Goal: Task Accomplishment & Management: Manage account settings

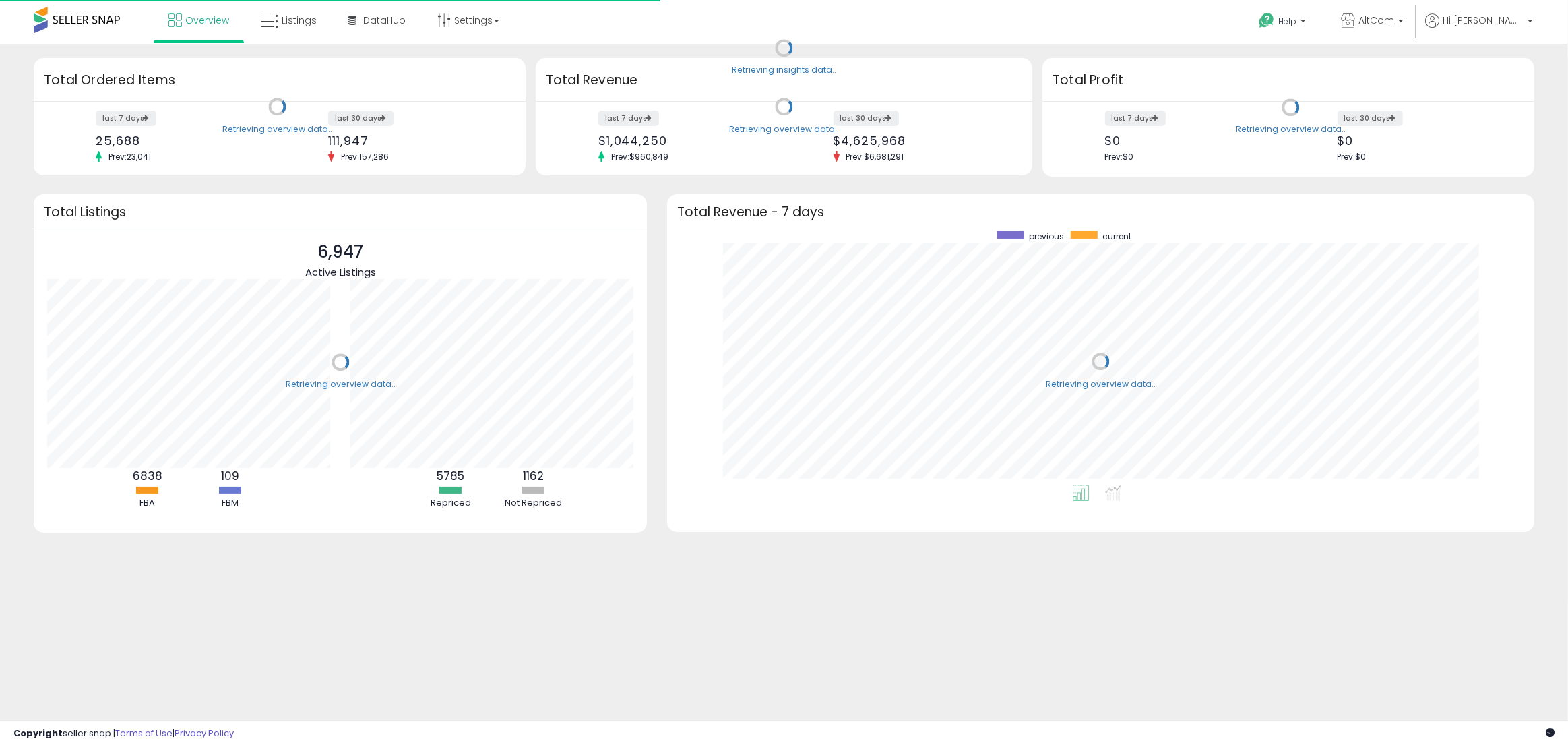
scroll to position [255, 841]
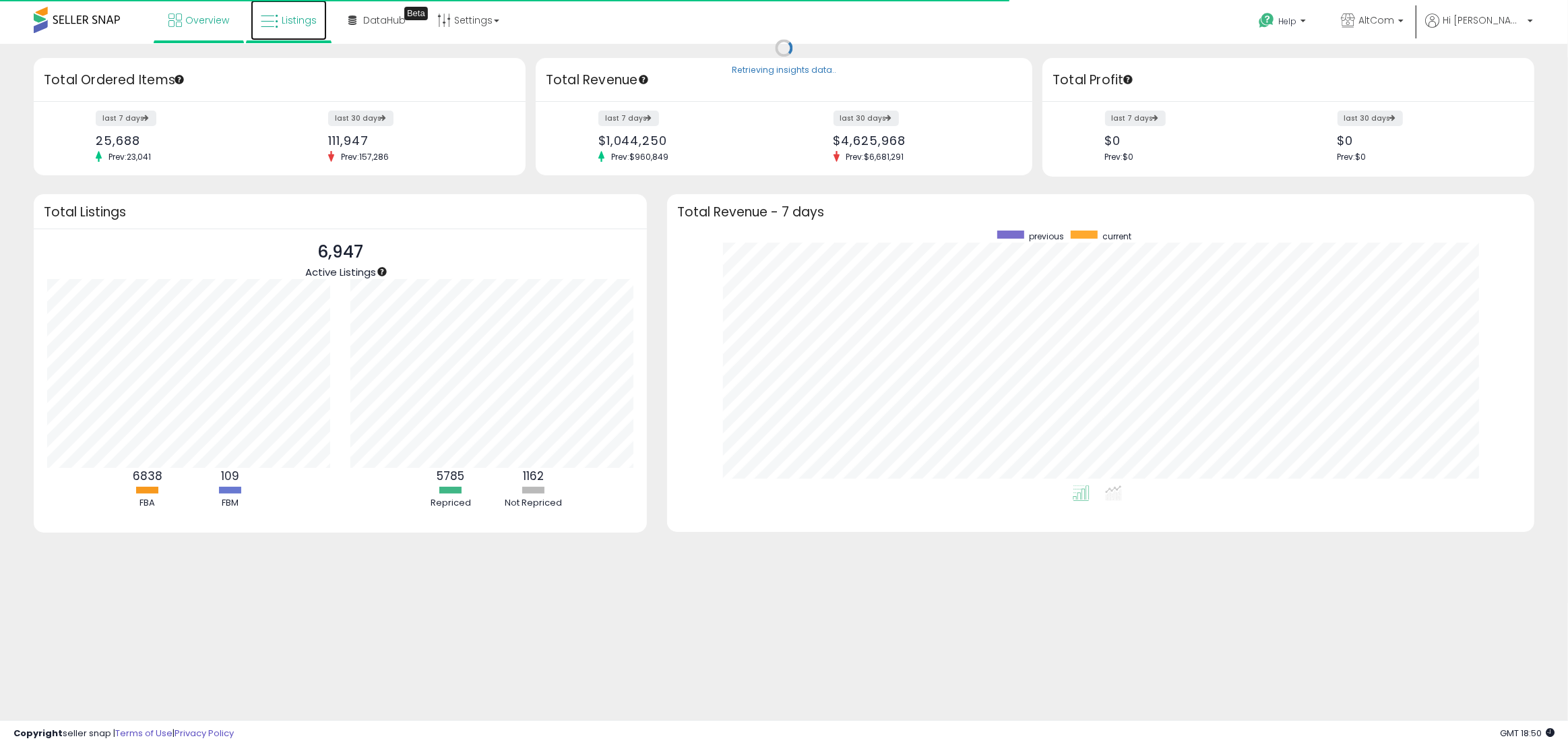
click at [291, 24] on span "Listings" at bounding box center [299, 20] width 35 height 13
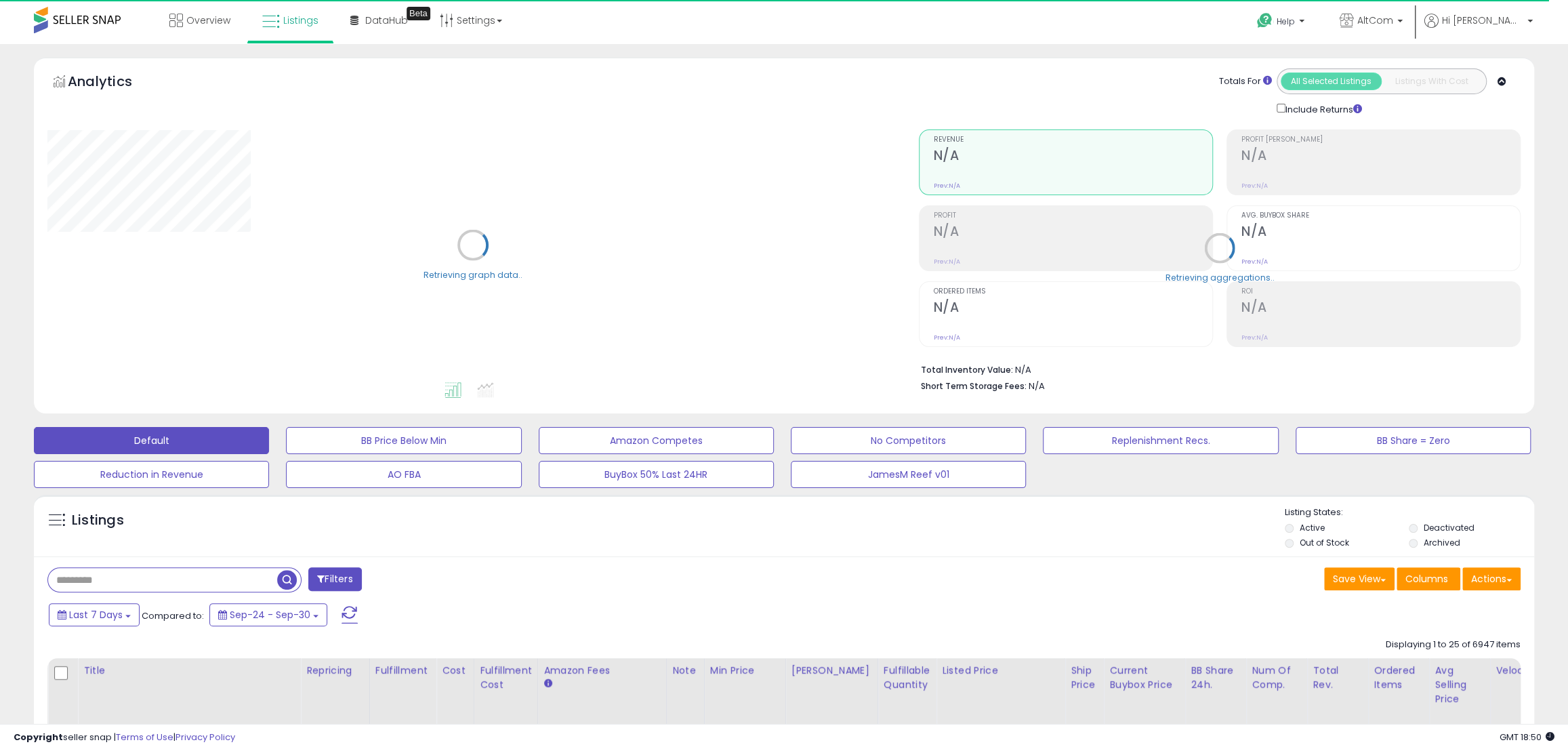
click at [187, 586] on input "text" at bounding box center [162, 579] width 229 height 23
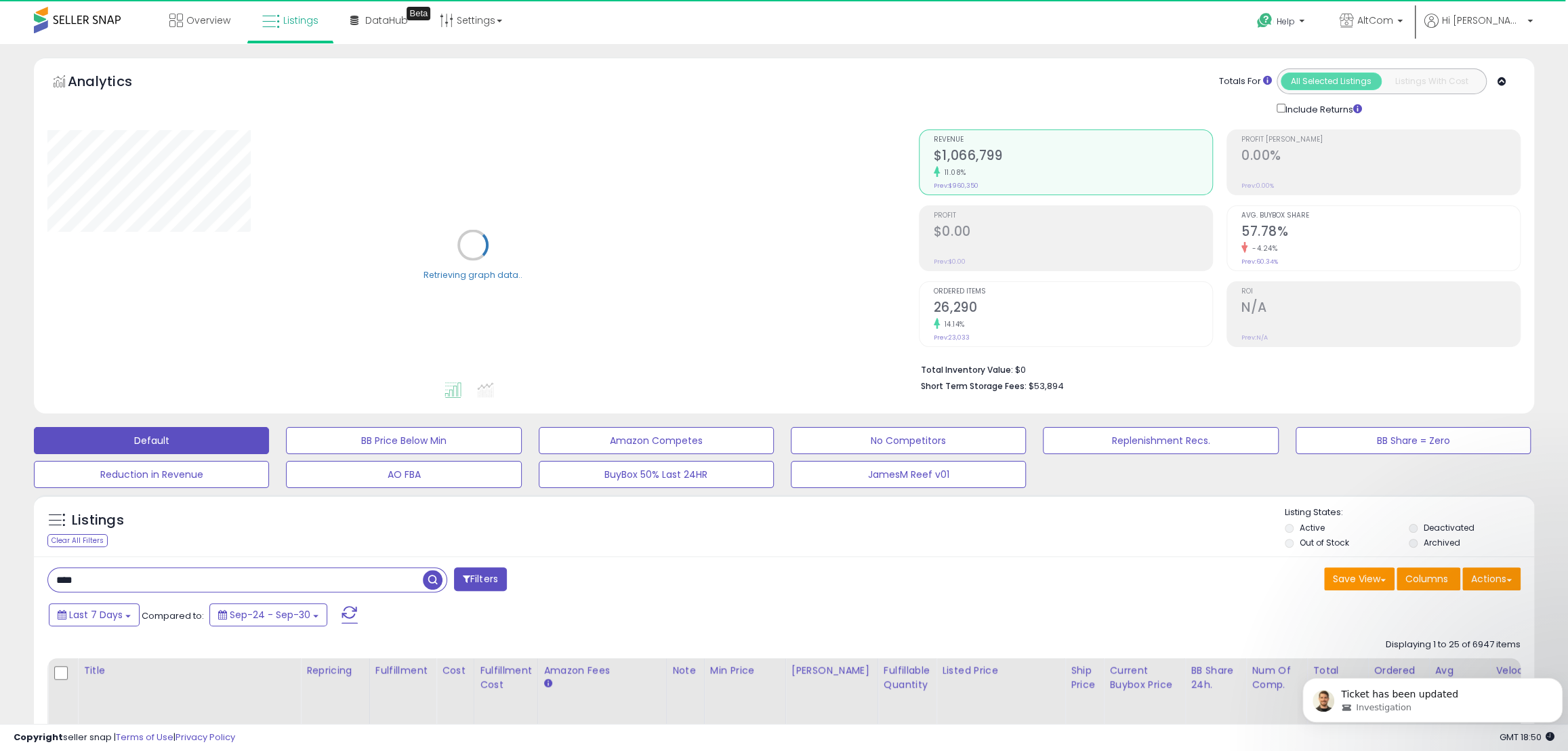
paste input "**********"
click at [434, 576] on span "button" at bounding box center [433, 580] width 20 height 20
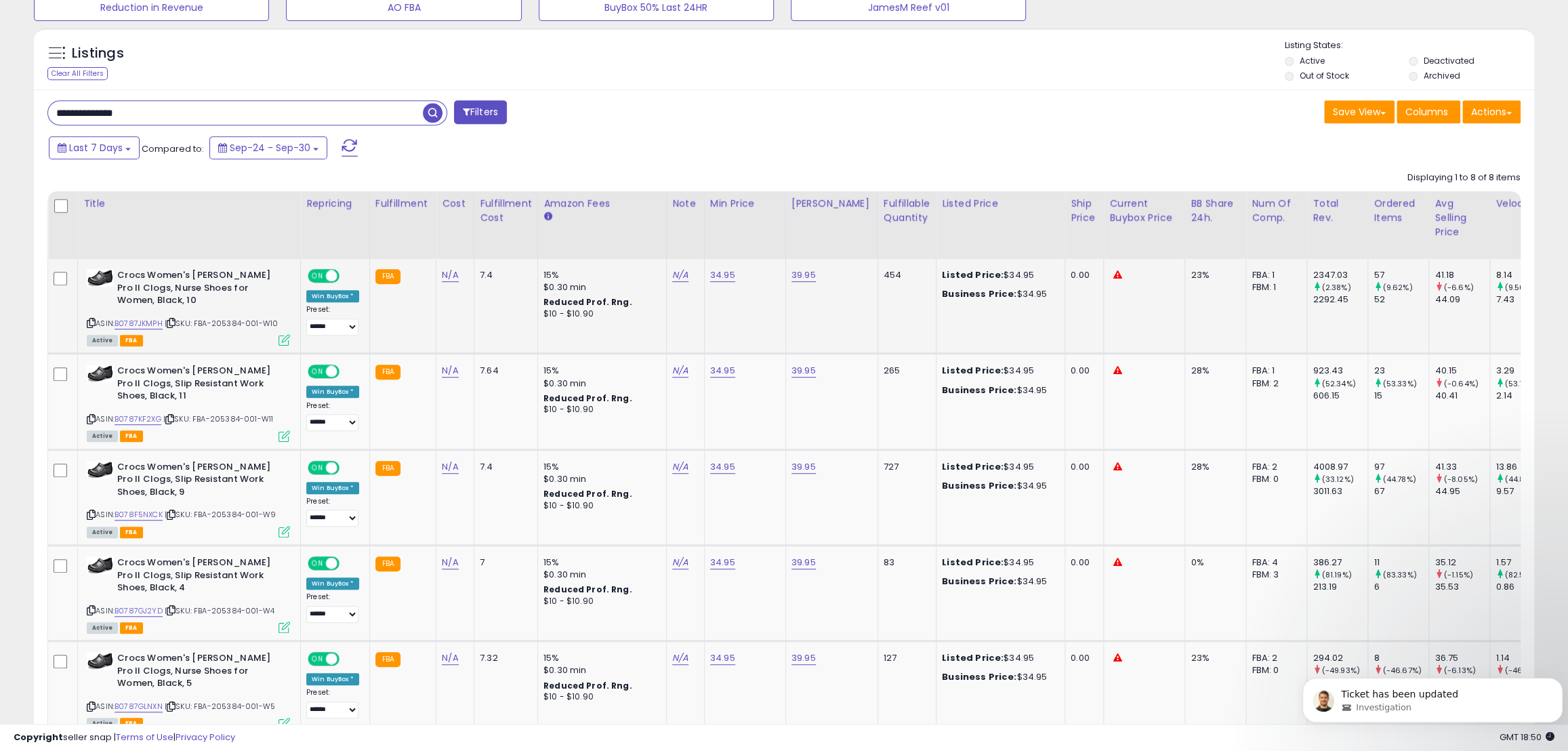
scroll to position [493, 0]
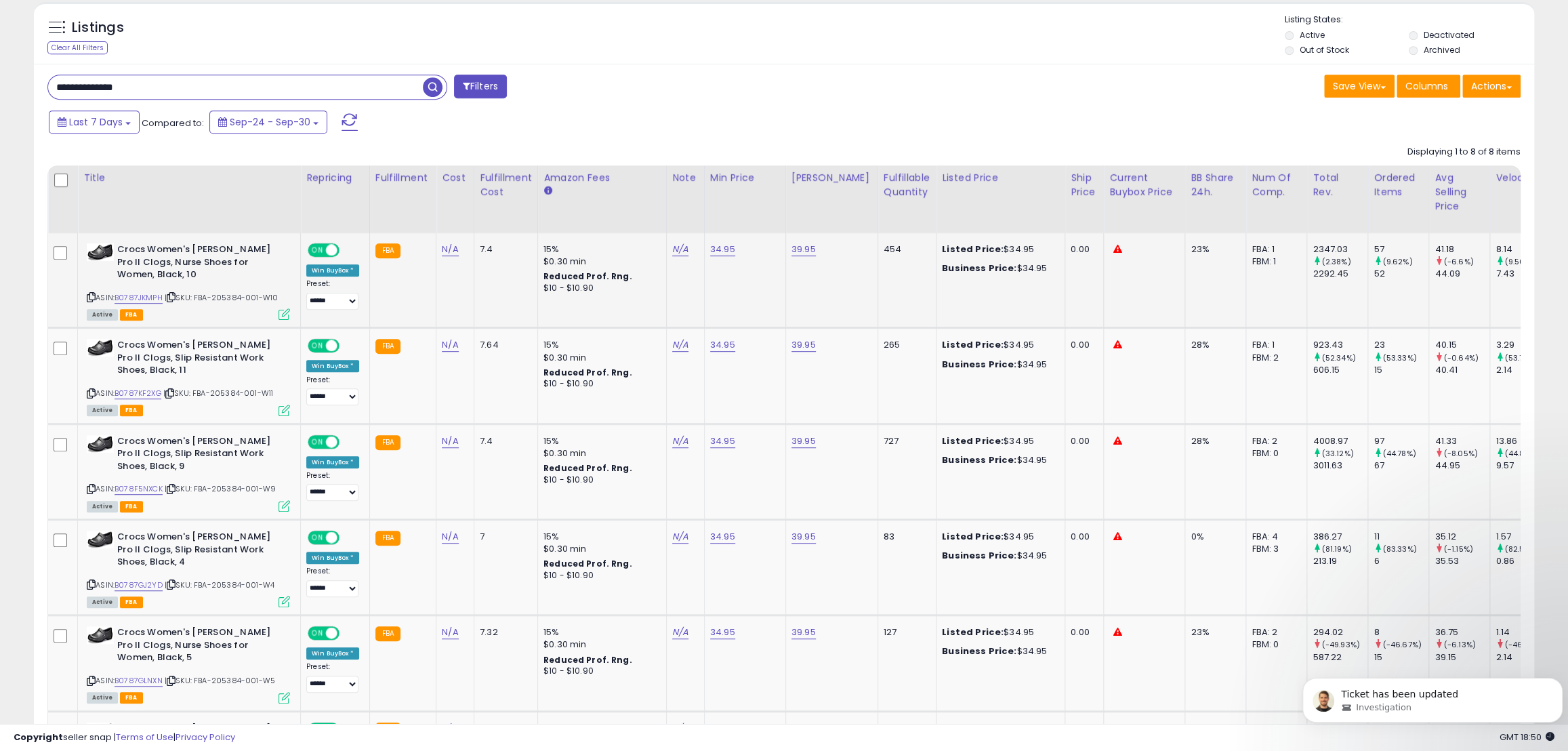
click at [326, 250] on span at bounding box center [332, 250] width 11 height 11
click at [327, 340] on span at bounding box center [332, 346] width 11 height 11
click at [331, 435] on span at bounding box center [332, 441] width 11 height 11
click at [322, 532] on span "ON" at bounding box center [318, 538] width 17 height 11
click at [327, 626] on div "**********" at bounding box center [333, 660] width 53 height 67
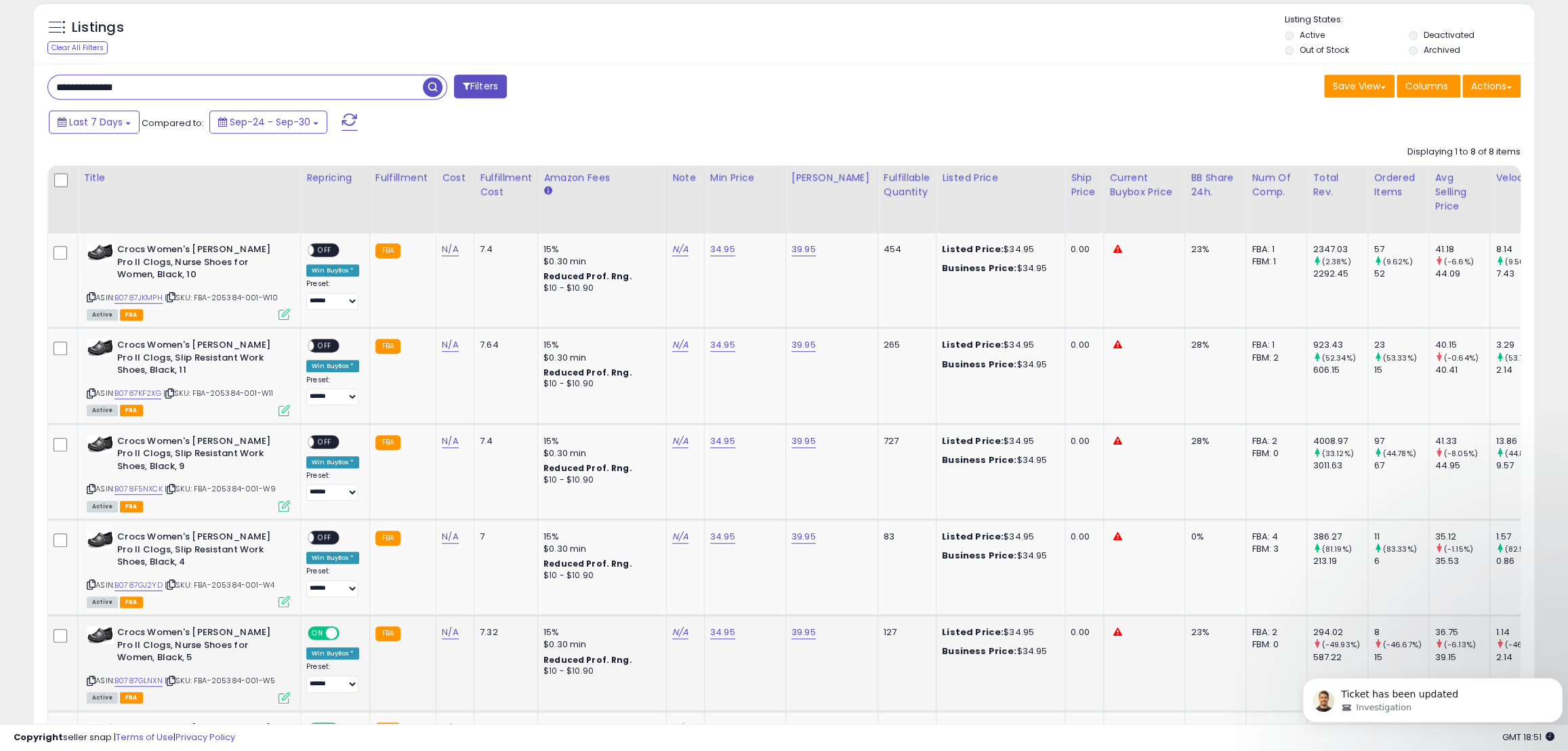
click at [327, 628] on span at bounding box center [332, 633] width 11 height 11
click at [323, 723] on span "ON" at bounding box center [318, 729] width 17 height 11
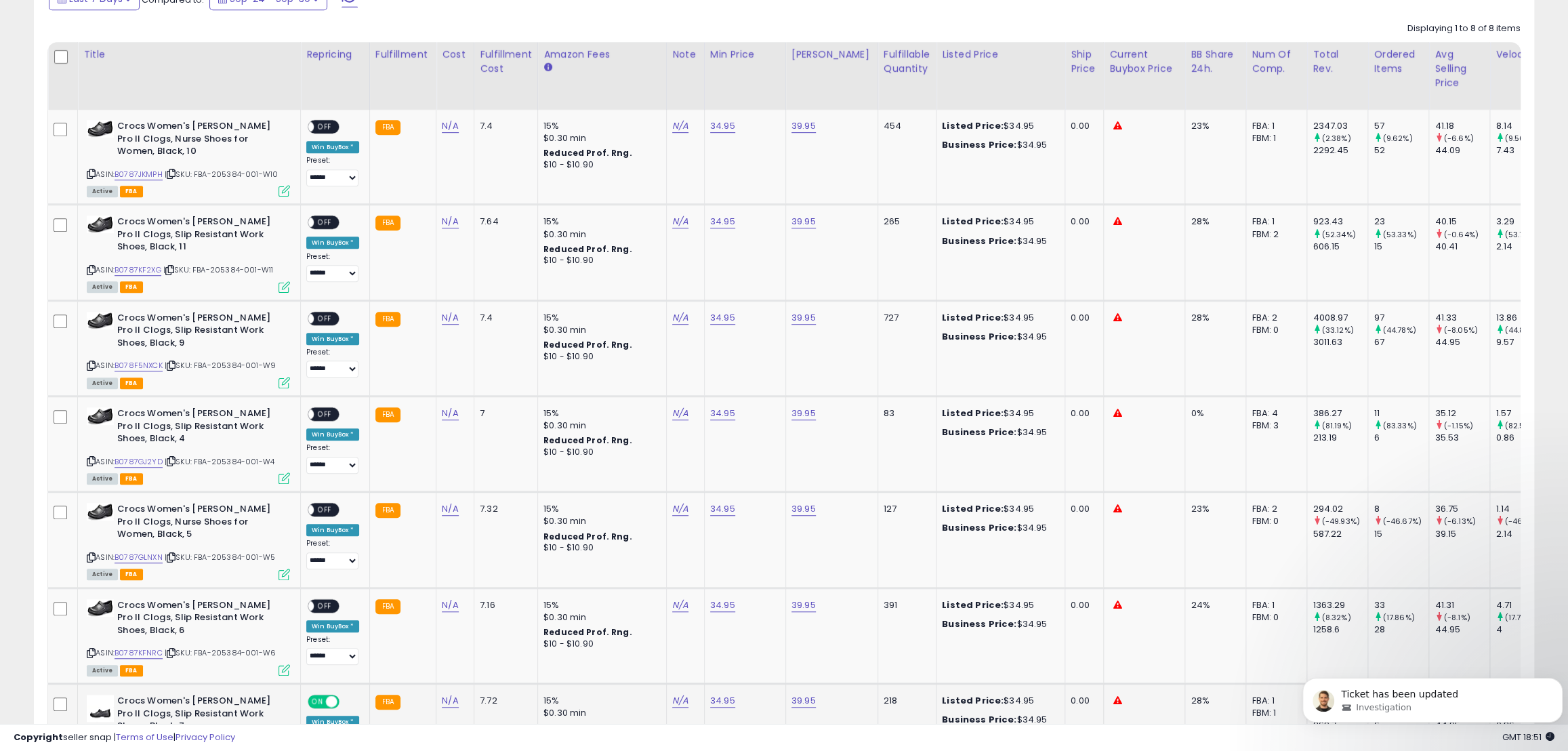
click at [326, 696] on div "ON OFF" at bounding box center [325, 701] width 32 height 11
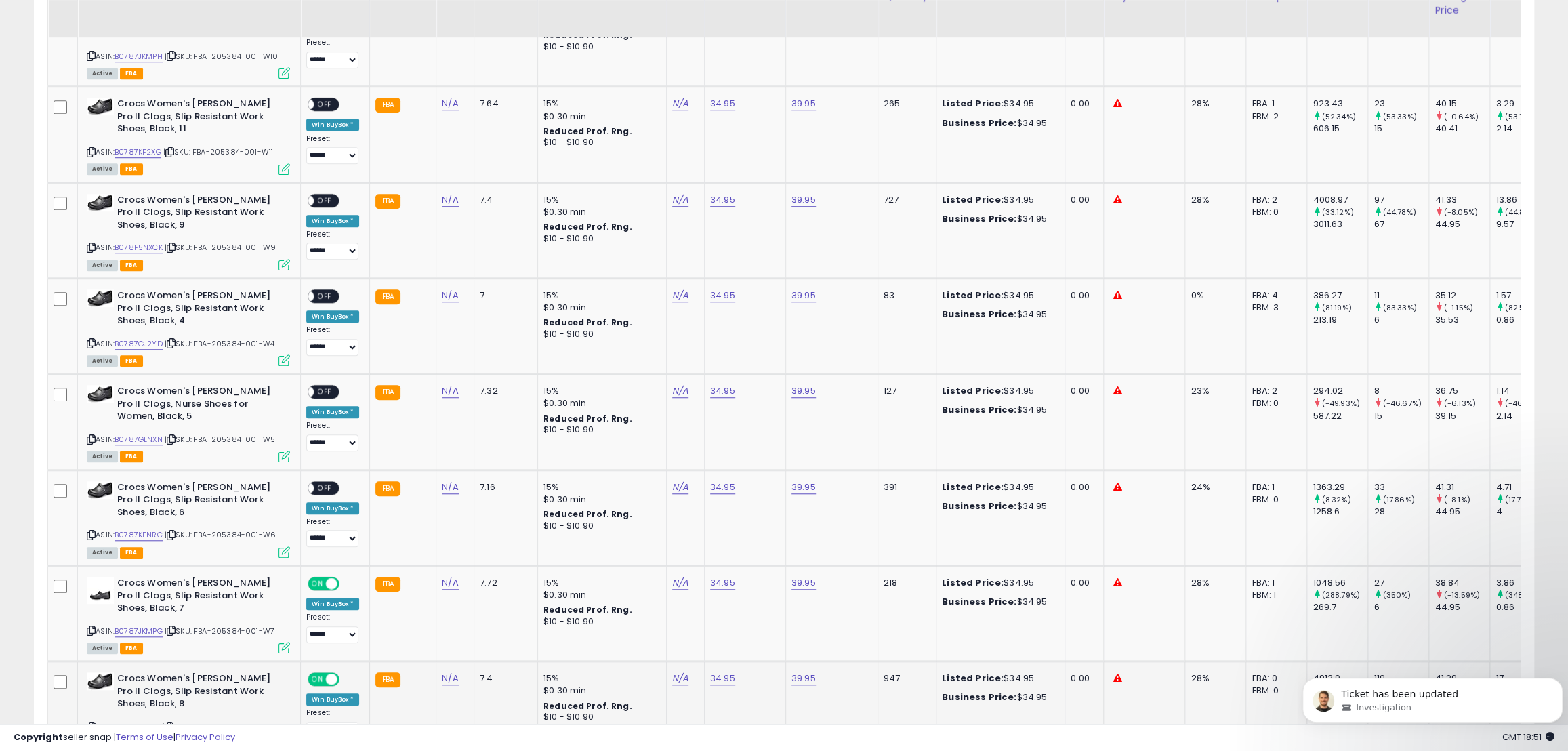
scroll to position [758, 0]
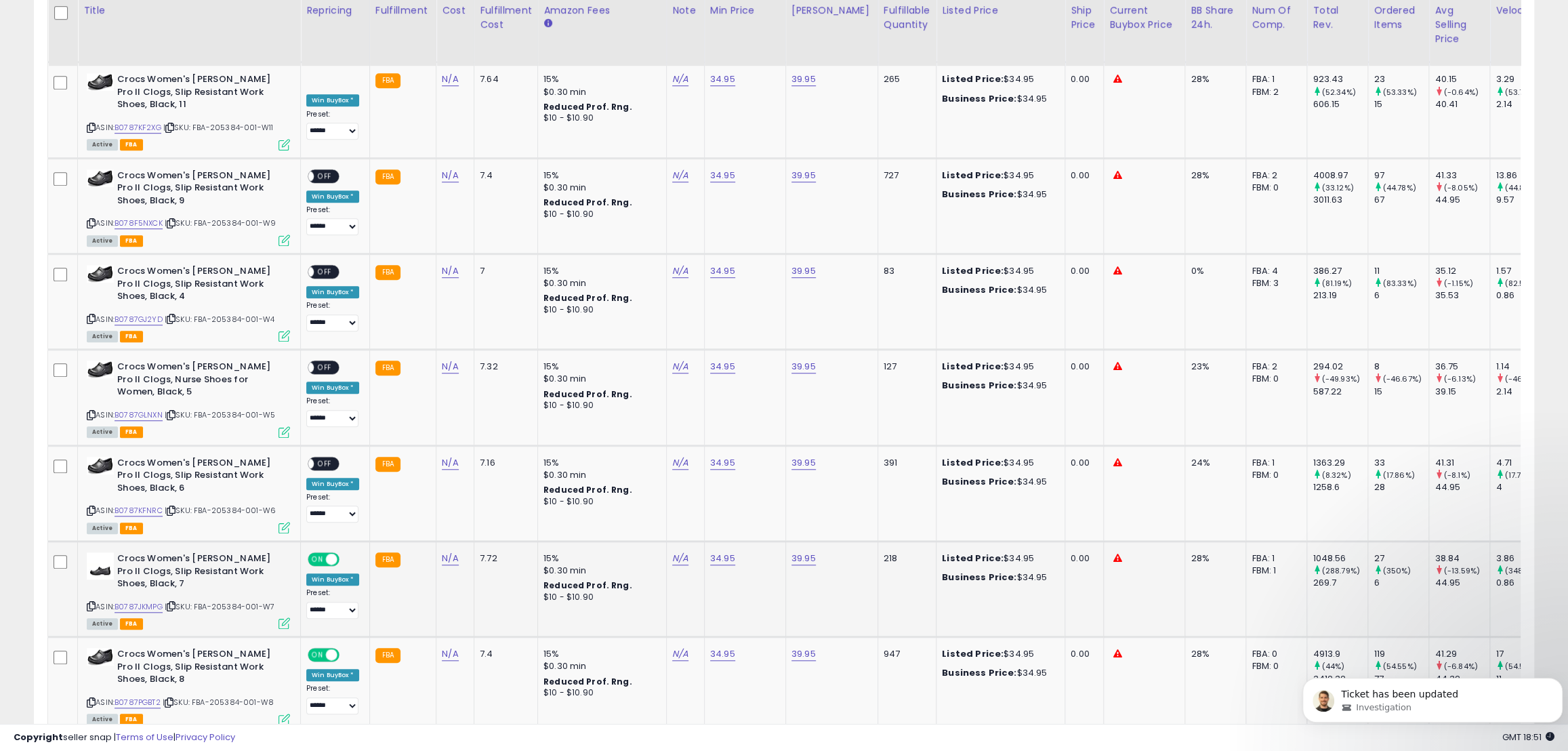
click at [321, 554] on span "ON" at bounding box center [318, 560] width 17 height 11
click at [321, 649] on span "ON" at bounding box center [318, 655] width 17 height 11
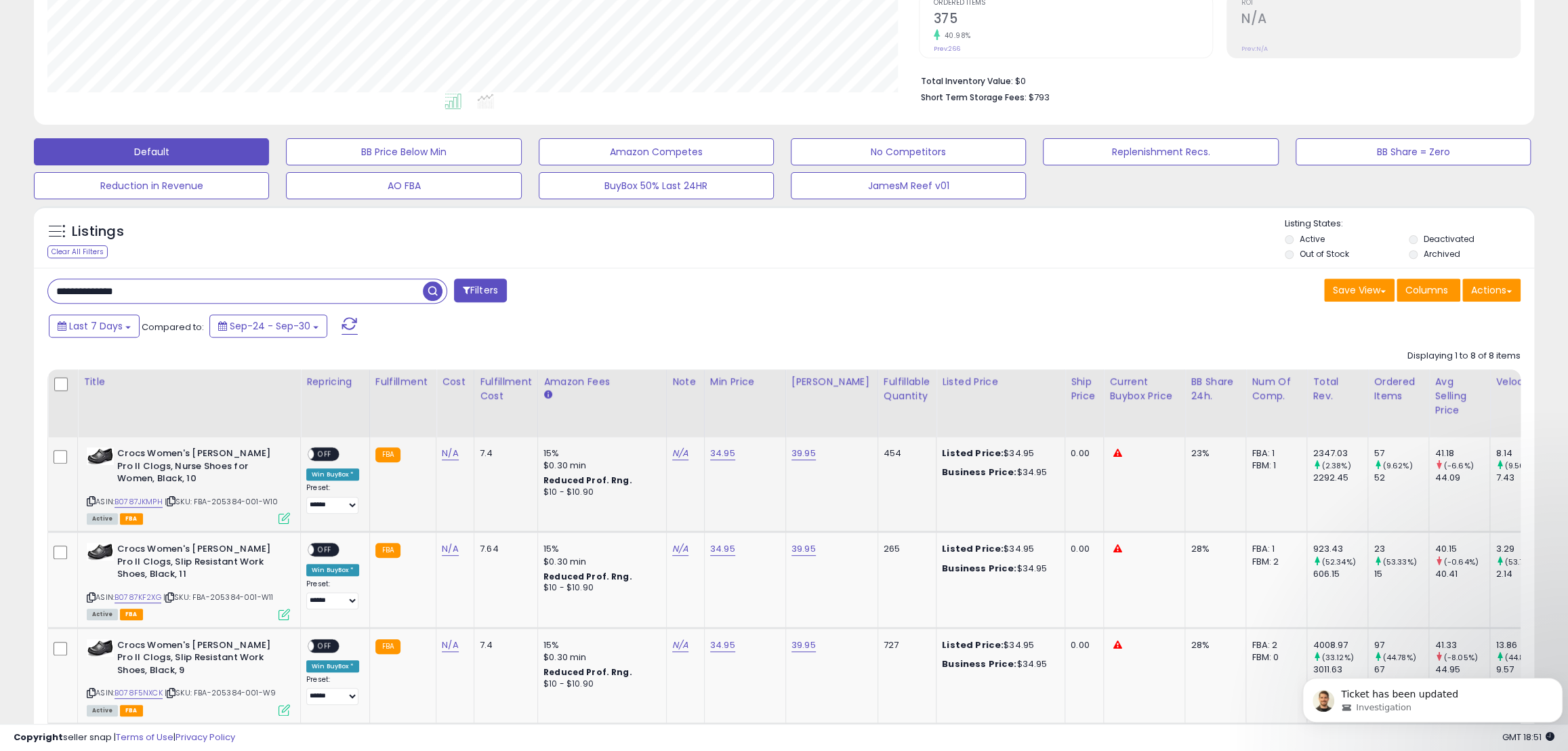
scroll to position [265, 0]
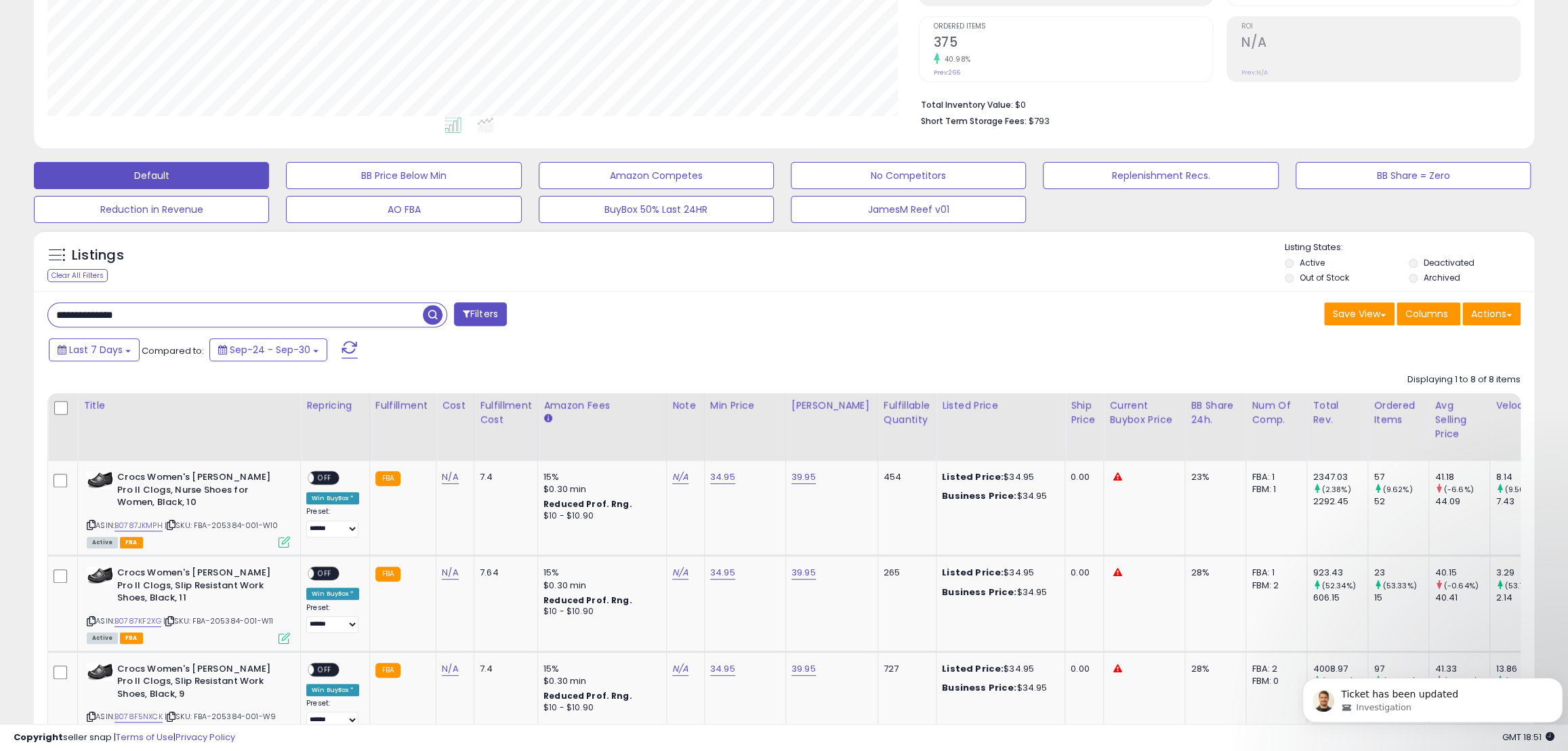
click at [84, 316] on input "**********" at bounding box center [235, 314] width 374 height 23
drag, startPoint x: 80, startPoint y: 314, endPoint x: 204, endPoint y: 322, distance: 124.3
click at [204, 322] on input "**********" at bounding box center [235, 314] width 374 height 23
paste input "text"
type input "**********"
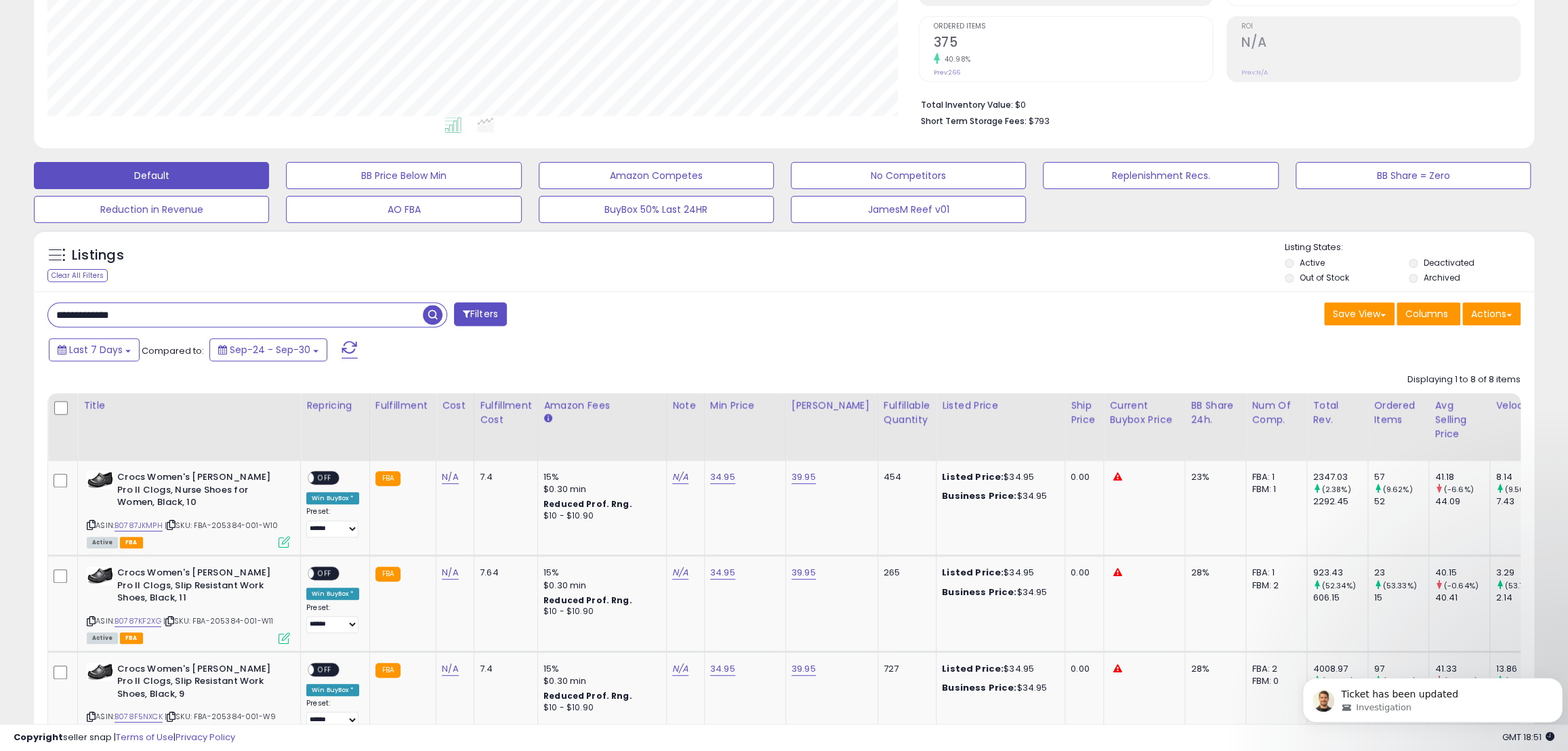
click at [430, 316] on span "button" at bounding box center [433, 315] width 20 height 20
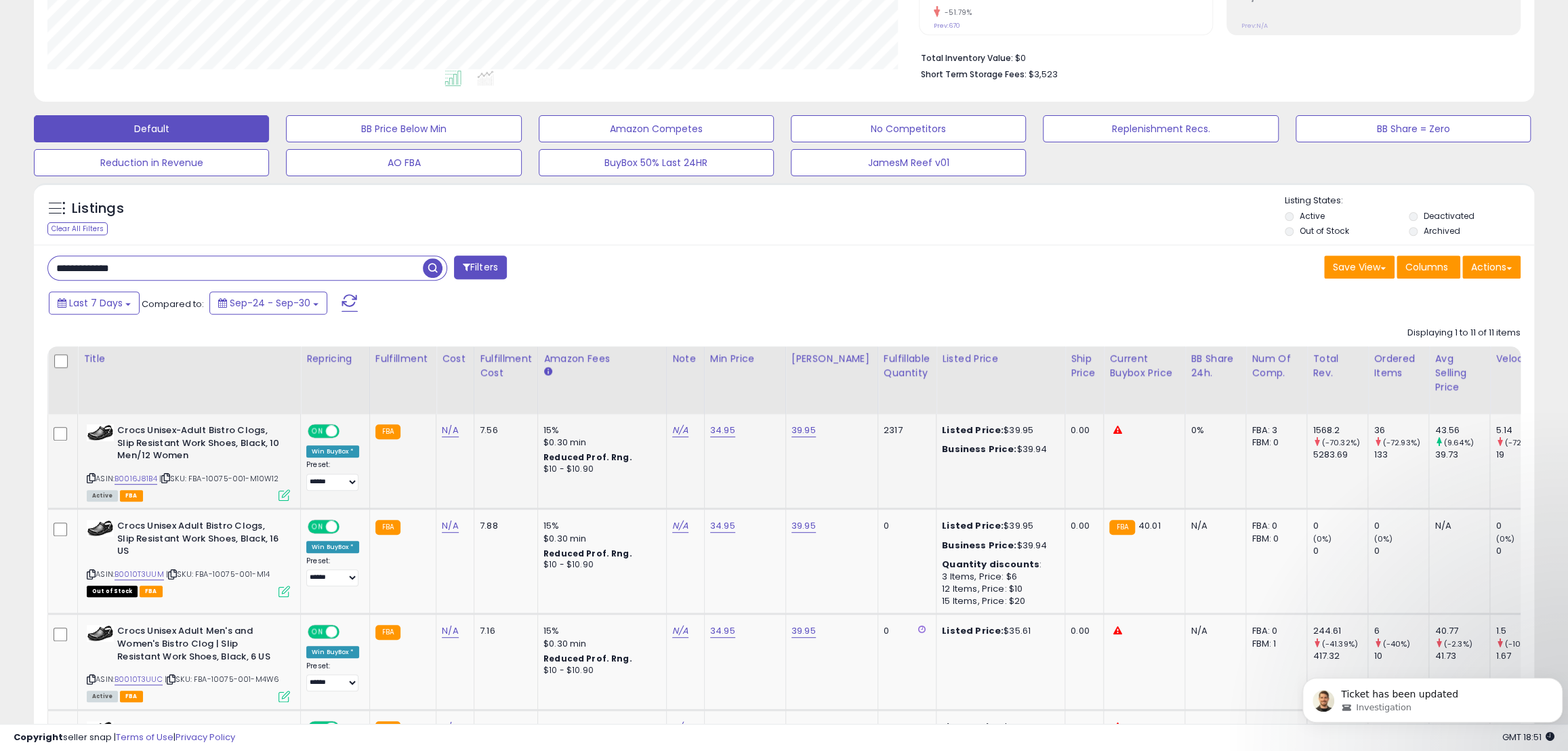
scroll to position [461, 0]
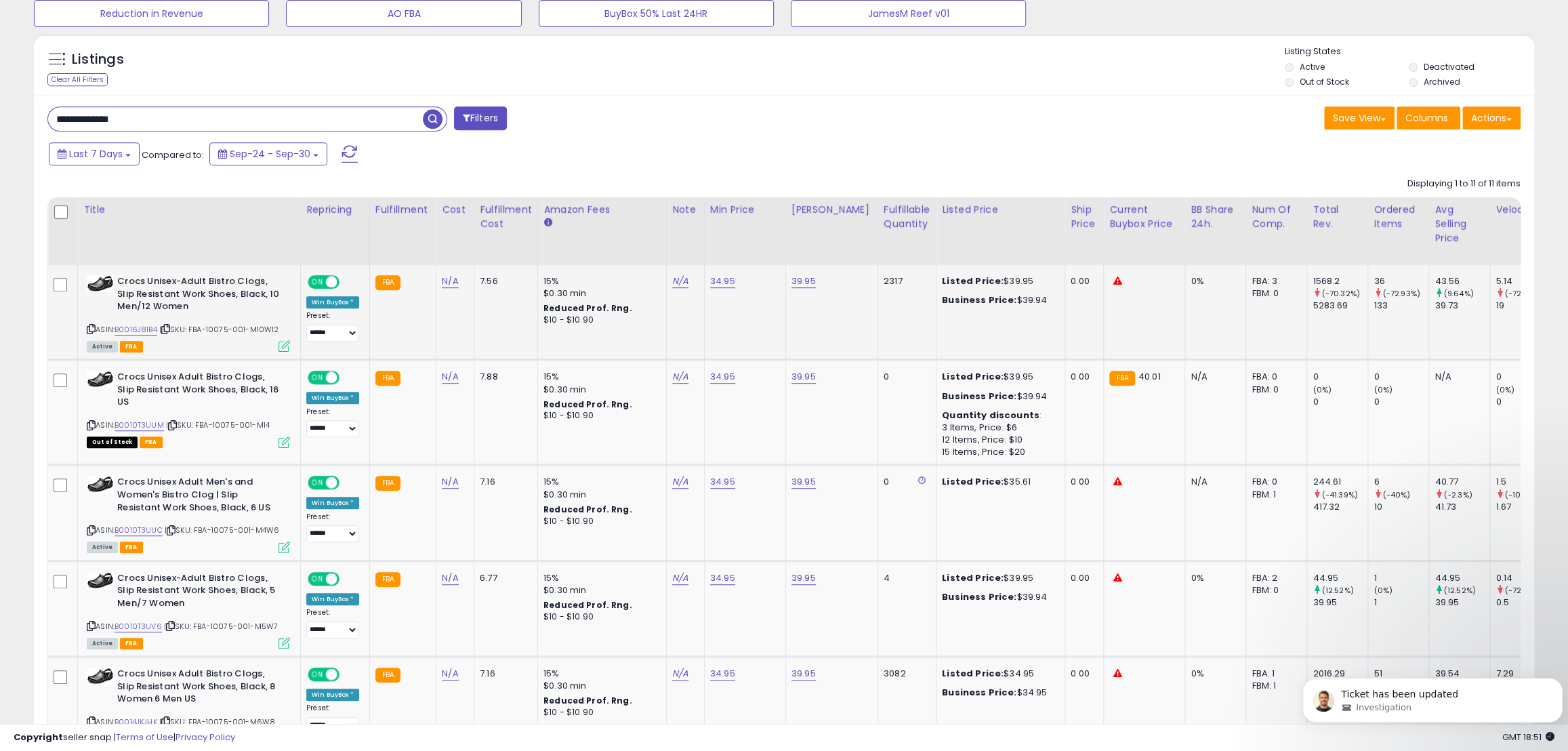
click at [321, 280] on span "ON" at bounding box center [318, 282] width 17 height 11
click at [323, 374] on div "ON OFF" at bounding box center [325, 378] width 32 height 11
click at [328, 382] on span at bounding box center [332, 378] width 11 height 11
click at [325, 484] on span "ON" at bounding box center [318, 483] width 17 height 11
click at [321, 582] on span "ON" at bounding box center [318, 578] width 17 height 11
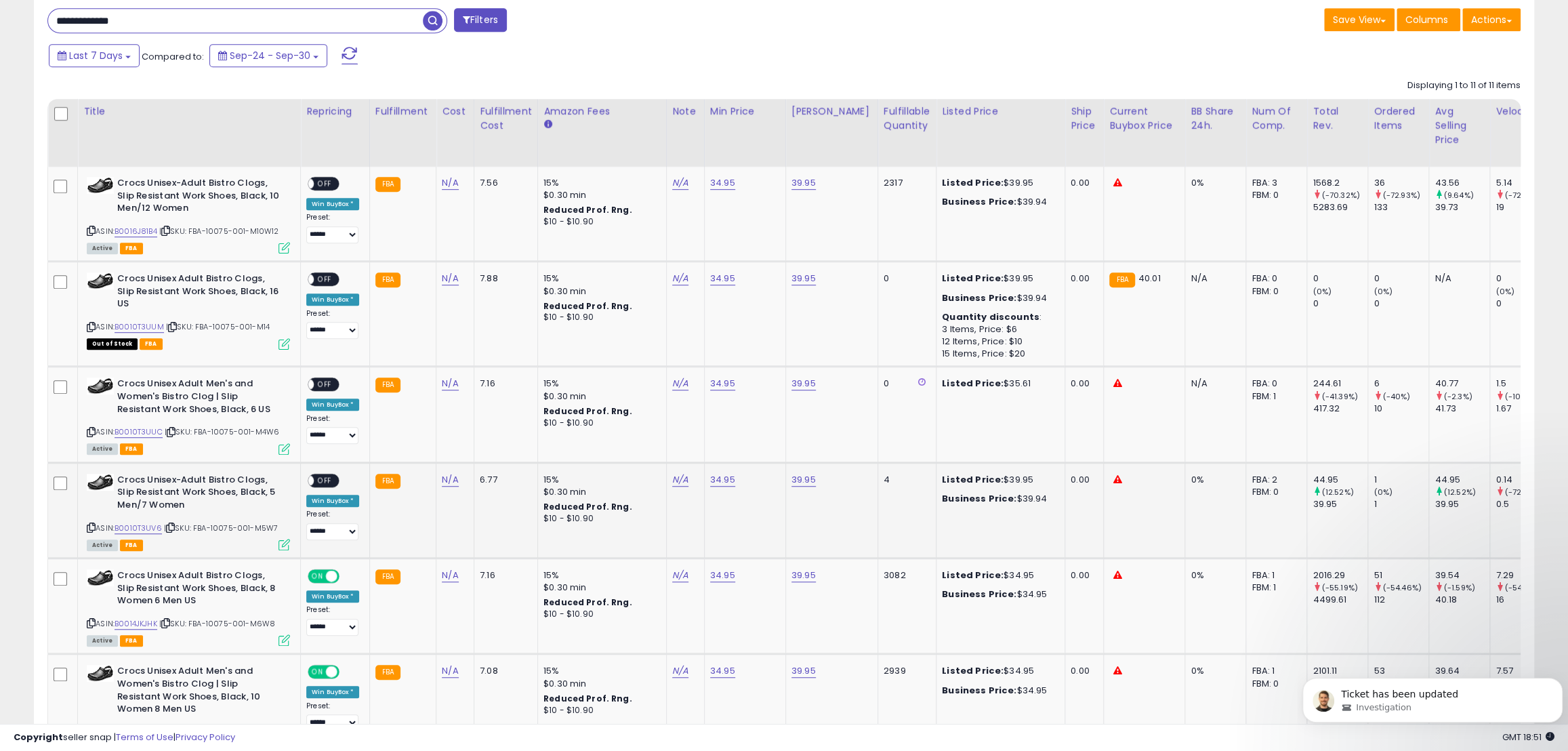
scroll to position [584, 0]
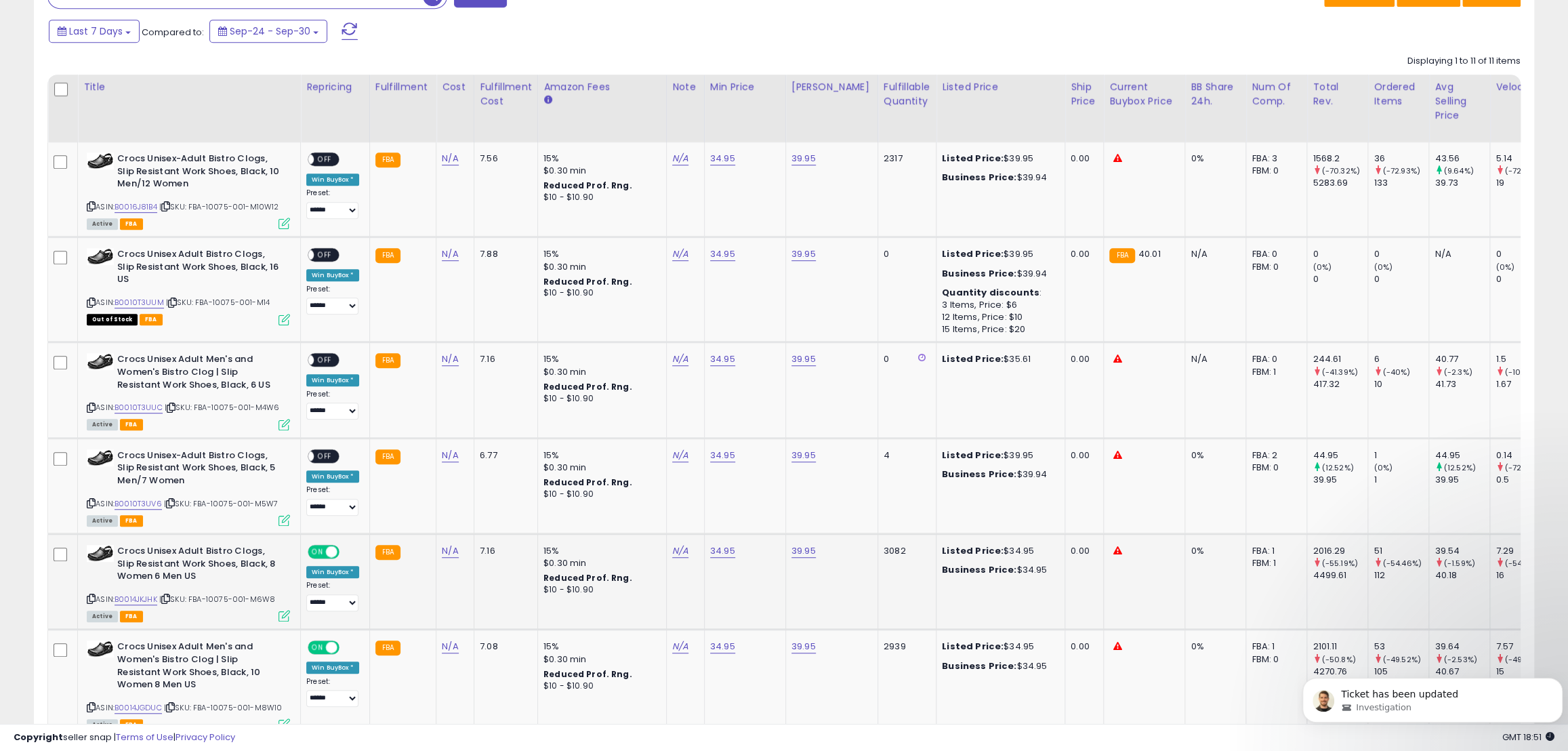
click at [316, 554] on span "ON" at bounding box center [318, 552] width 17 height 11
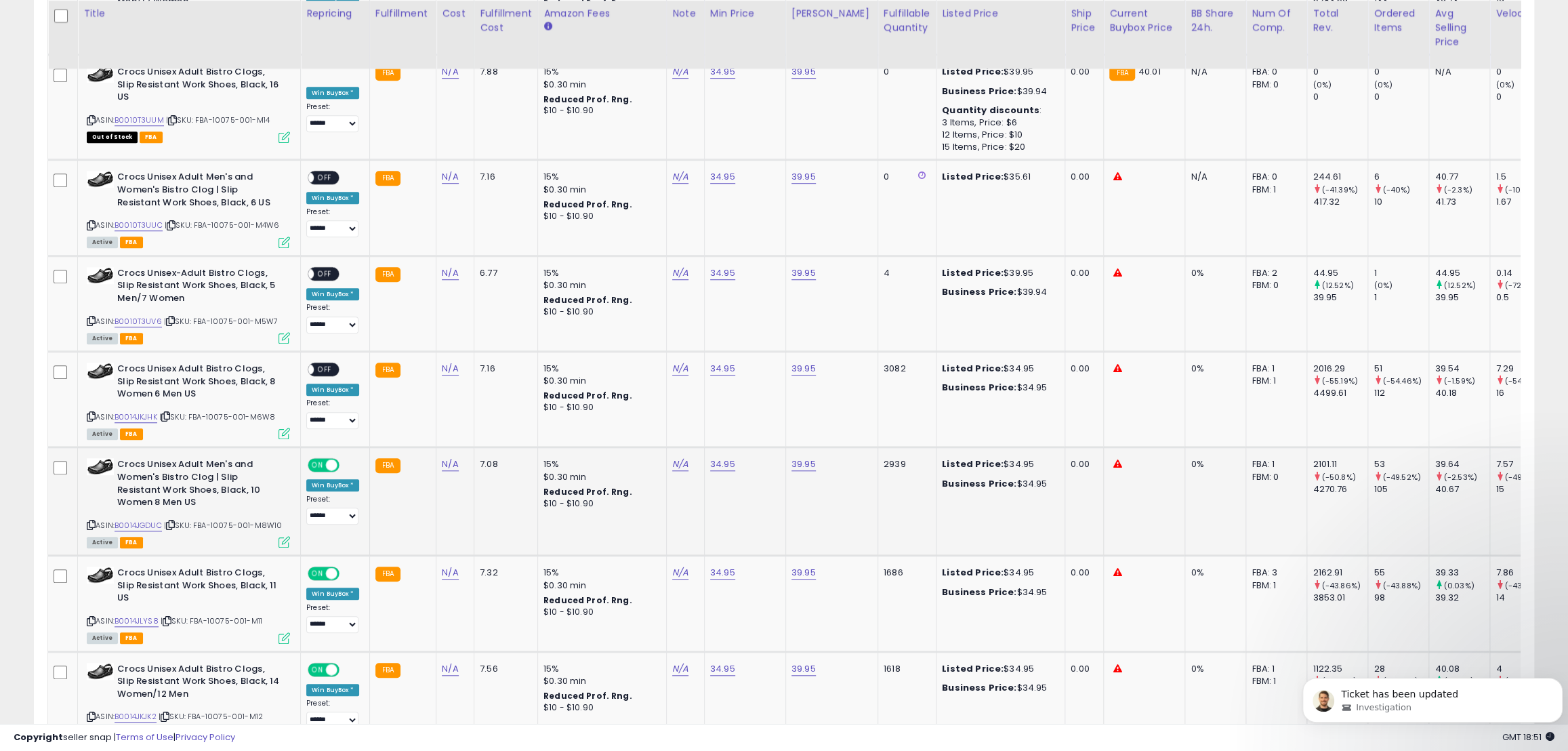
scroll to position [769, 0]
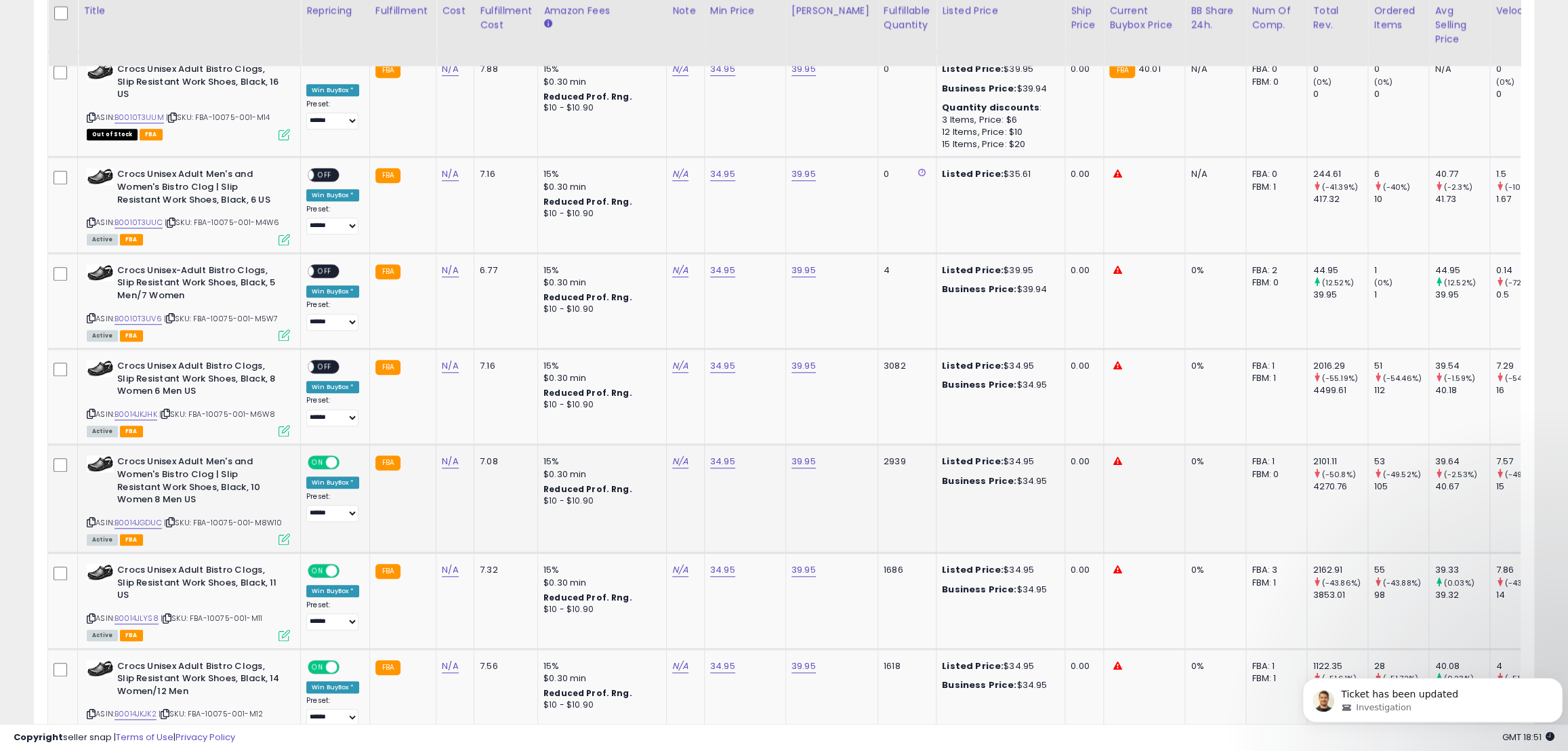
click at [322, 464] on span "ON" at bounding box center [318, 462] width 17 height 11
click at [316, 570] on span "ON" at bounding box center [318, 571] width 17 height 11
click at [318, 661] on span "ON" at bounding box center [318, 667] width 17 height 11
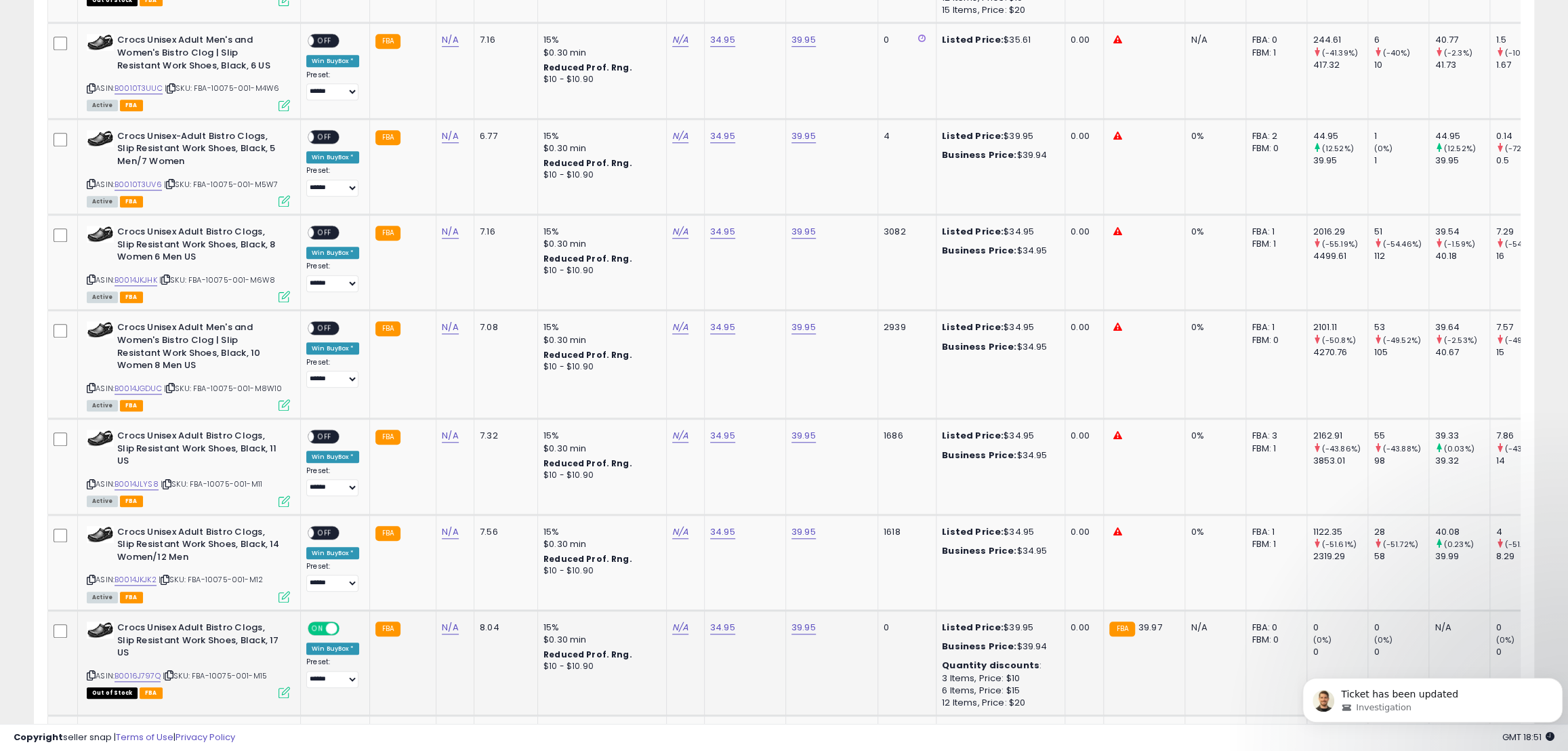
scroll to position [953, 0]
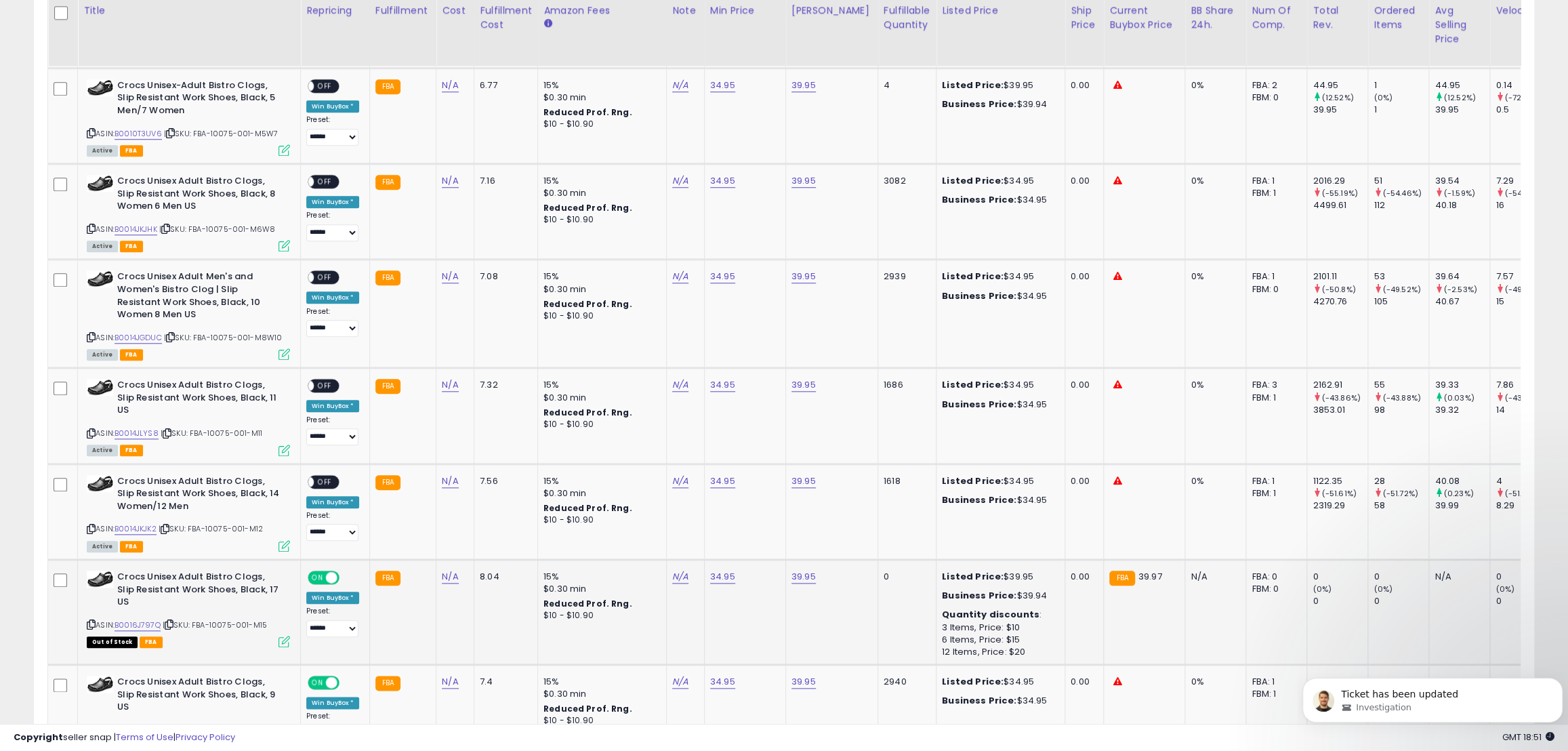
click at [323, 572] on span "ON" at bounding box center [318, 577] width 17 height 11
click at [318, 677] on span "ON" at bounding box center [318, 683] width 17 height 11
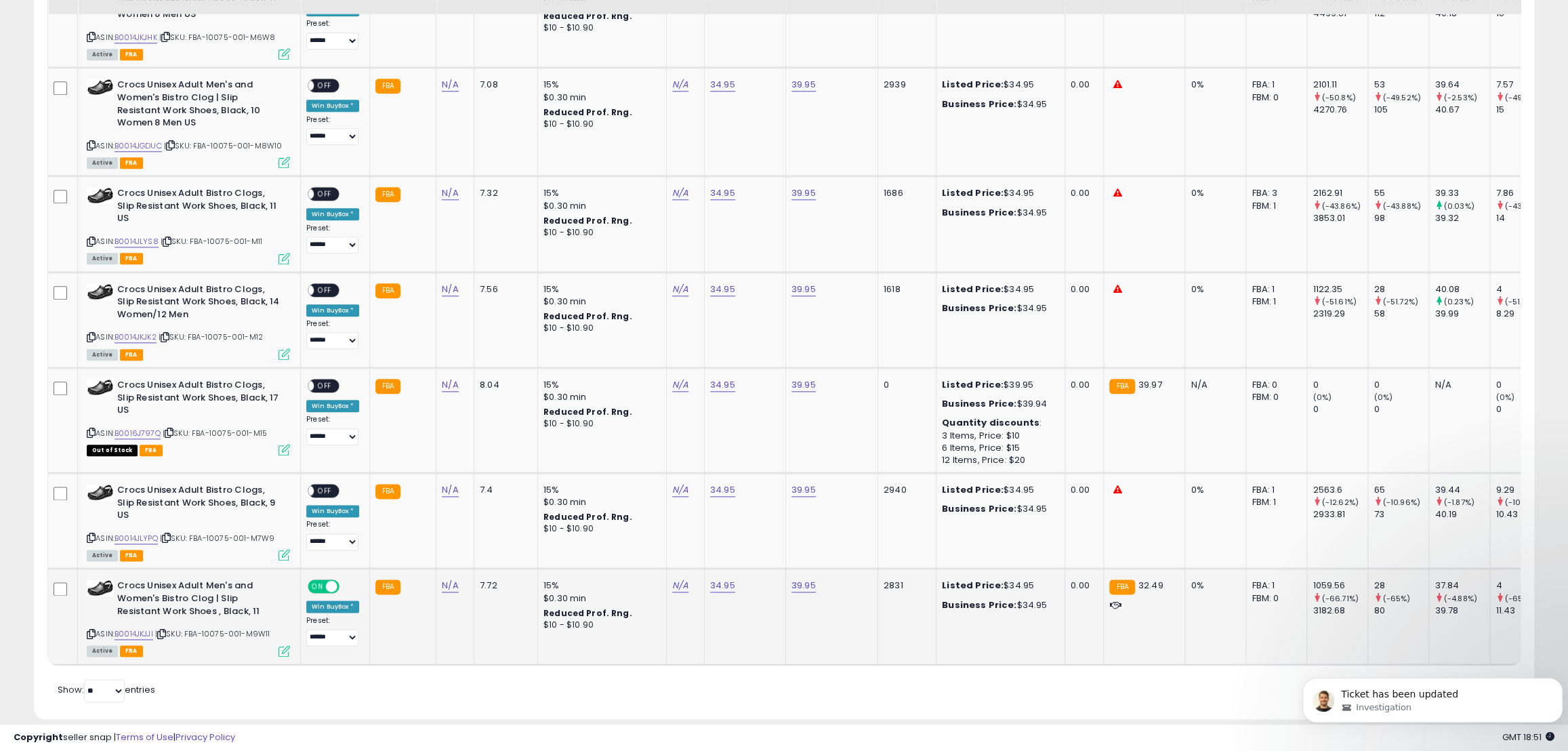
scroll to position [1149, 0]
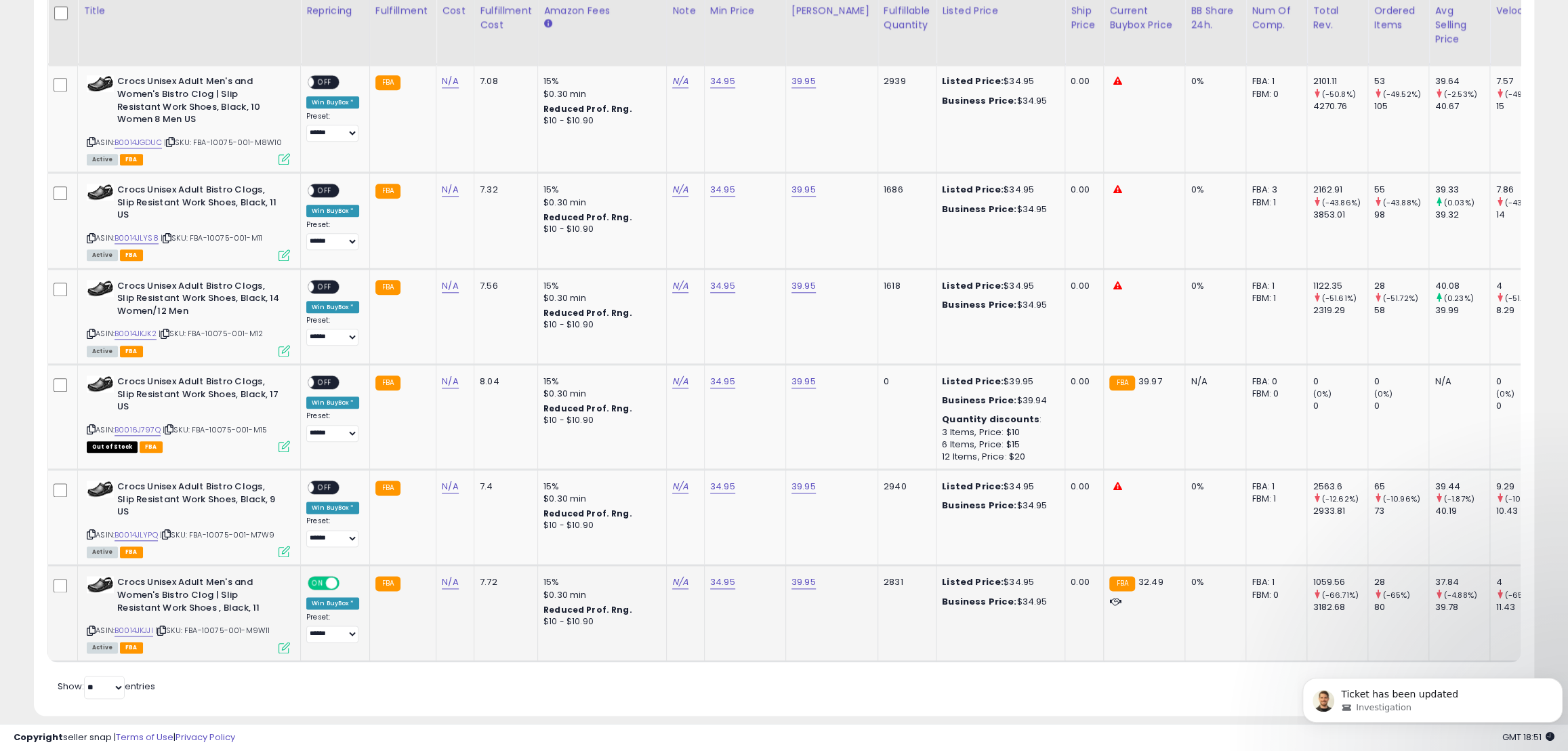
click at [316, 577] on span "ON" at bounding box center [318, 583] width 17 height 11
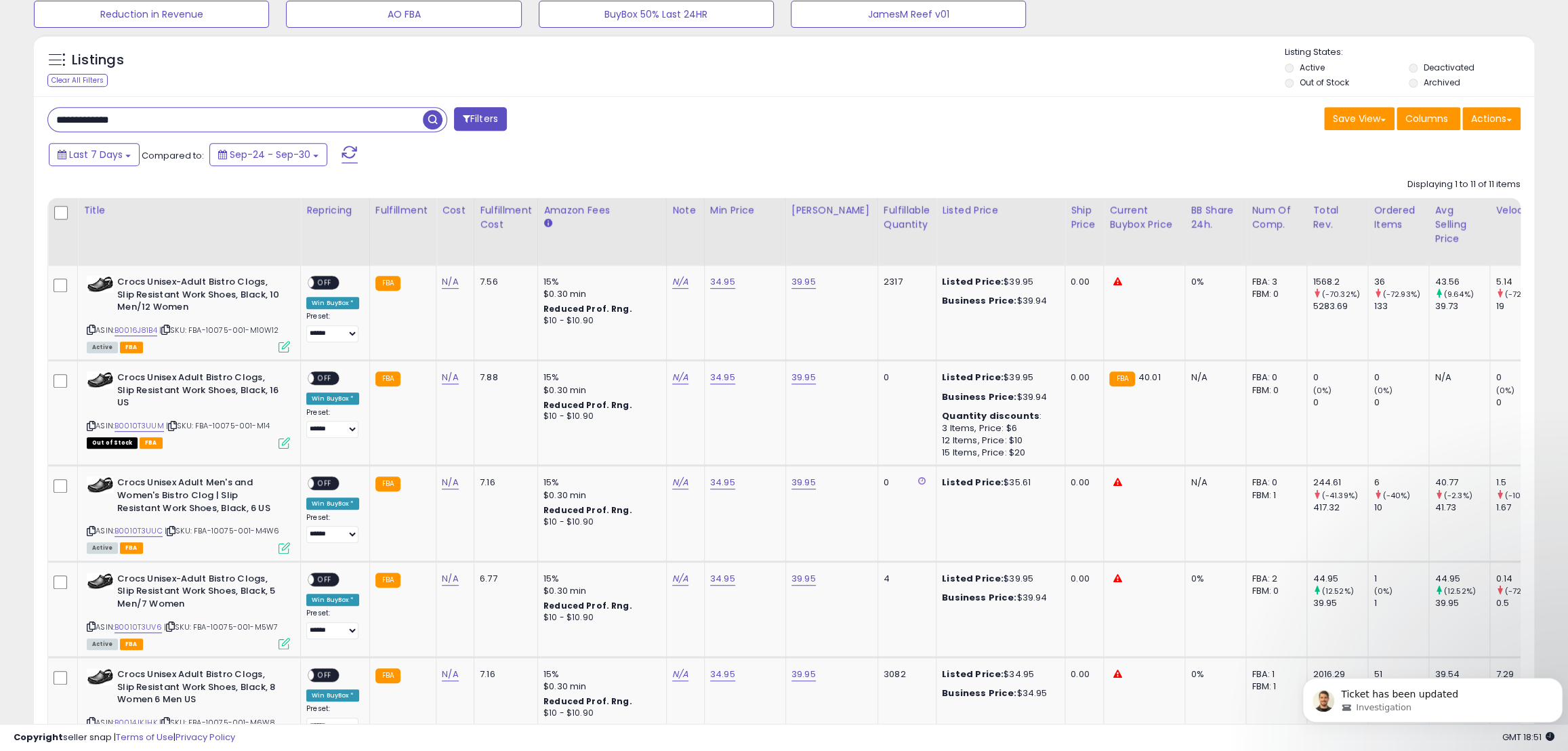
scroll to position [286, 0]
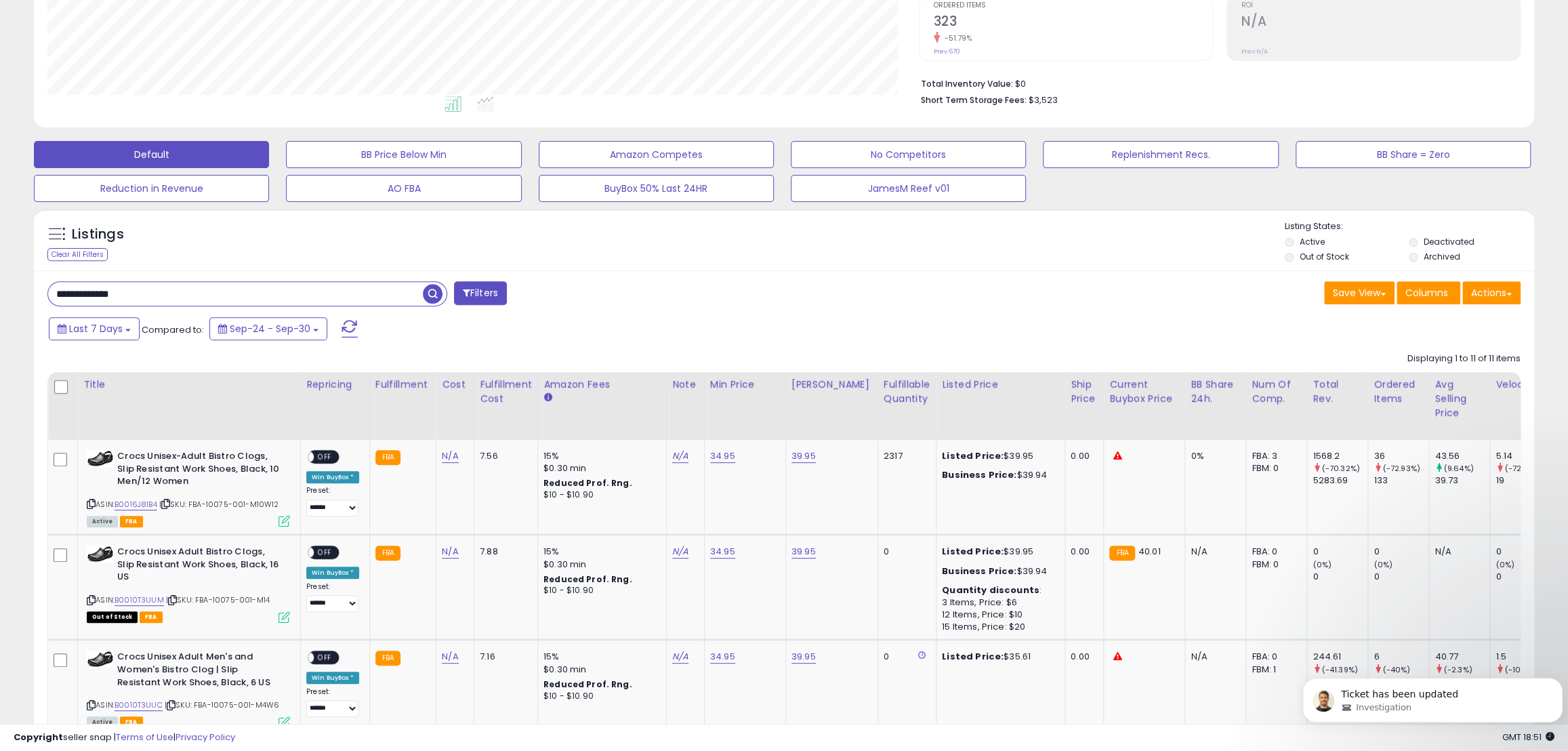
click at [123, 297] on input "**********" at bounding box center [235, 293] width 374 height 23
type input "**********"
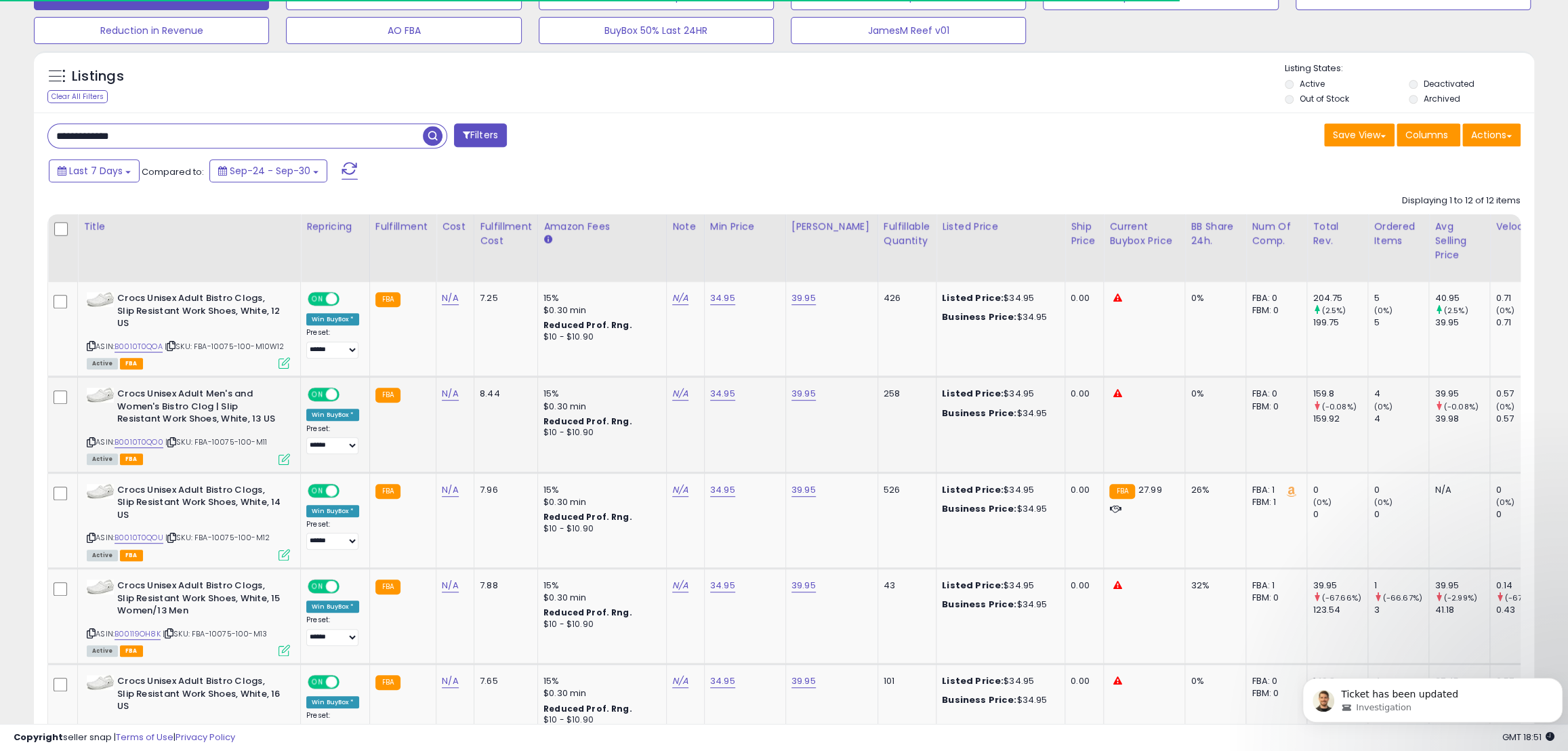
scroll to position [461, 0]
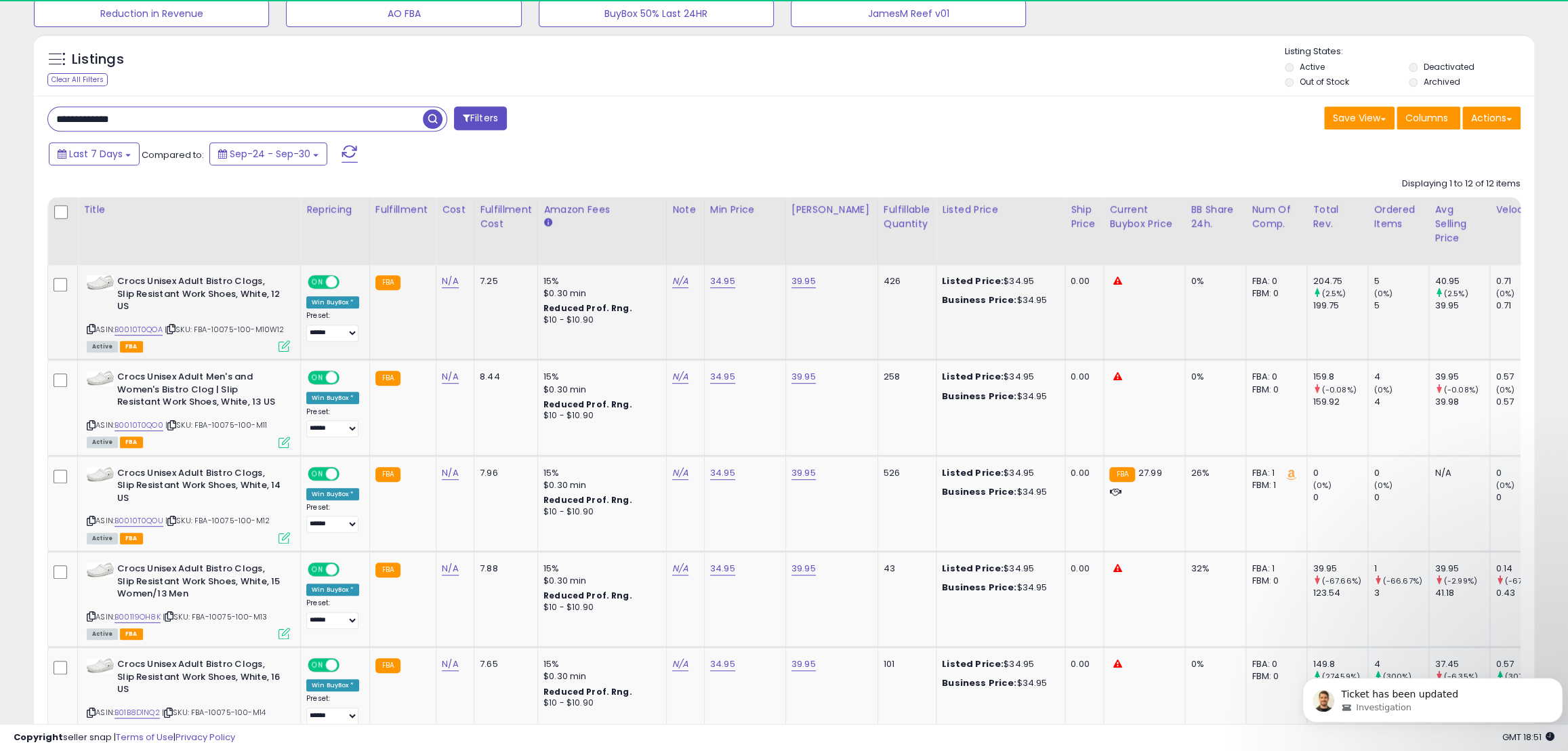
click at [325, 281] on span "ON" at bounding box center [318, 282] width 17 height 11
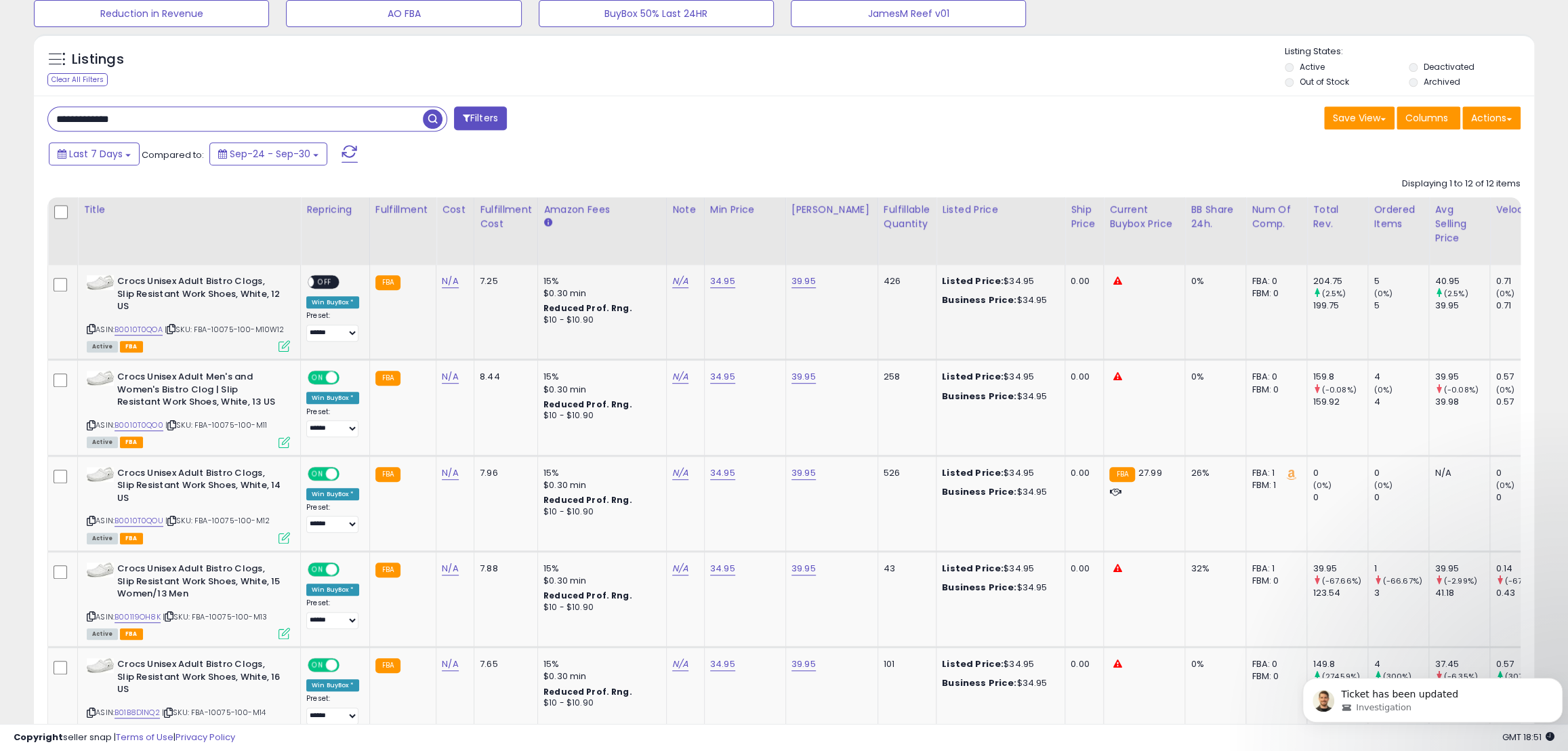
scroll to position [0, 0]
click at [327, 372] on span at bounding box center [332, 378] width 11 height 11
click at [326, 467] on span at bounding box center [332, 473] width 11 height 11
click at [322, 564] on span "ON" at bounding box center [318, 569] width 17 height 11
click at [322, 660] on span "ON" at bounding box center [318, 665] width 17 height 11
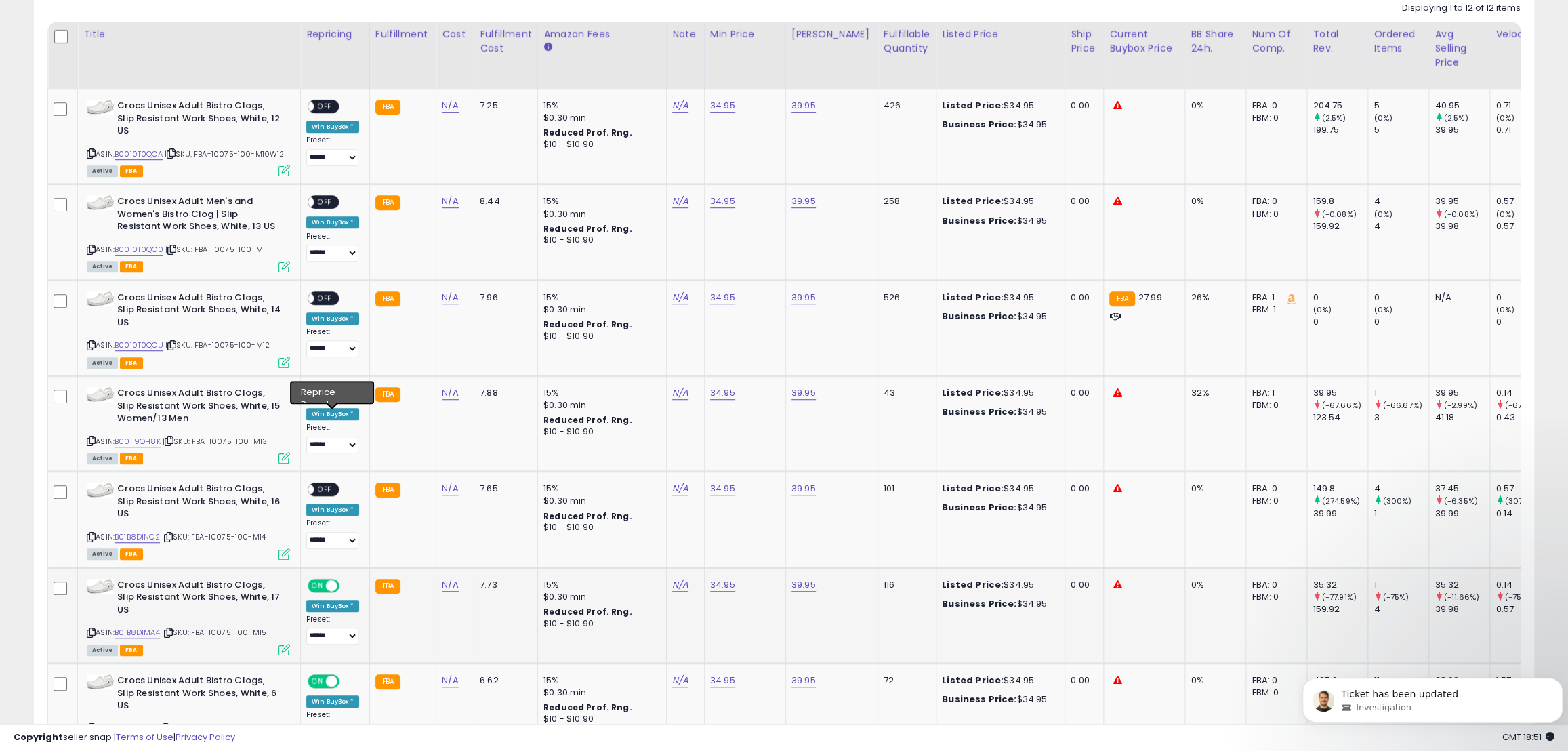
scroll to position [645, 0]
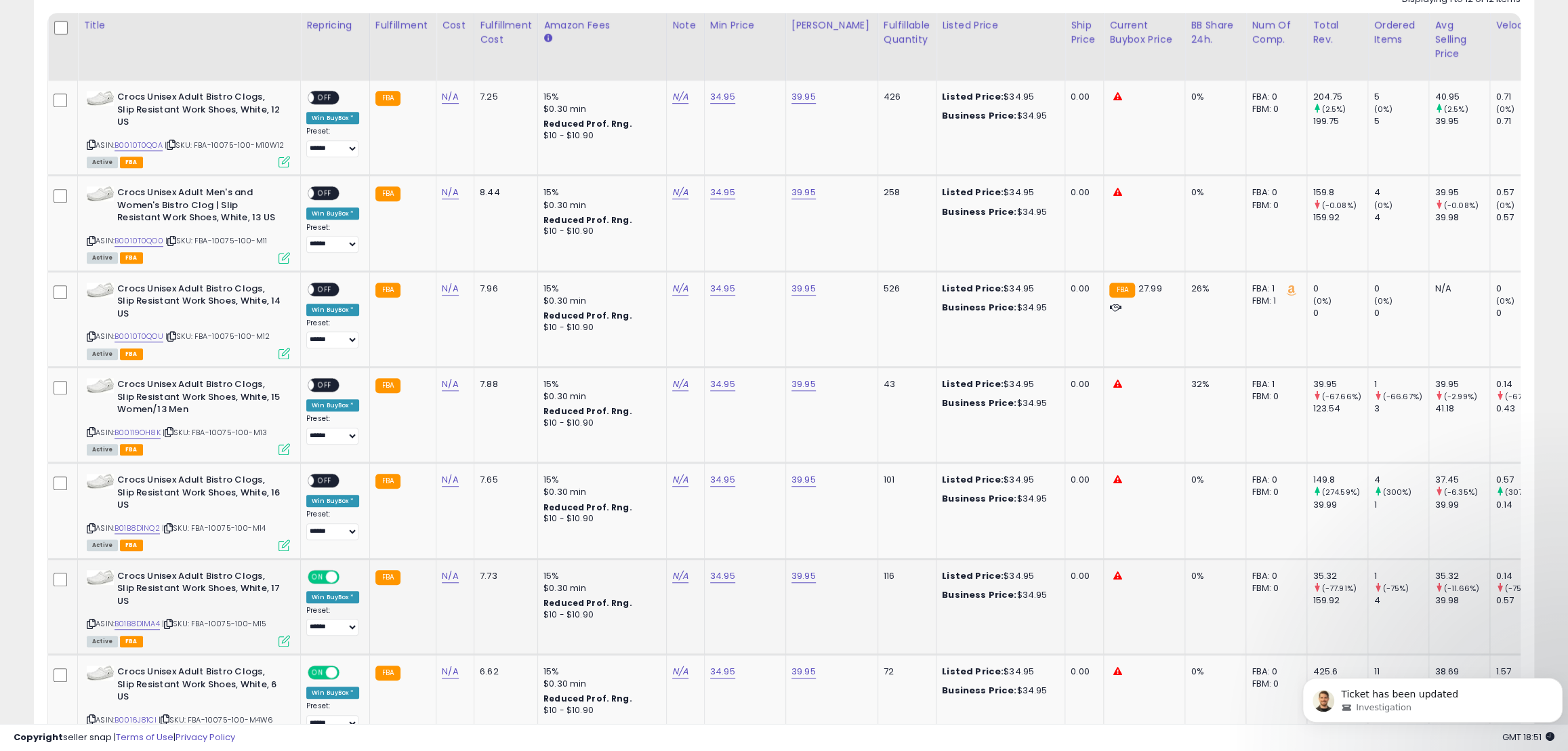
click at [327, 571] on span at bounding box center [332, 577] width 11 height 11
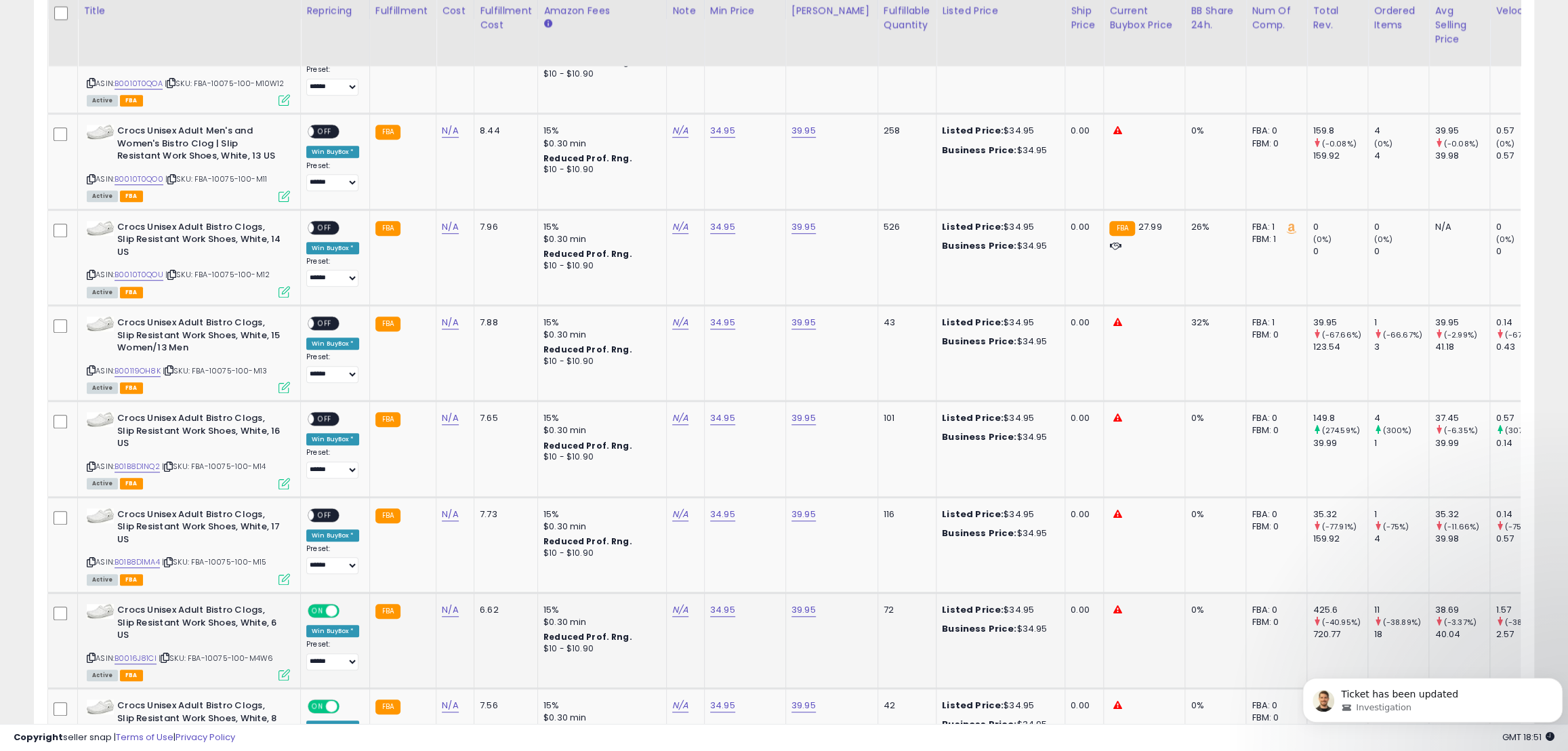
click at [323, 592] on td "**********" at bounding box center [335, 640] width 69 height 96
click at [324, 605] on span "ON" at bounding box center [318, 611] width 17 height 11
drag, startPoint x: 321, startPoint y: 645, endPoint x: 353, endPoint y: 616, distance: 43.2
click at [322, 701] on span "ON" at bounding box center [318, 706] width 17 height 11
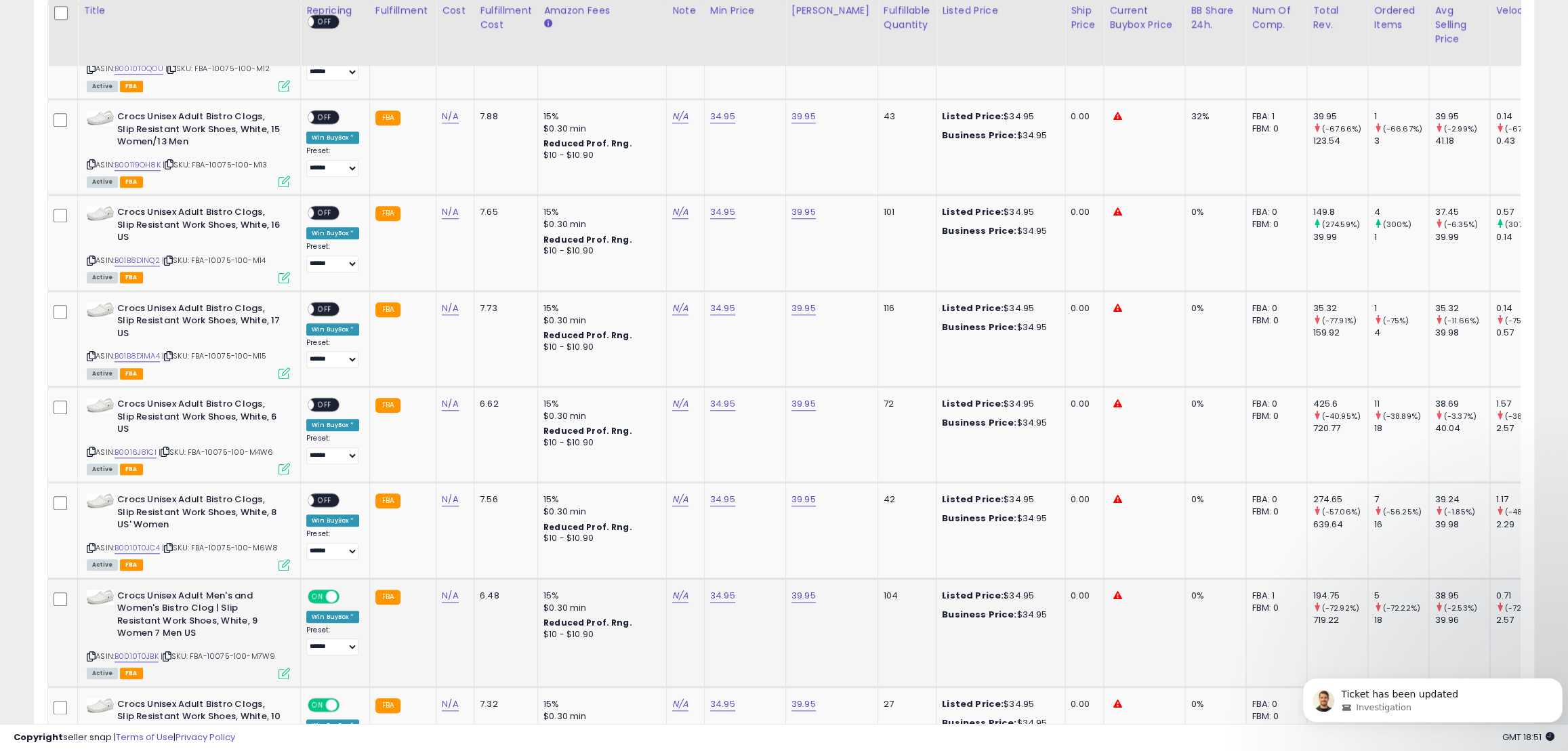
scroll to position [953, 0]
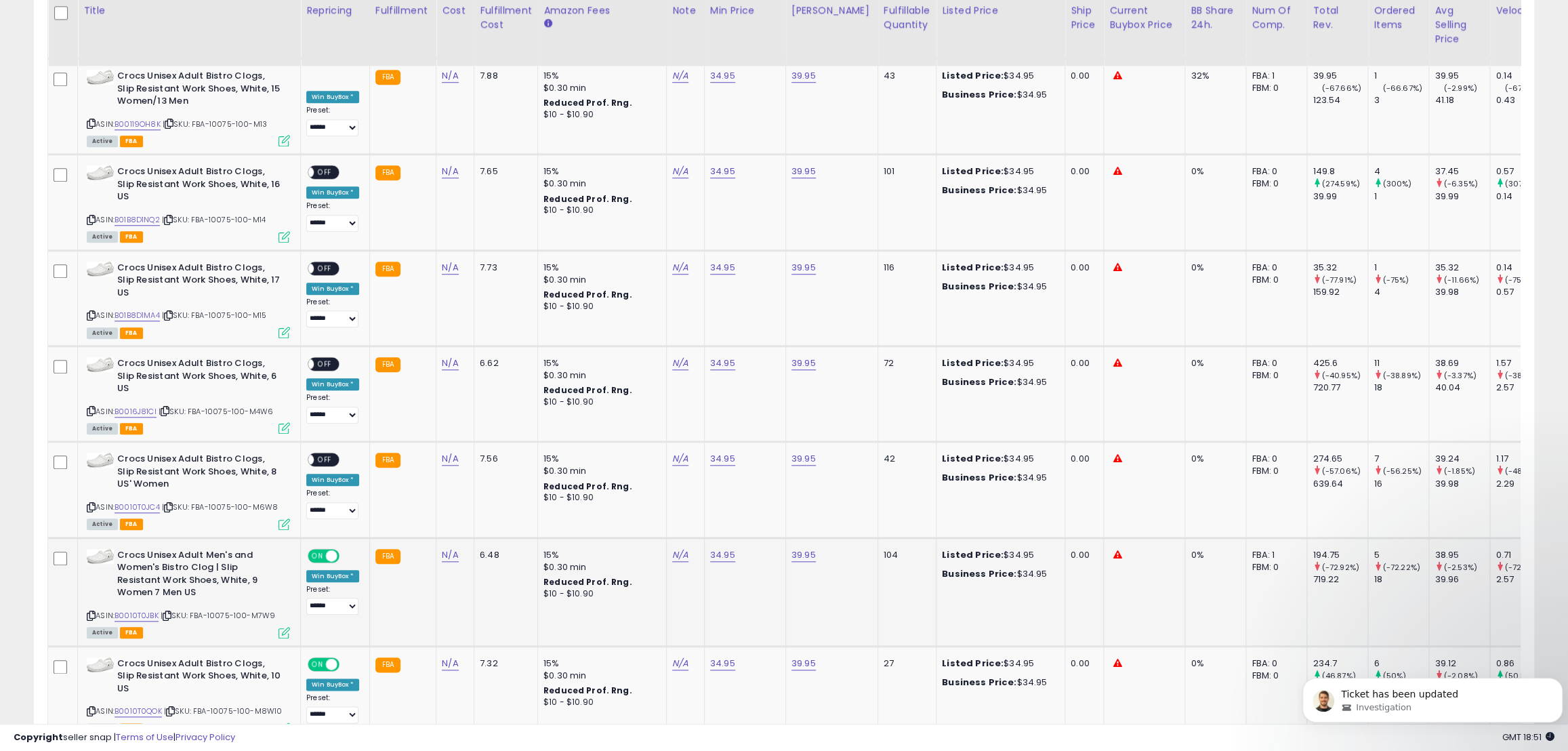
click at [328, 550] on span at bounding box center [332, 555] width 11 height 11
click at [320, 658] on span "ON" at bounding box center [318, 664] width 17 height 11
drag, startPoint x: 319, startPoint y: 686, endPoint x: 328, endPoint y: 684, distance: 9.2
click at [321, 750] on span "ON" at bounding box center [318, 760] width 17 height 11
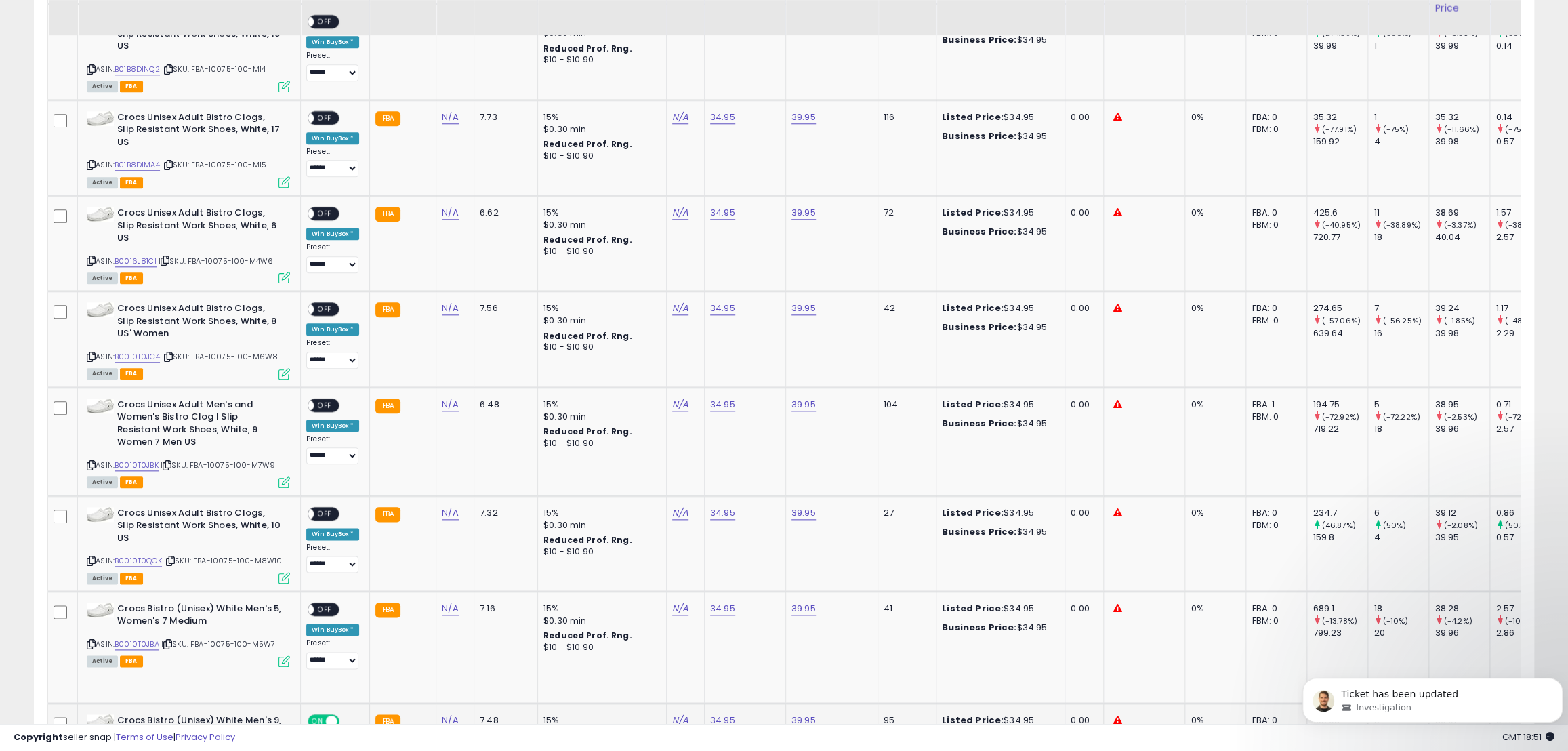
scroll to position [1199, 0]
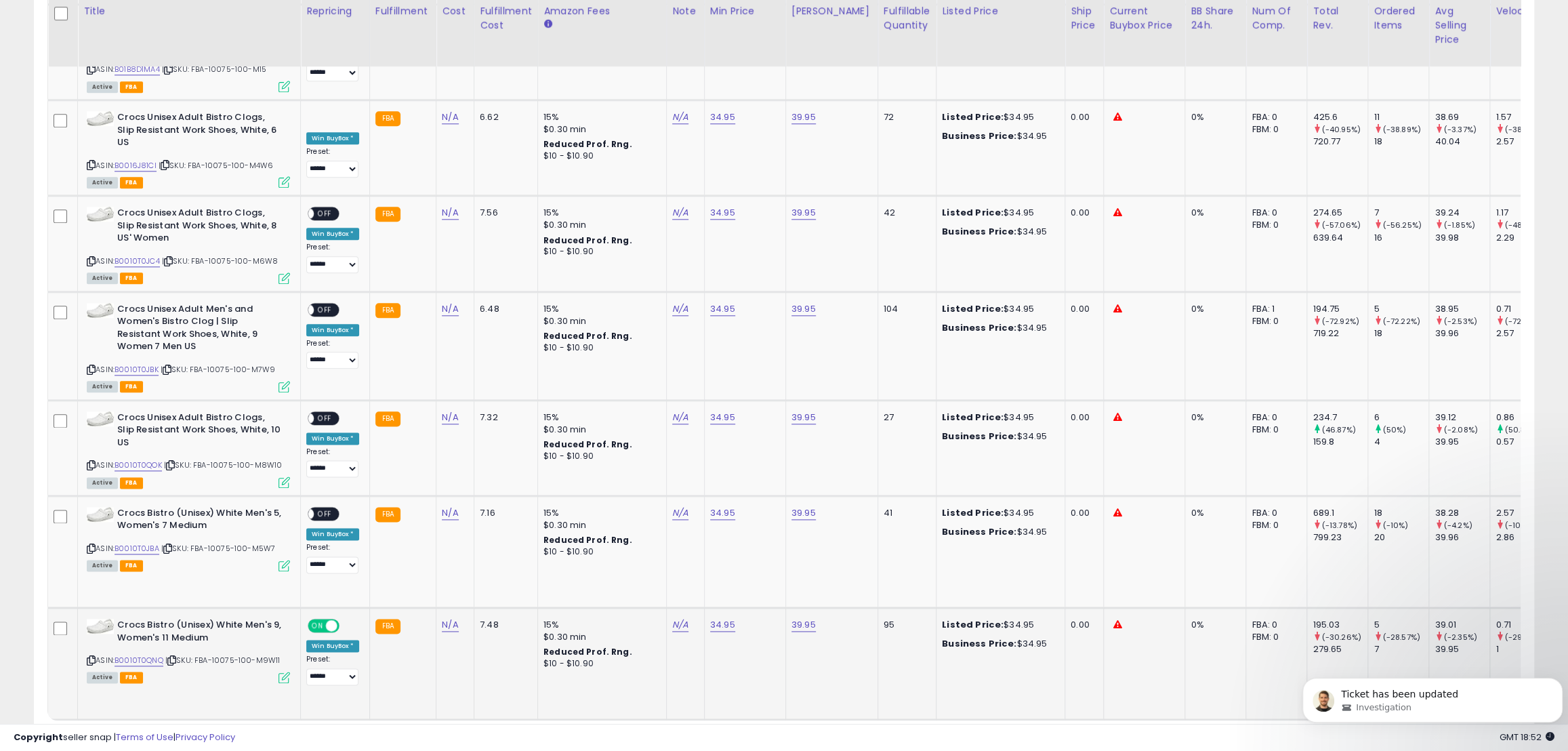
click at [323, 620] on span "ON" at bounding box center [318, 625] width 17 height 11
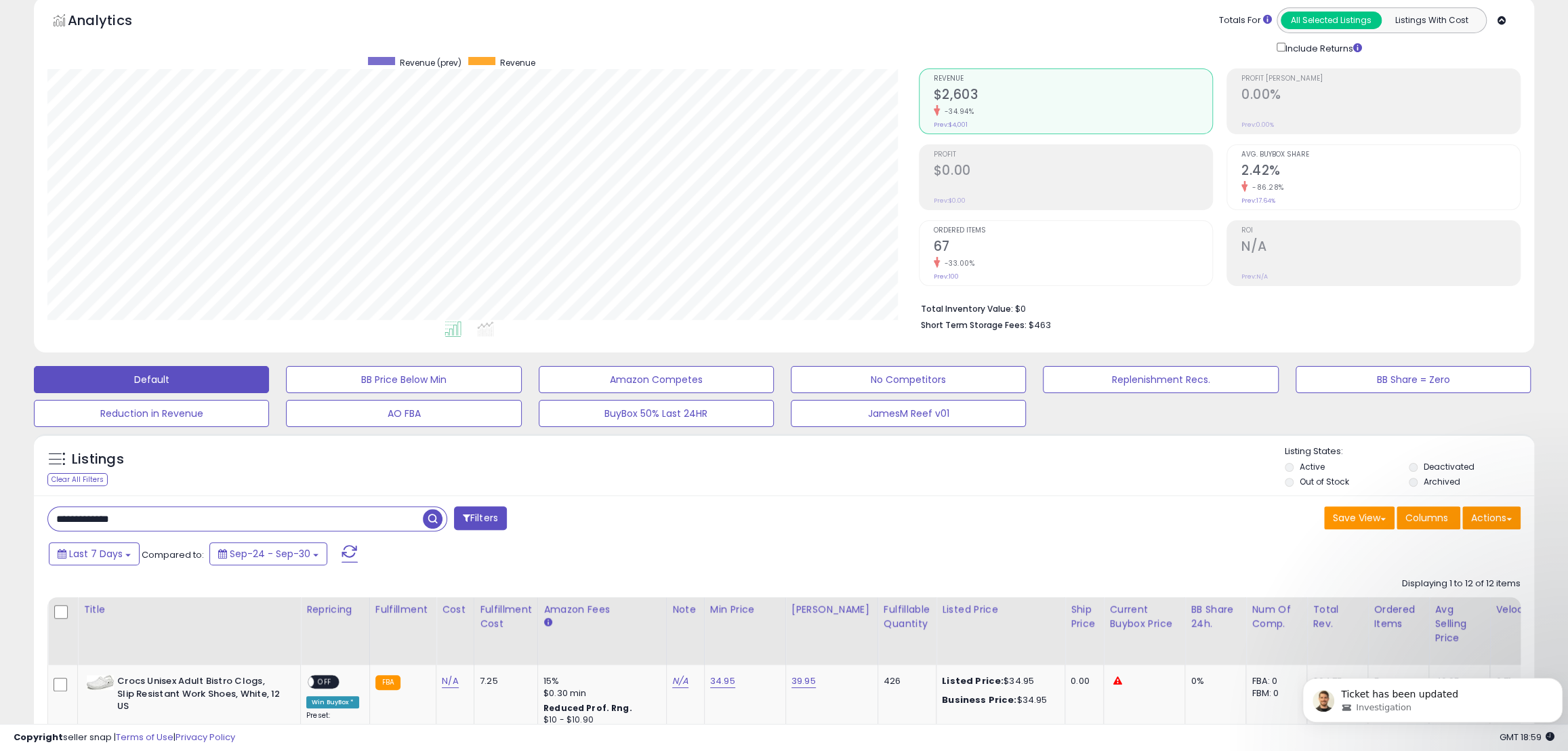
scroll to position [0, 0]
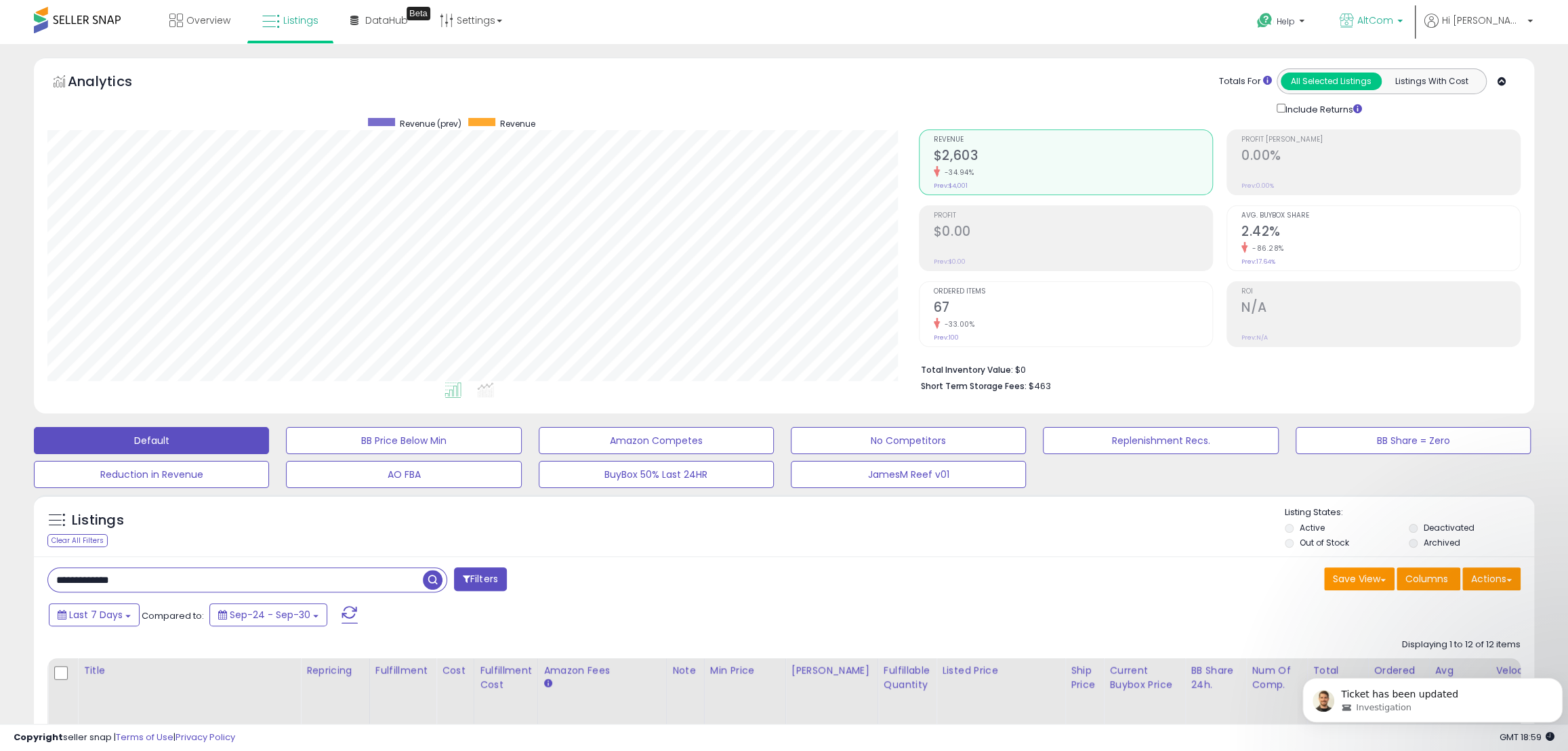
click at [1403, 25] on p "AltCom" at bounding box center [1371, 22] width 63 height 17
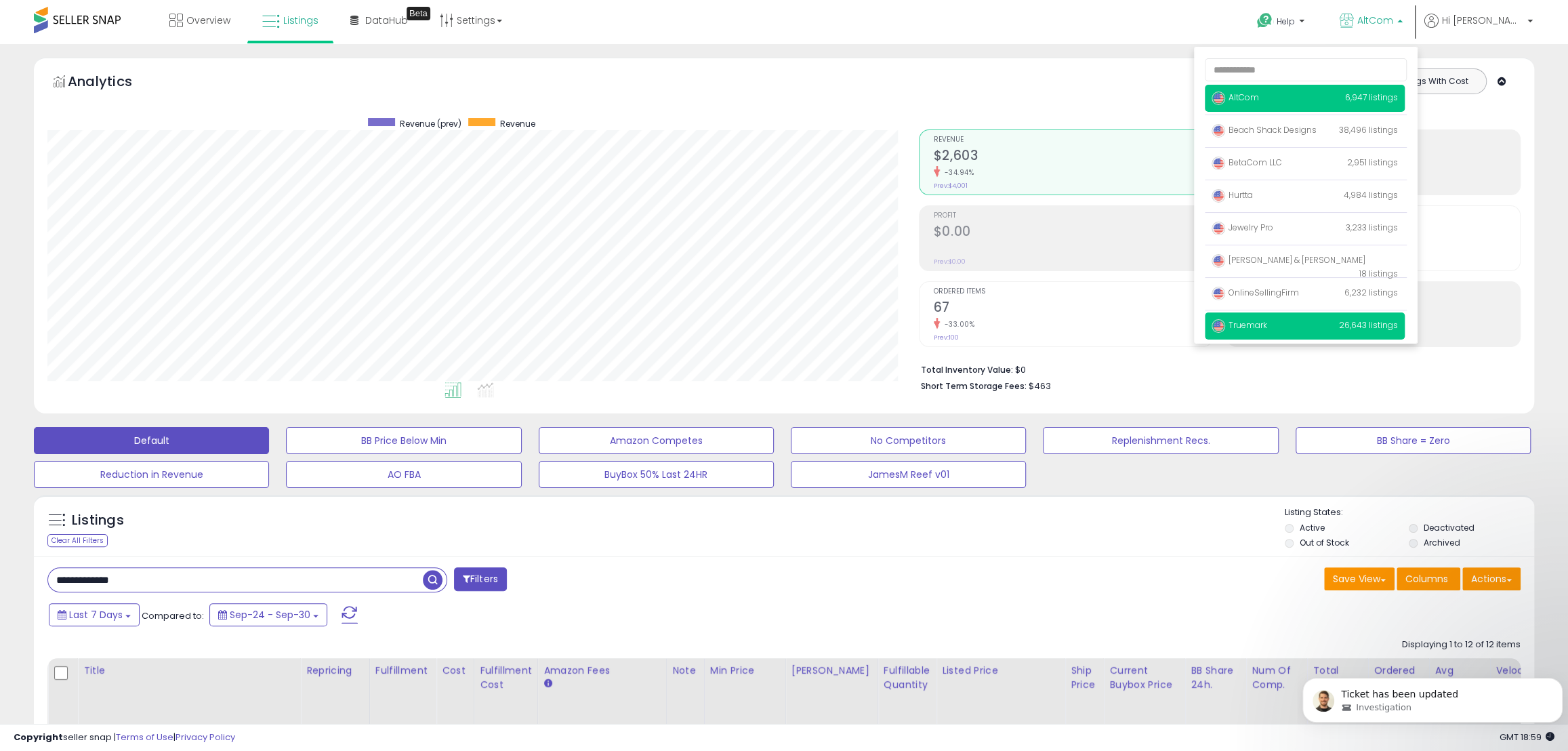
click at [1267, 326] on span "Truemark" at bounding box center [1239, 325] width 55 height 11
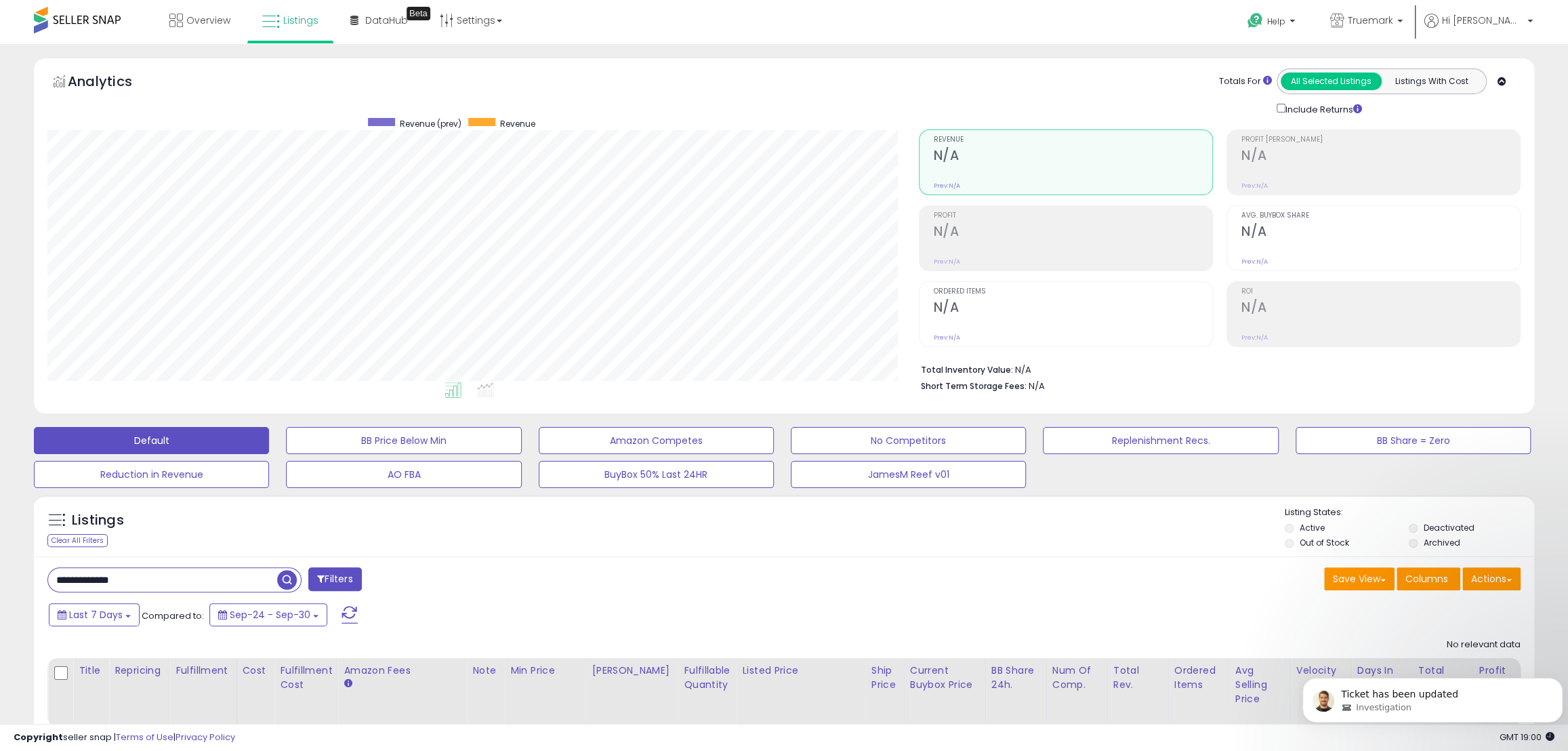
scroll to position [61, 0]
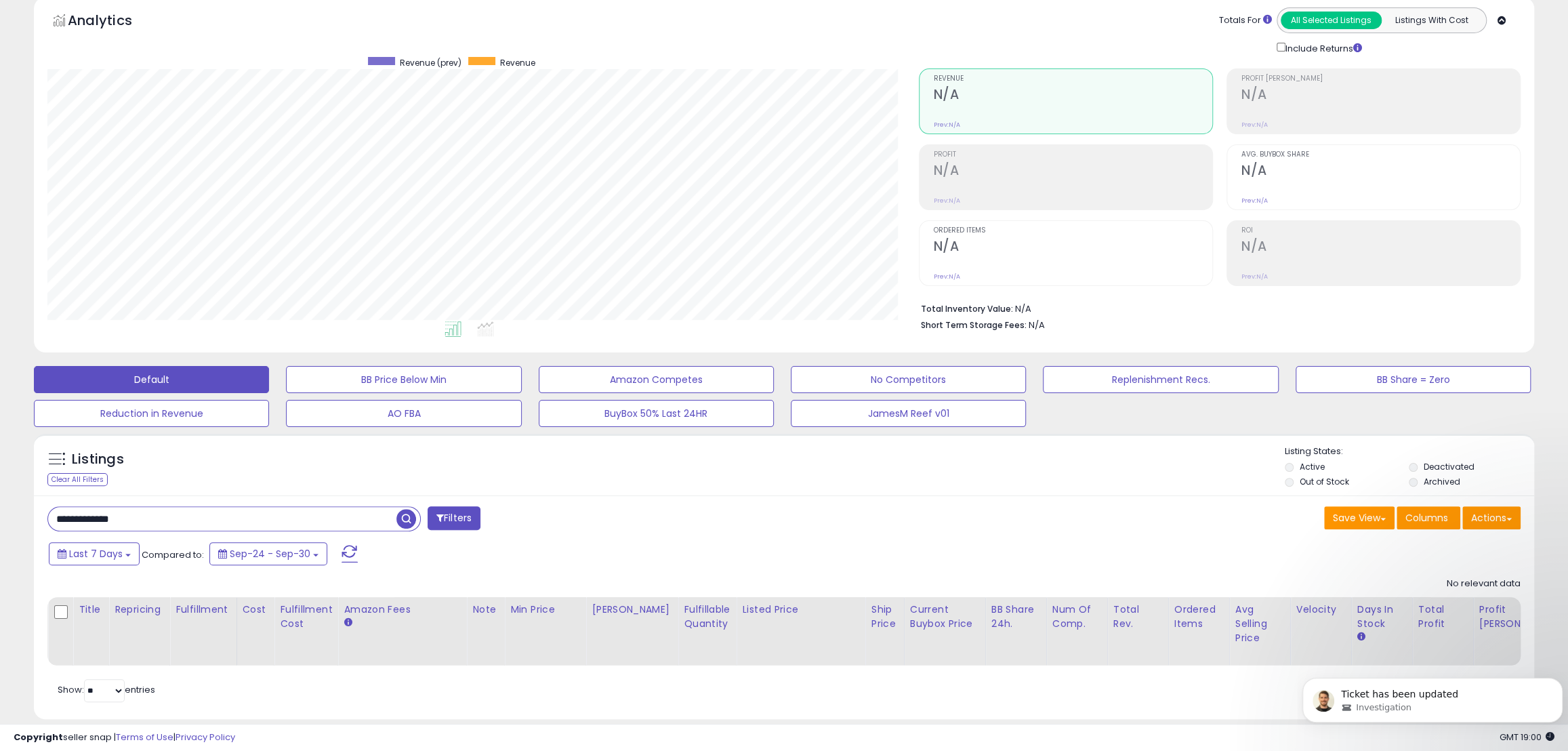
drag, startPoint x: 145, startPoint y: 525, endPoint x: 16, endPoint y: 499, distance: 131.6
click at [16, 499] on div "**********" at bounding box center [784, 366] width 1555 height 739
paste input "**********"
type input "**********"
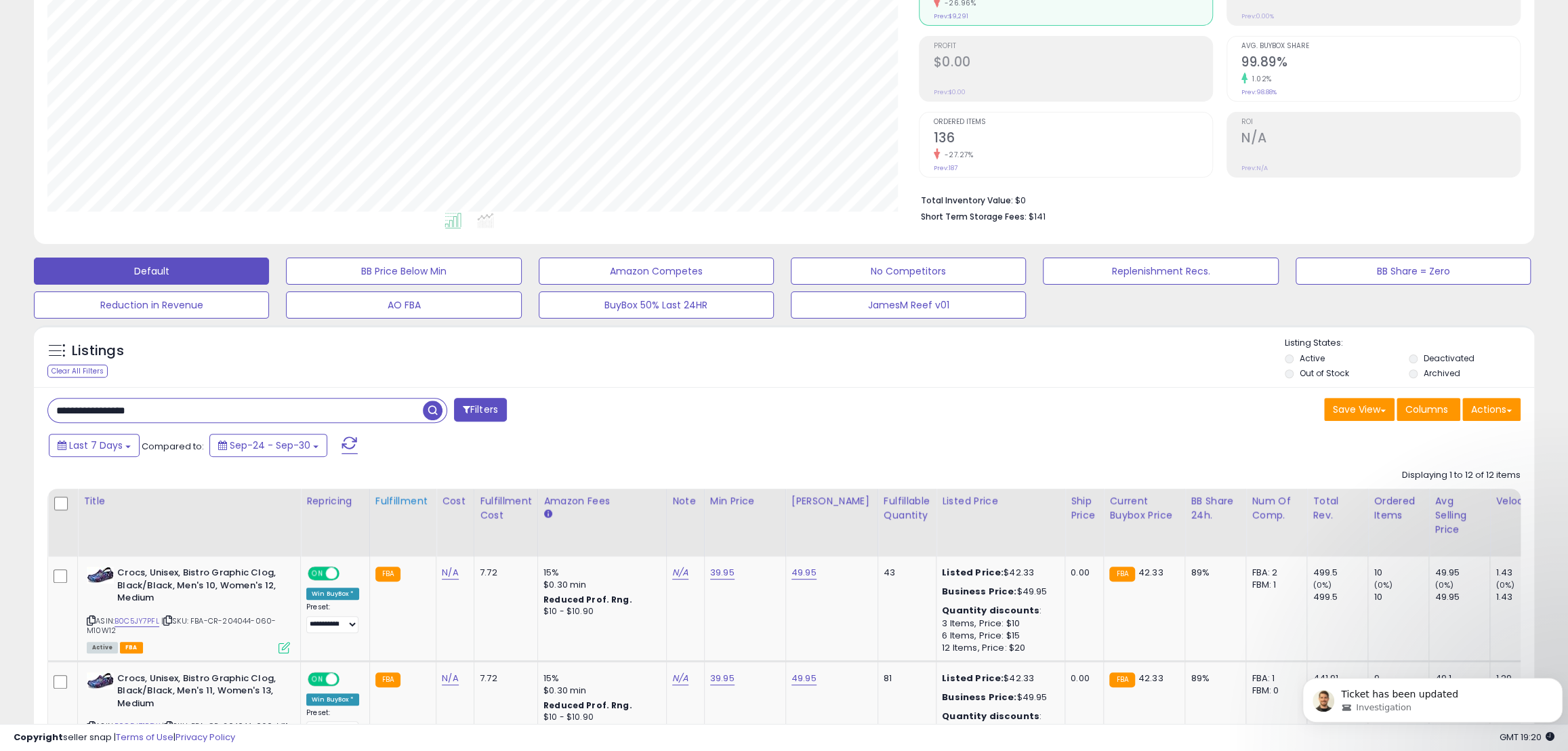
scroll to position [308, 0]
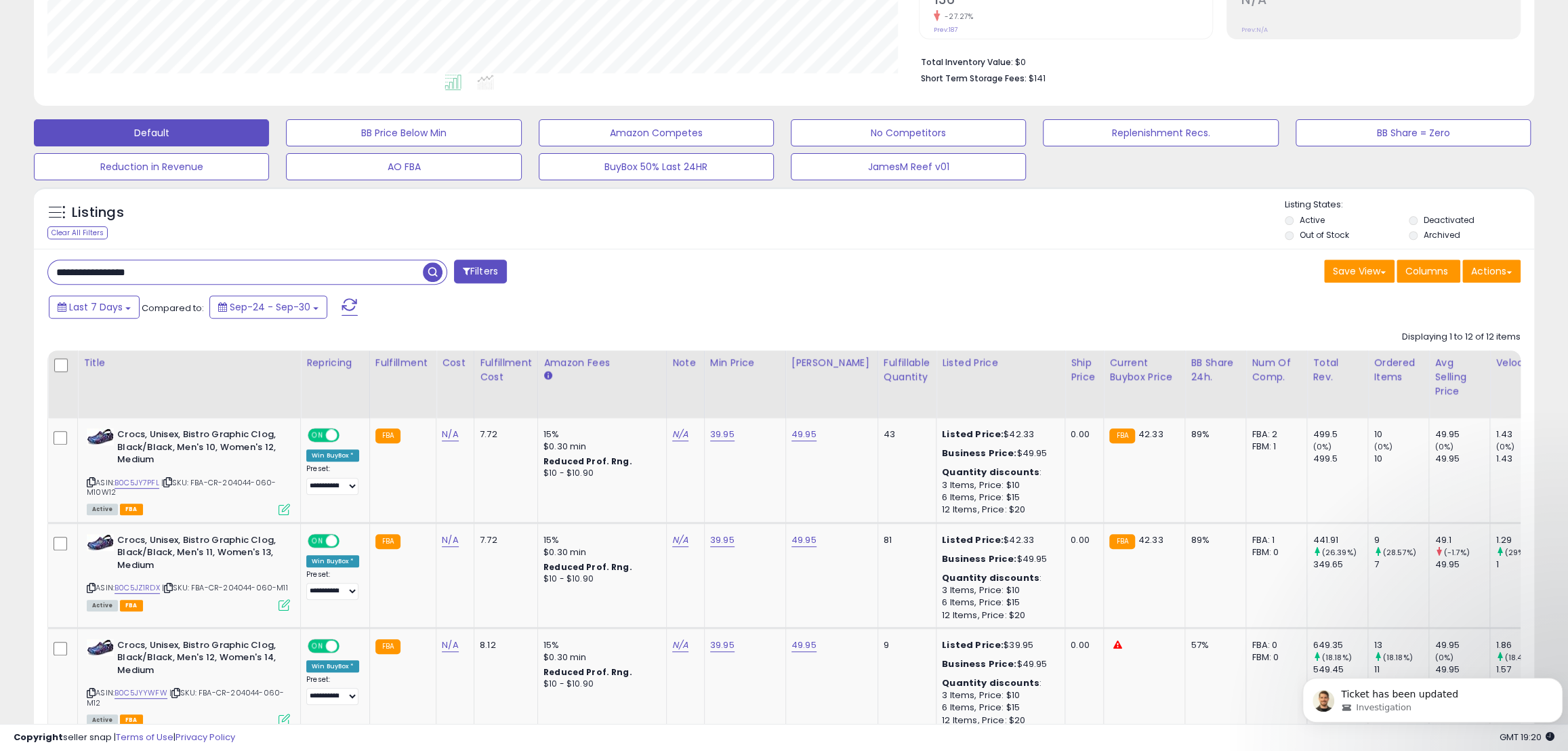
drag, startPoint x: 165, startPoint y: 274, endPoint x: 101, endPoint y: 274, distance: 64.0
click at [101, 274] on input "**********" at bounding box center [235, 272] width 374 height 23
click at [428, 273] on span "button" at bounding box center [433, 272] width 20 height 20
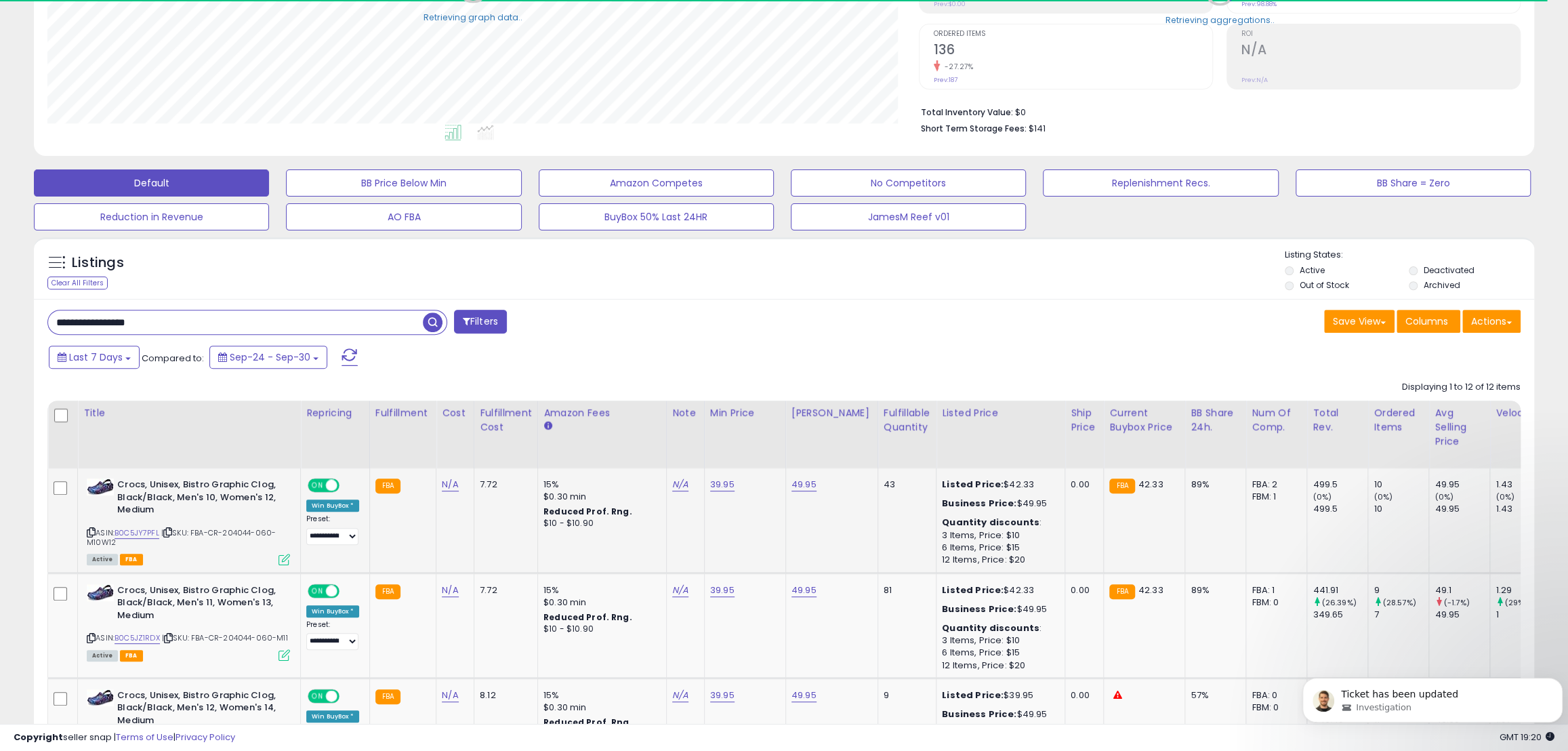
scroll to position [399, 0]
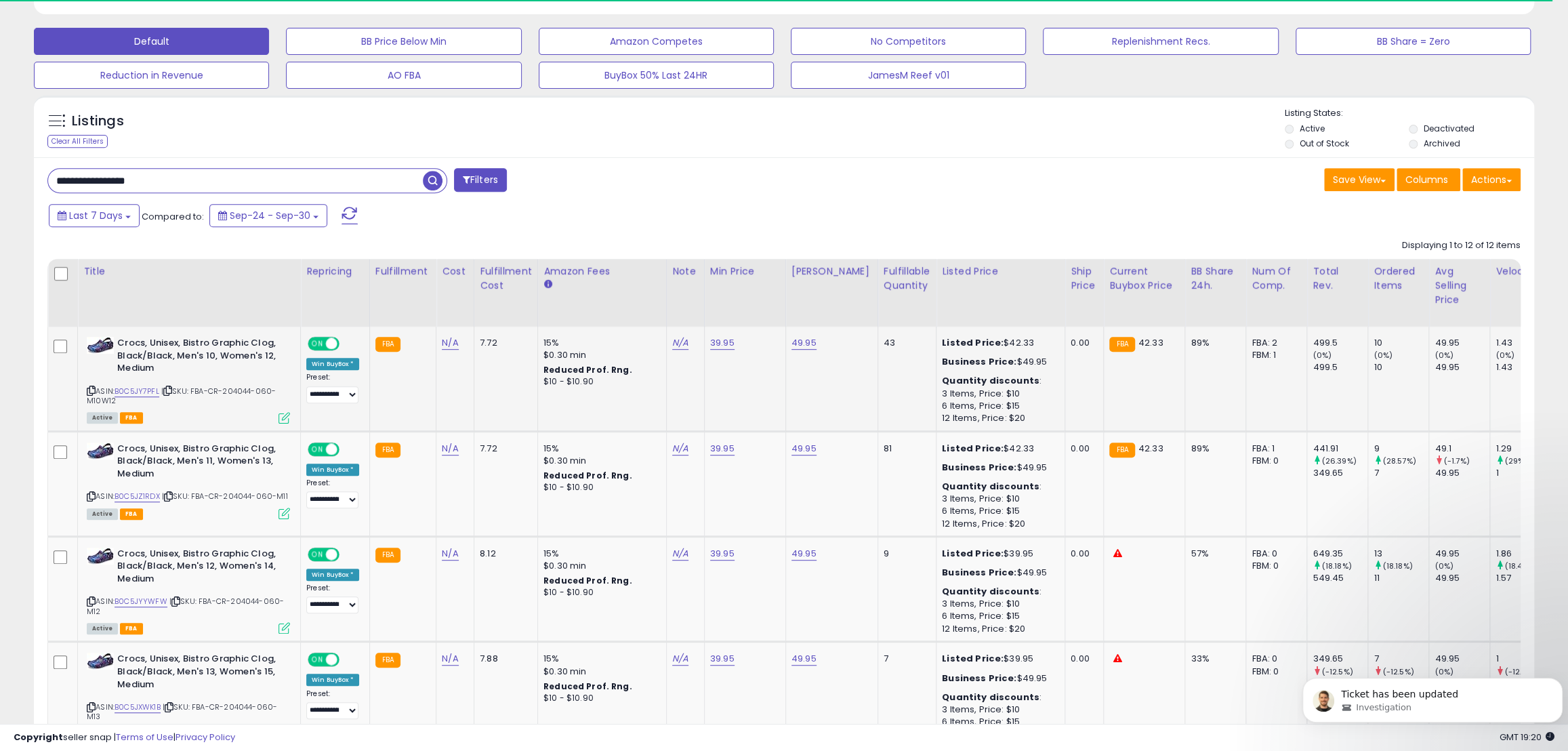
click at [328, 345] on span at bounding box center [332, 344] width 11 height 11
click at [330, 455] on span at bounding box center [332, 449] width 11 height 11
click at [322, 553] on span "ON" at bounding box center [318, 554] width 17 height 11
click at [326, 662] on span at bounding box center [332, 660] width 11 height 11
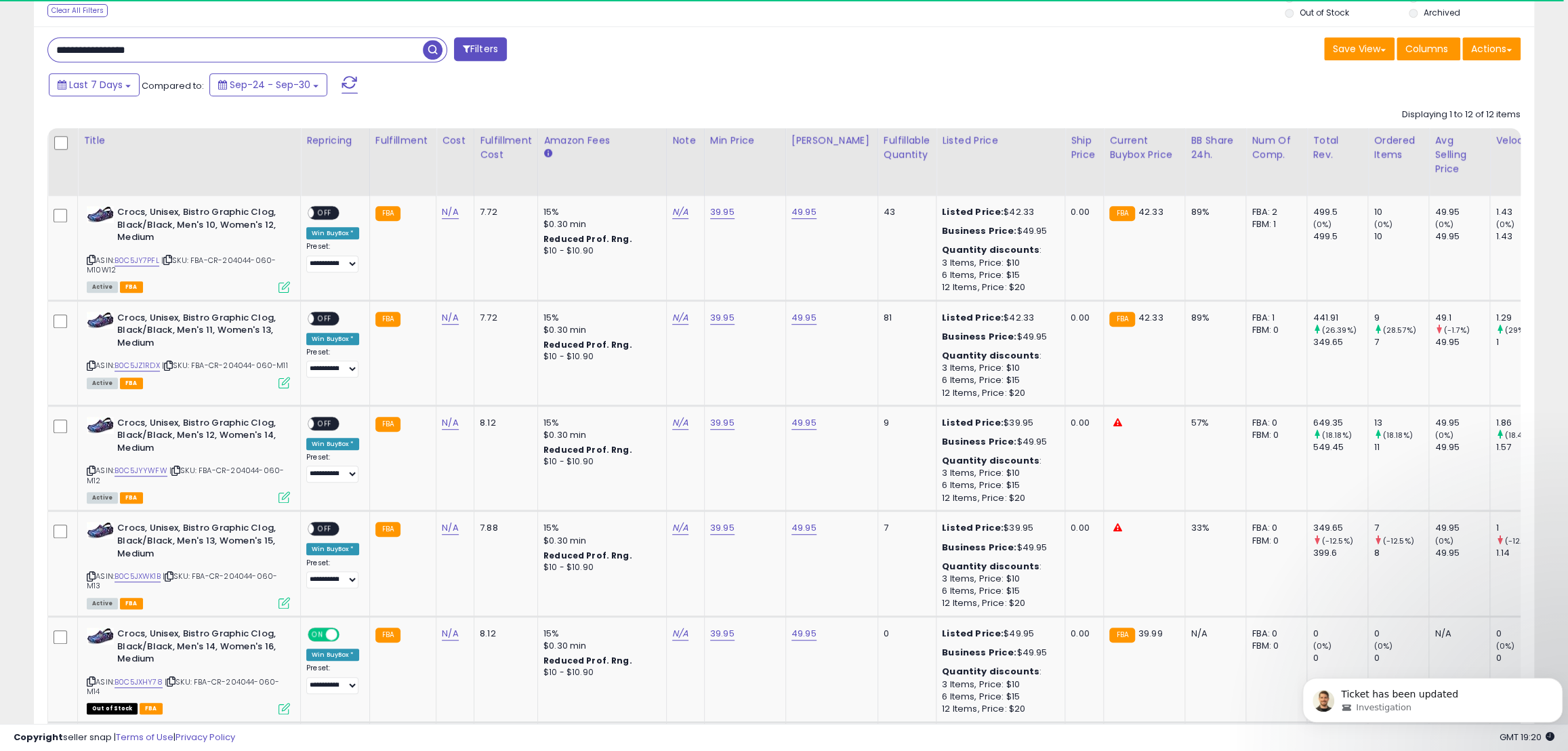
scroll to position [707, 0]
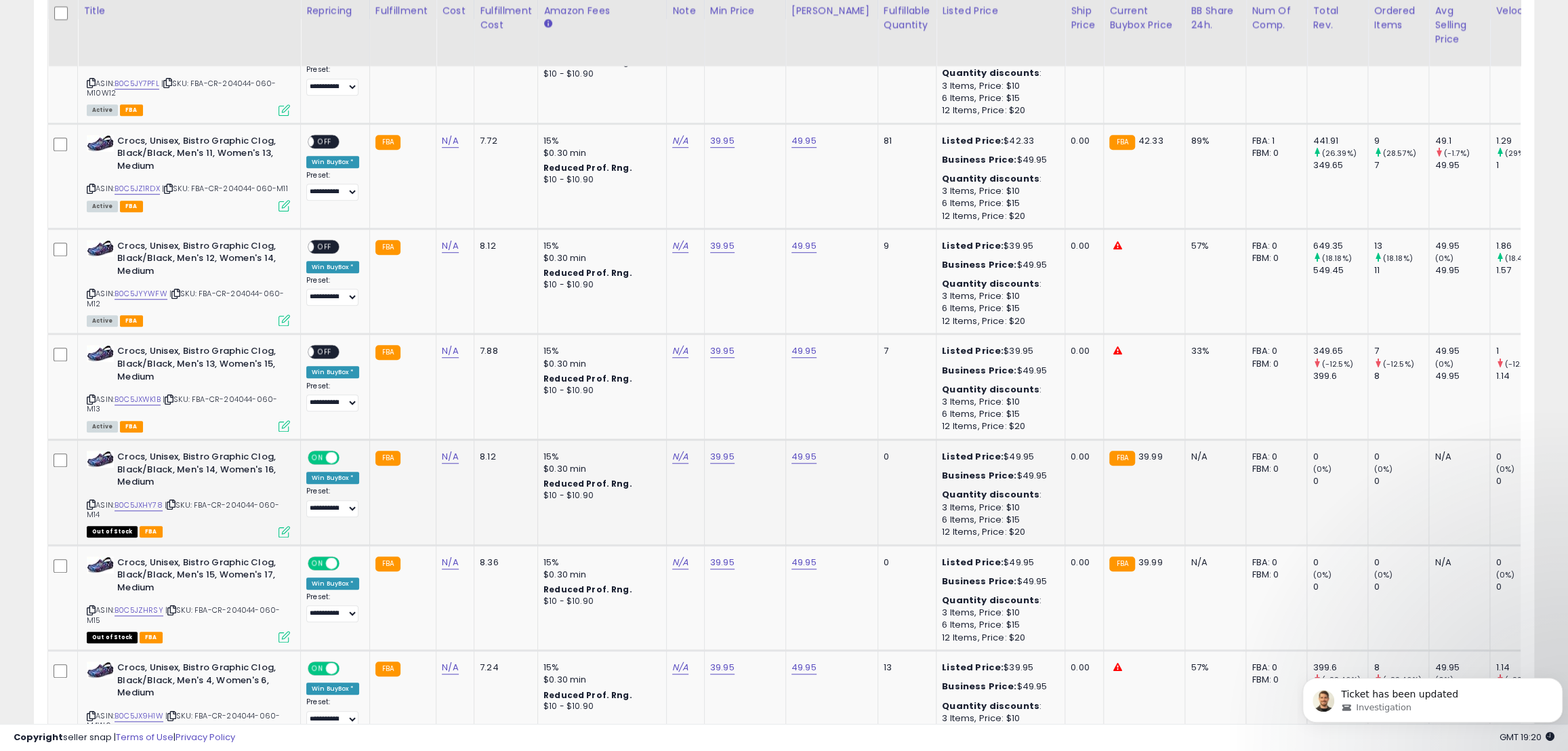
click at [329, 454] on span at bounding box center [332, 457] width 11 height 11
click at [325, 562] on span "ON" at bounding box center [318, 562] width 17 height 11
click at [321, 668] on span "ON" at bounding box center [318, 668] width 17 height 11
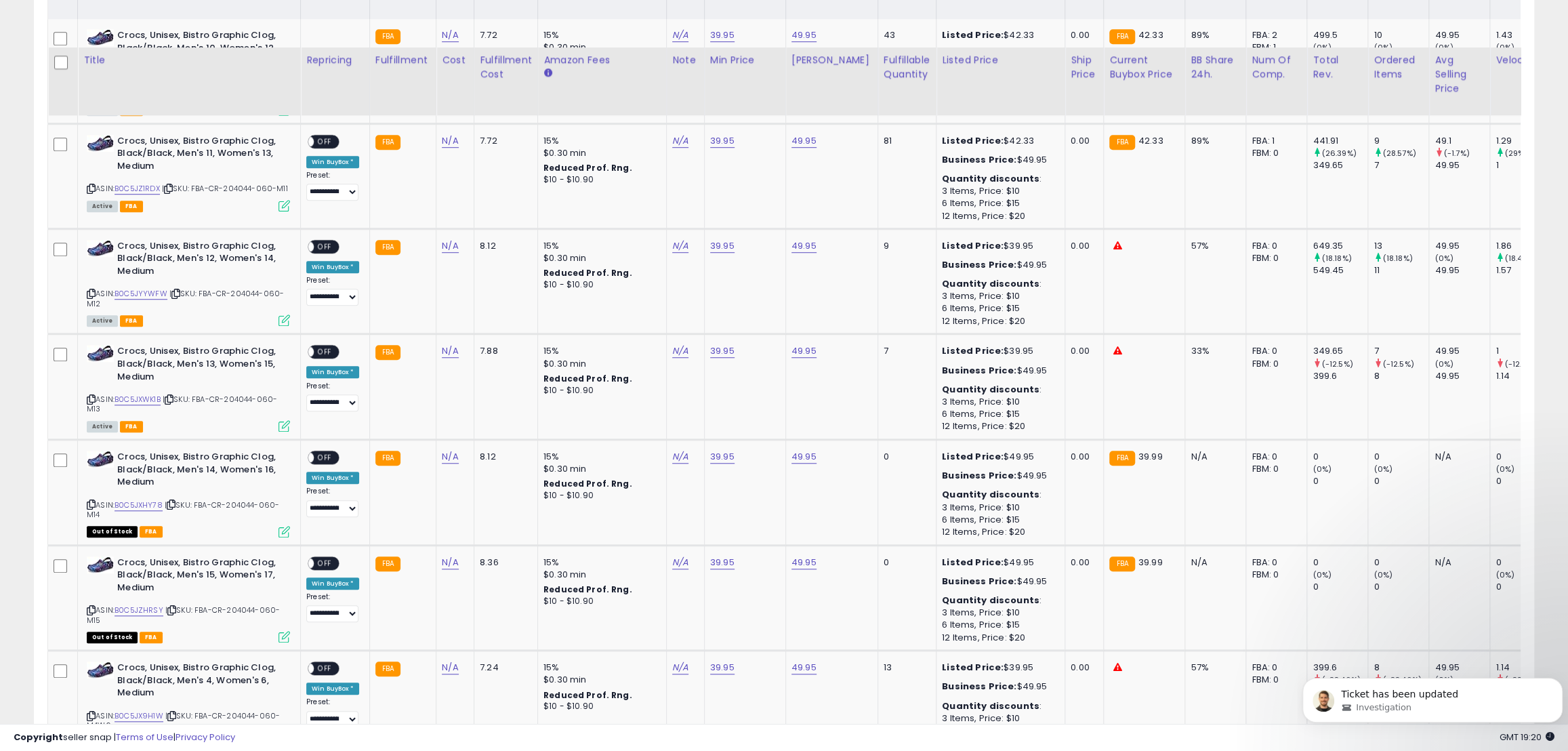
scroll to position [891, 0]
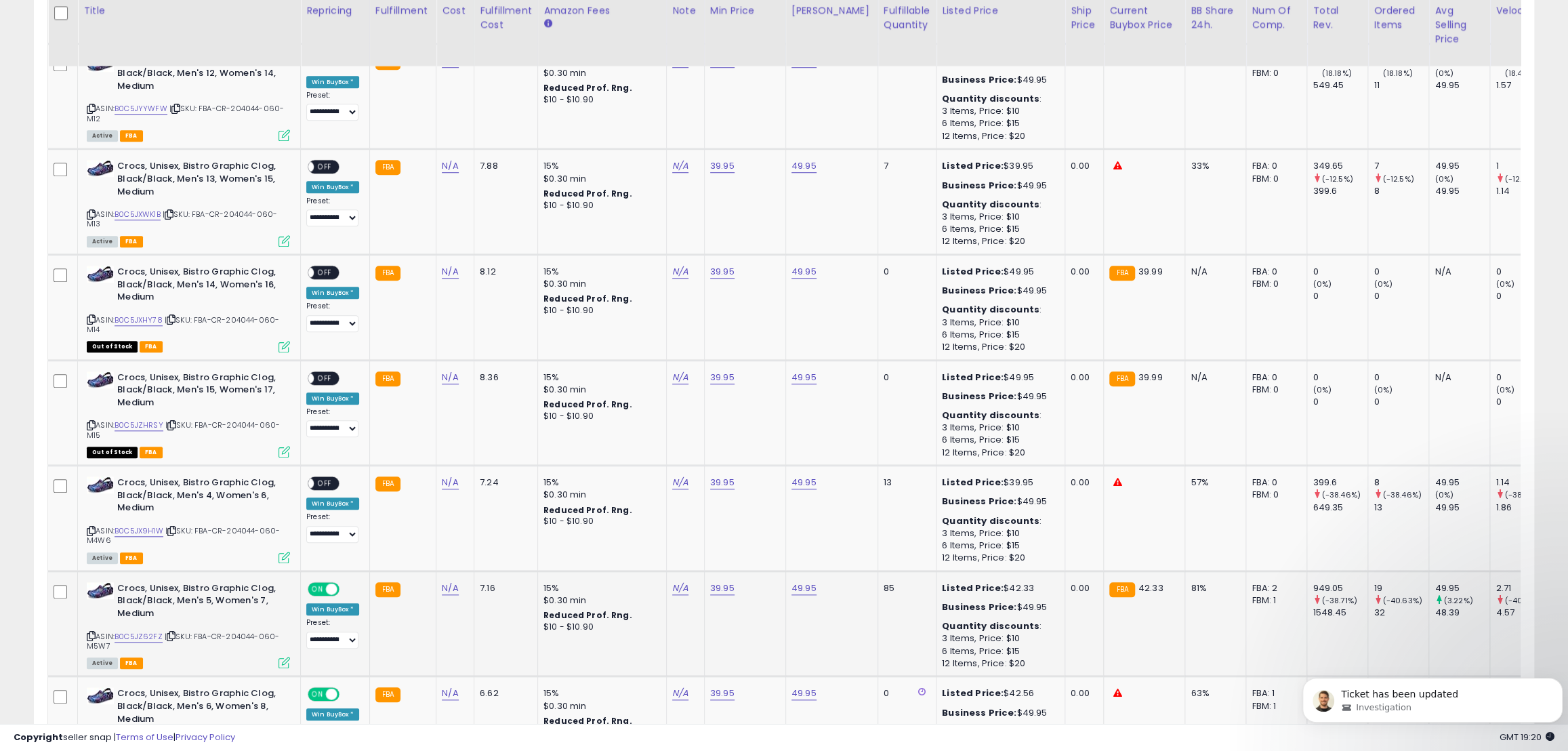
click at [316, 586] on span "ON" at bounding box center [318, 589] width 17 height 11
click at [324, 691] on span "ON" at bounding box center [318, 694] width 17 height 11
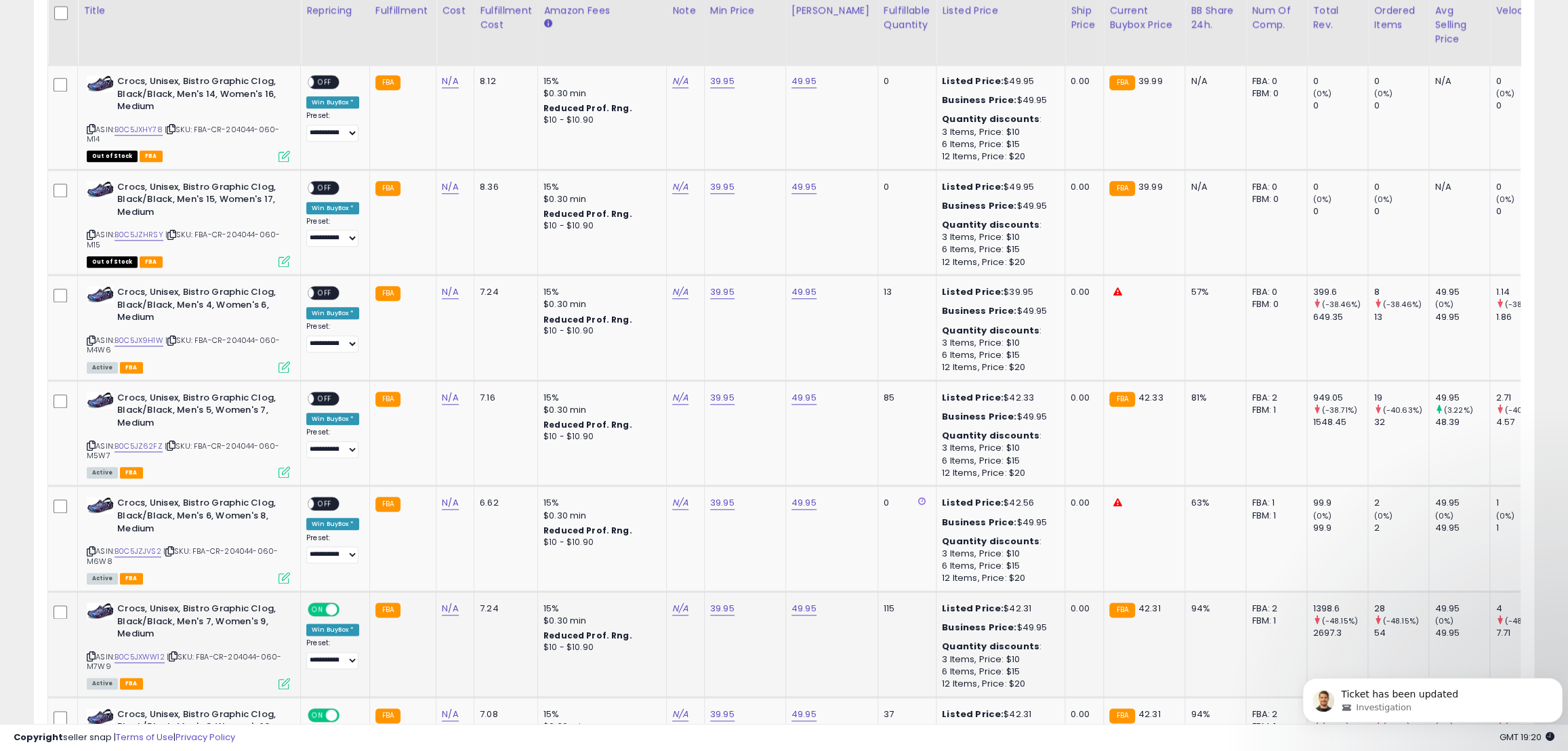
scroll to position [1138, 0]
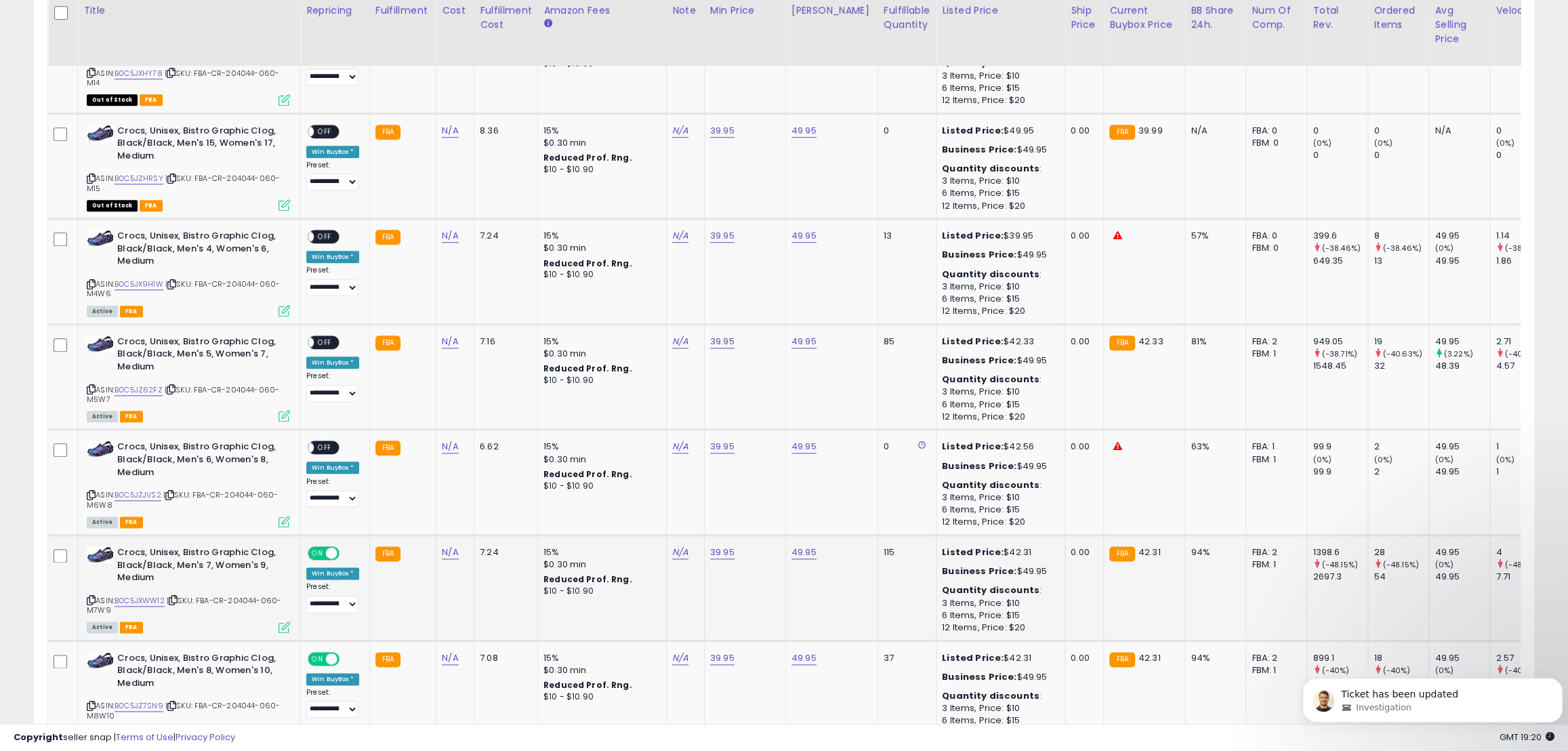
click at [319, 552] on span "ON" at bounding box center [318, 553] width 17 height 11
click at [322, 652] on div "ON OFF" at bounding box center [325, 658] width 32 height 11
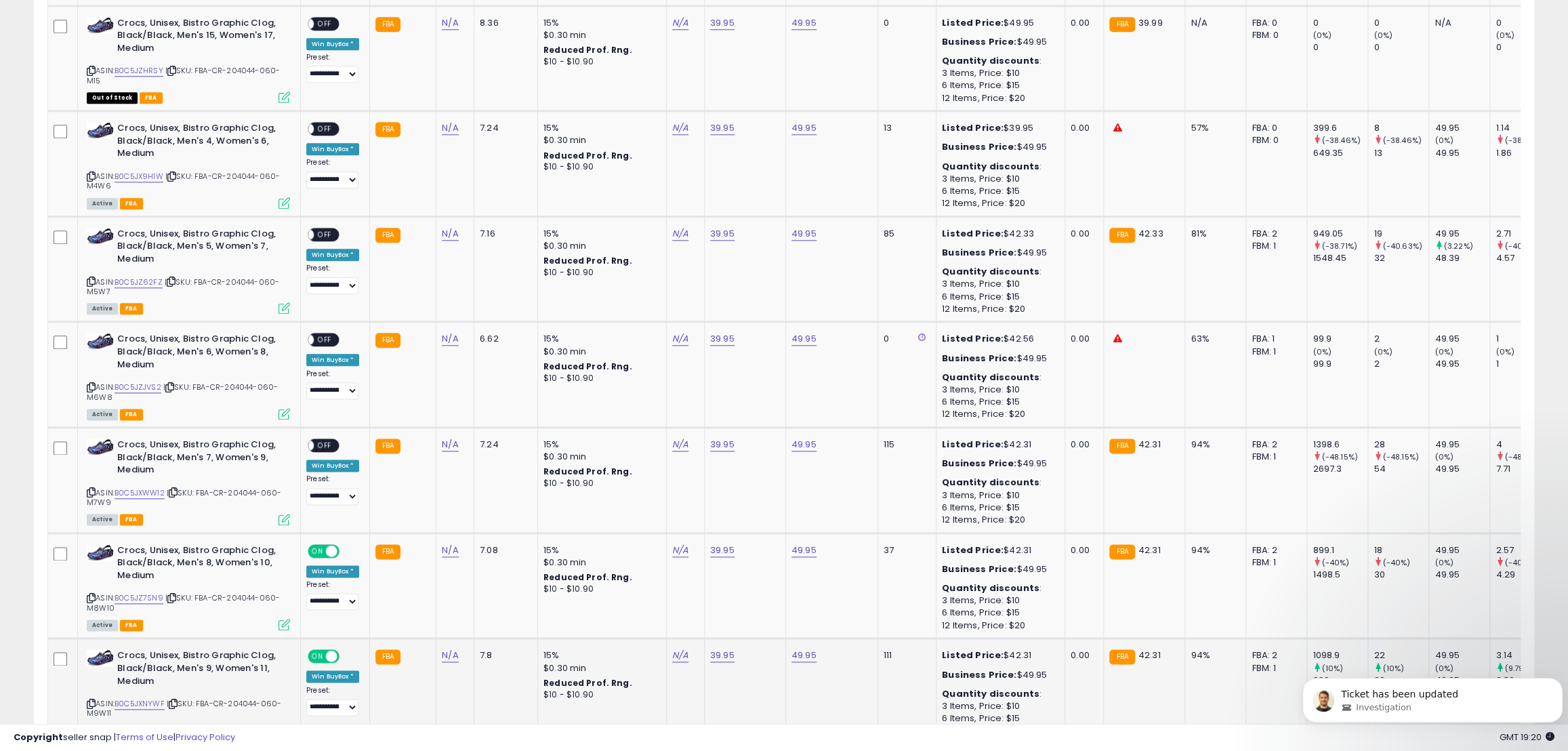
scroll to position [1352, 0]
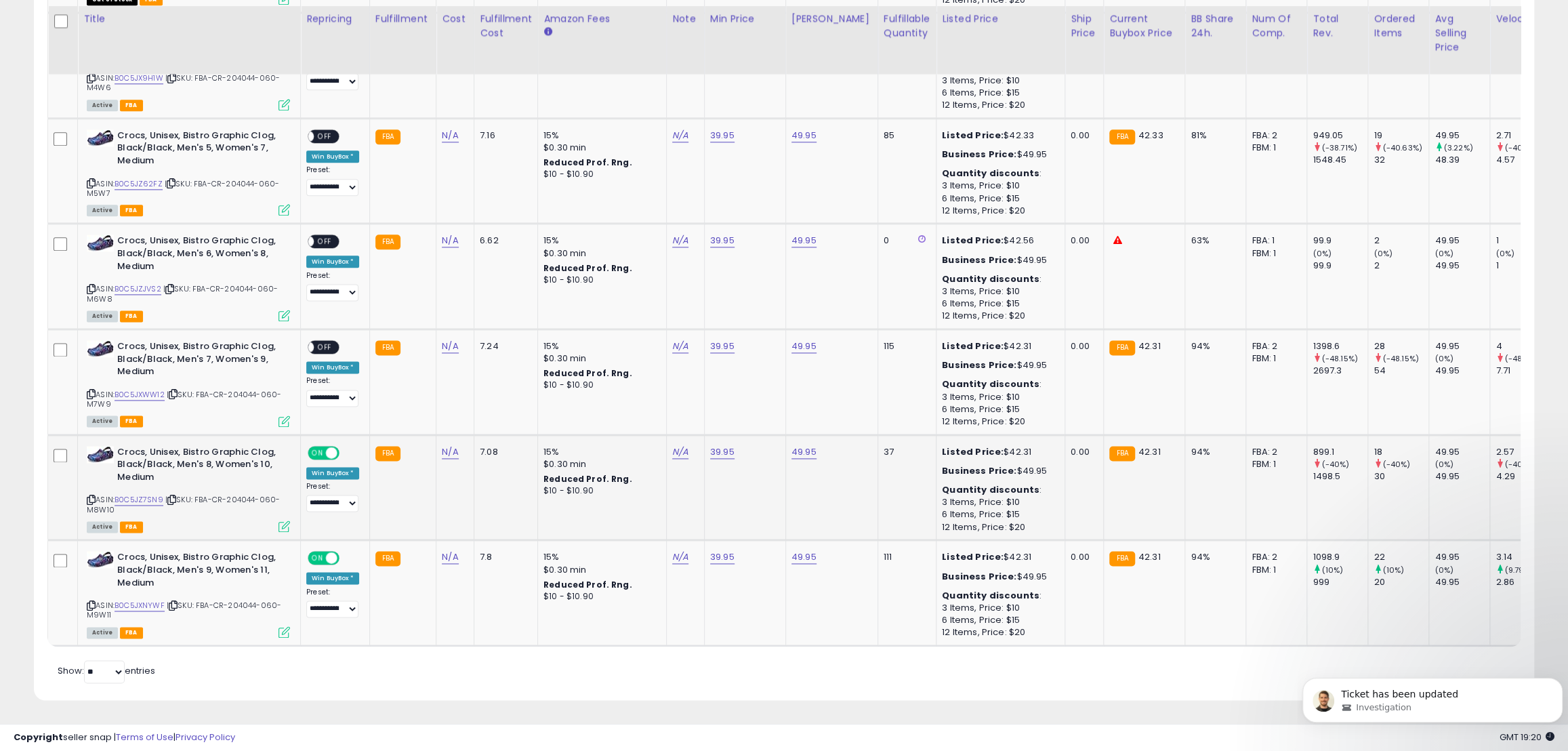
click at [320, 447] on span "ON" at bounding box center [318, 452] width 17 height 11
click at [317, 552] on span "ON" at bounding box center [318, 558] width 17 height 11
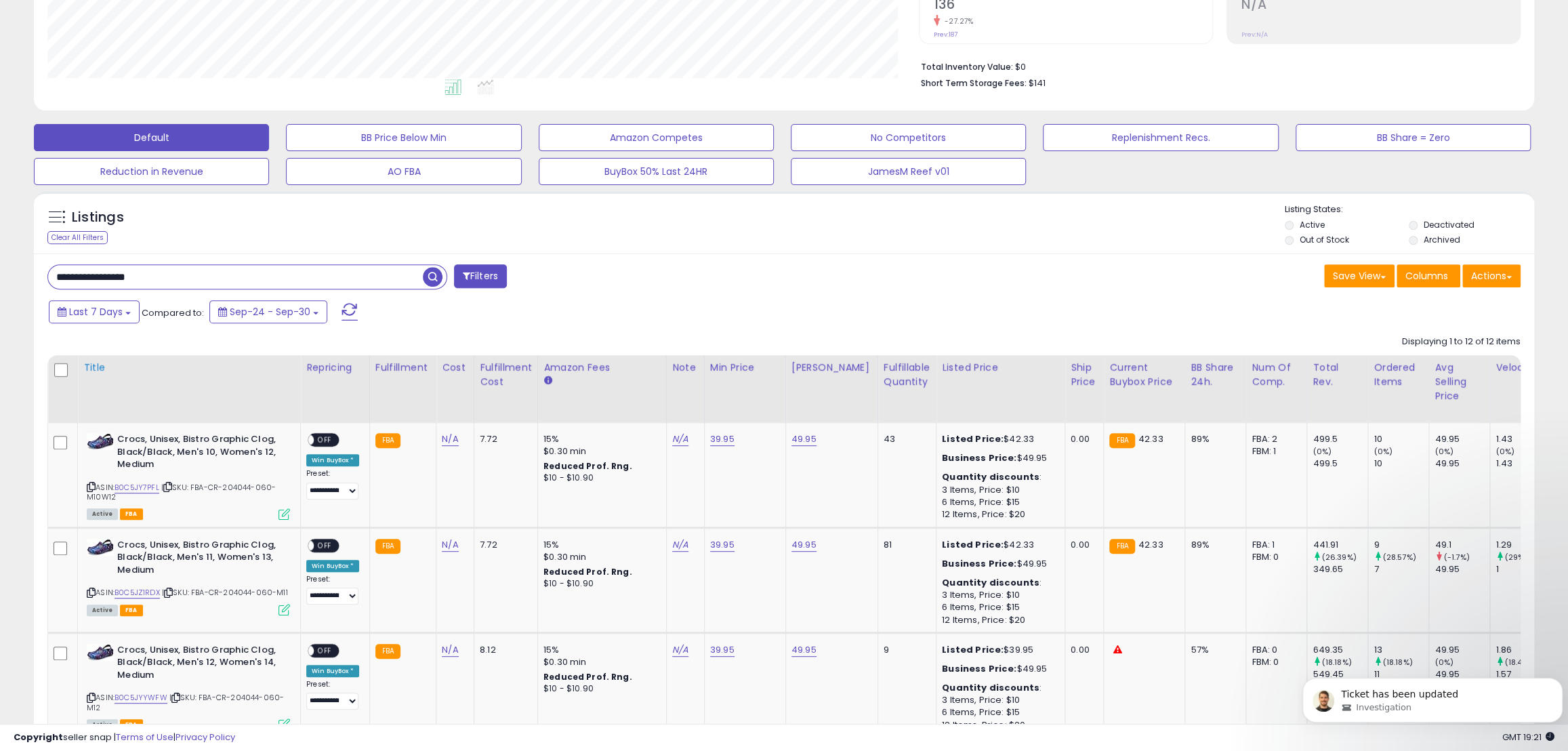
scroll to position [244, 0]
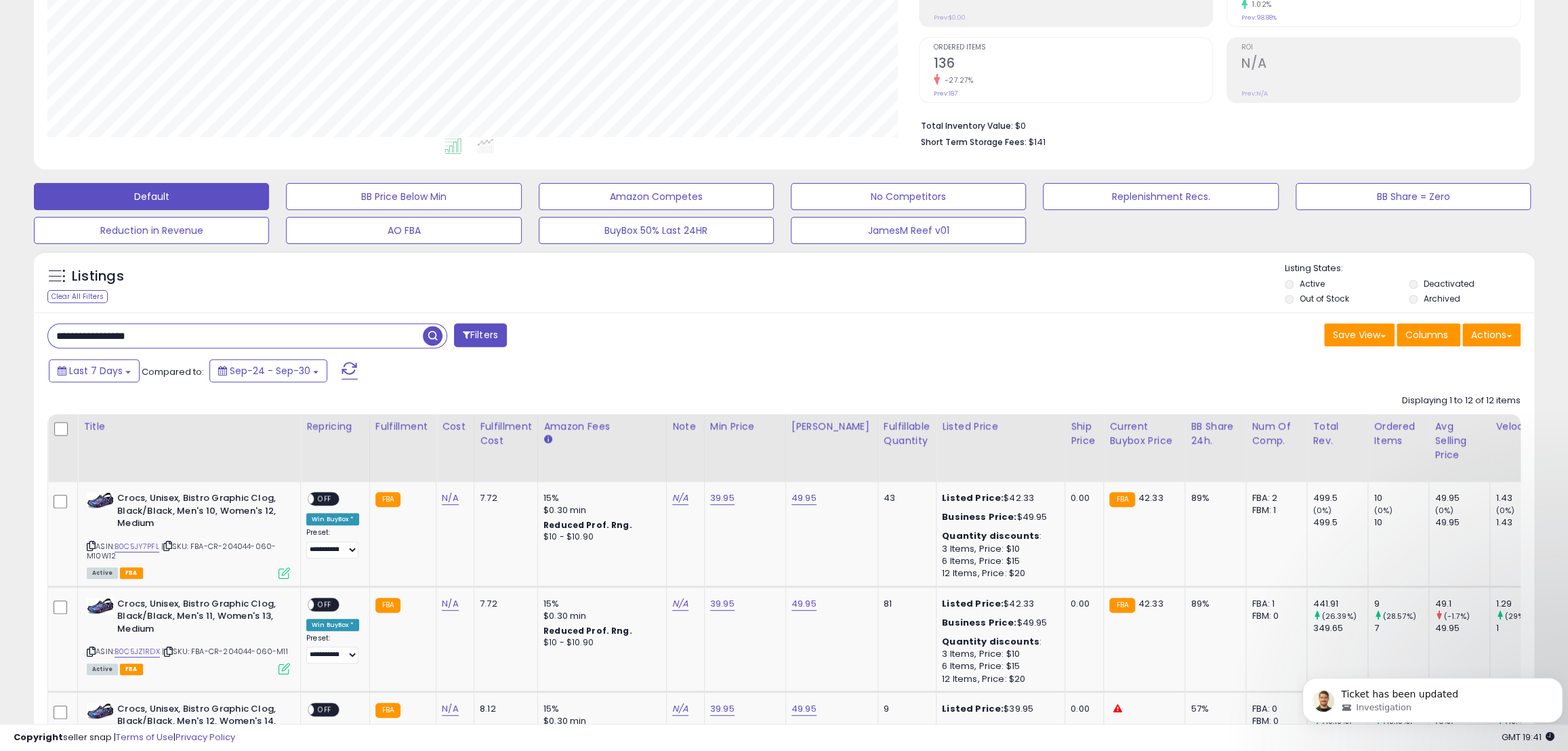
click at [177, 345] on input "**********" at bounding box center [235, 335] width 374 height 23
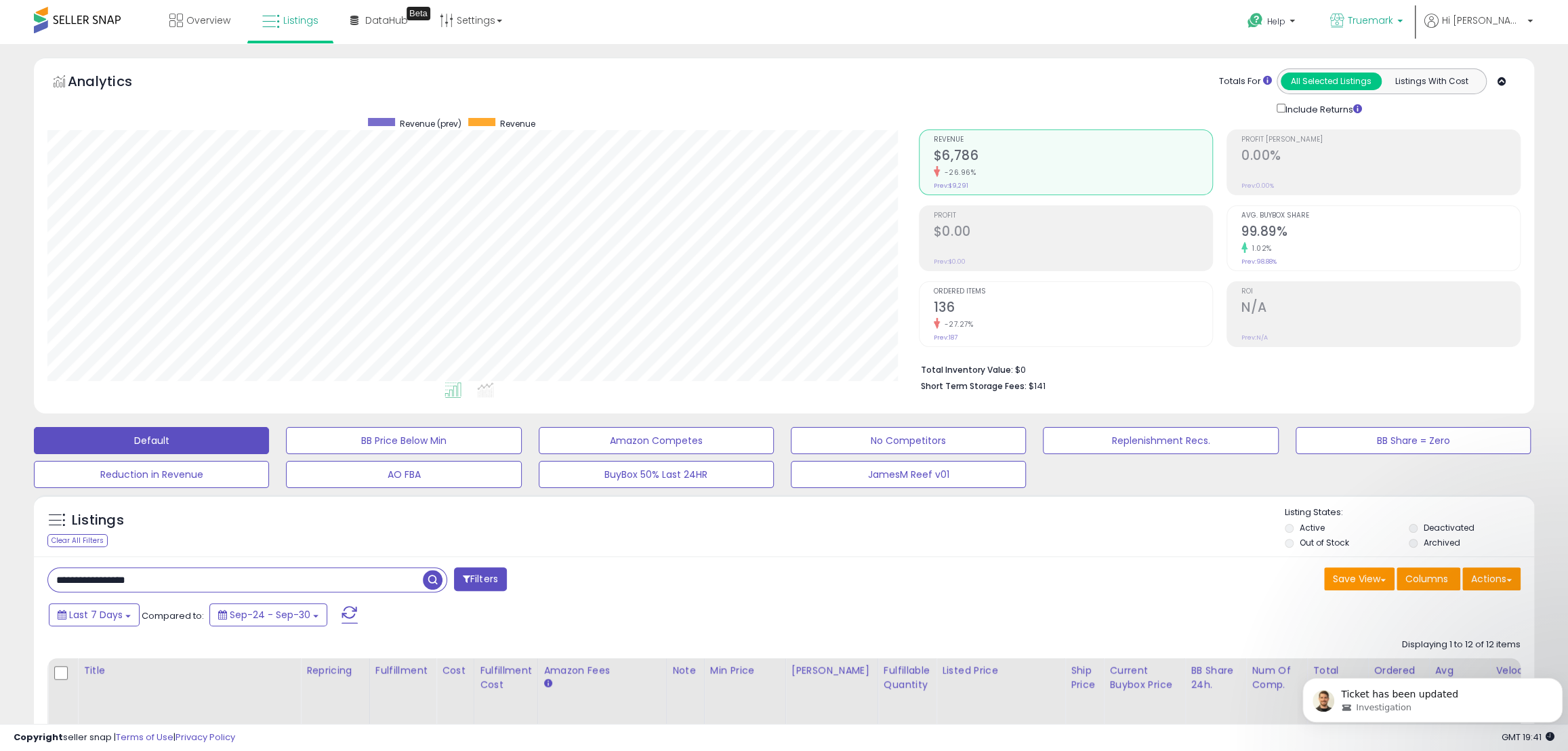
click at [1403, 23] on b at bounding box center [1400, 24] width 6 height 9
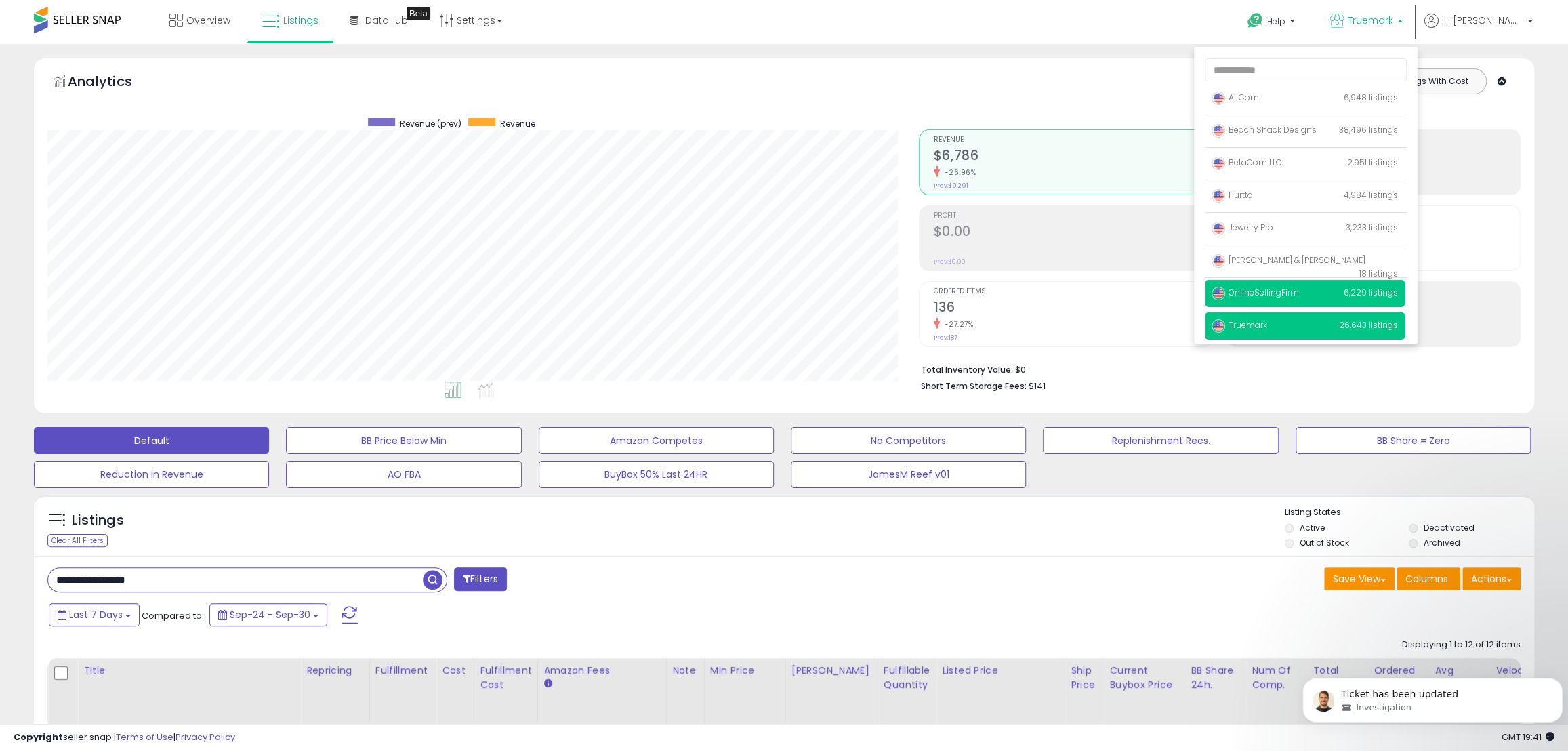
click at [1357, 293] on p "OnlineSellingFirm 6,229 listings" at bounding box center [1305, 294] width 200 height 27
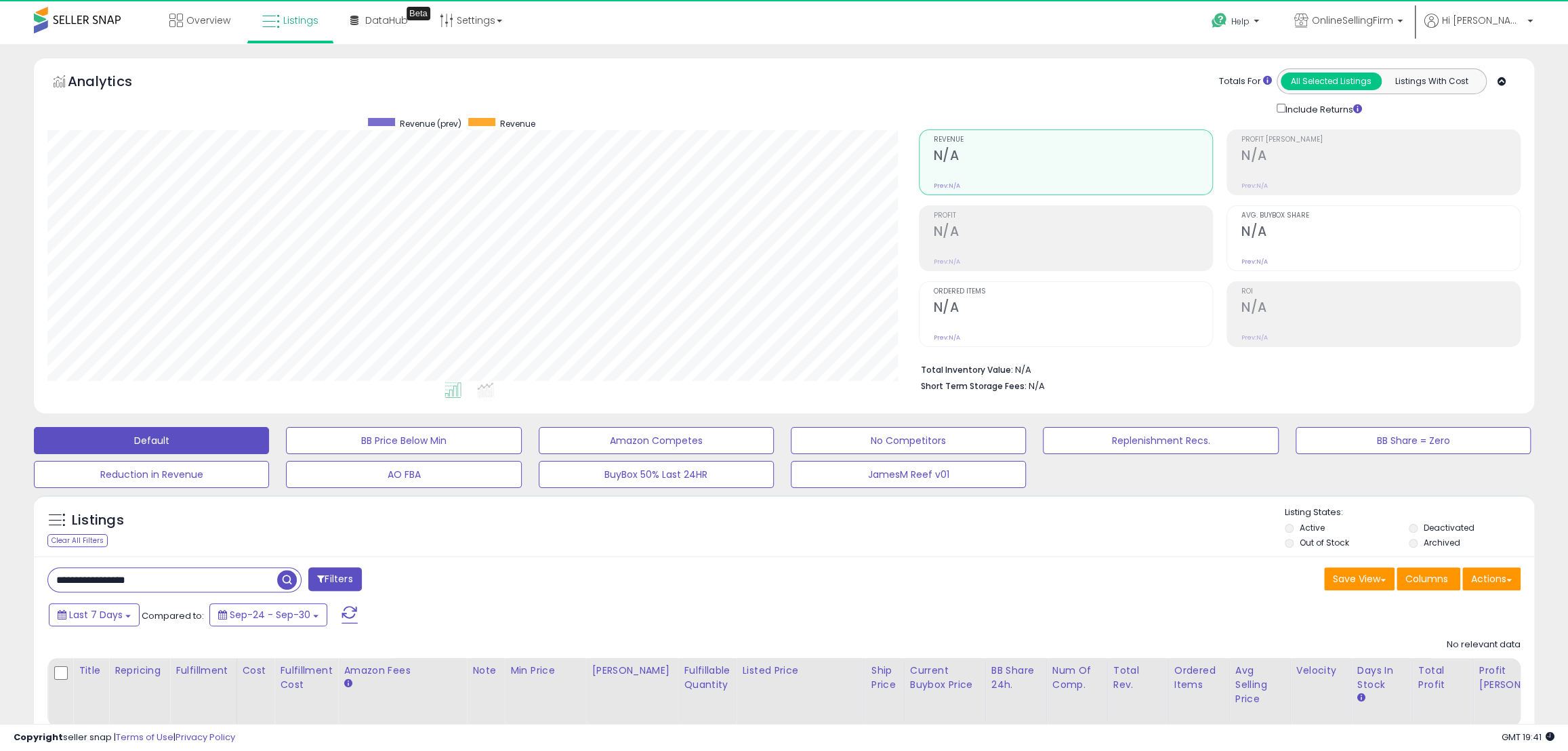
scroll to position [278, 871]
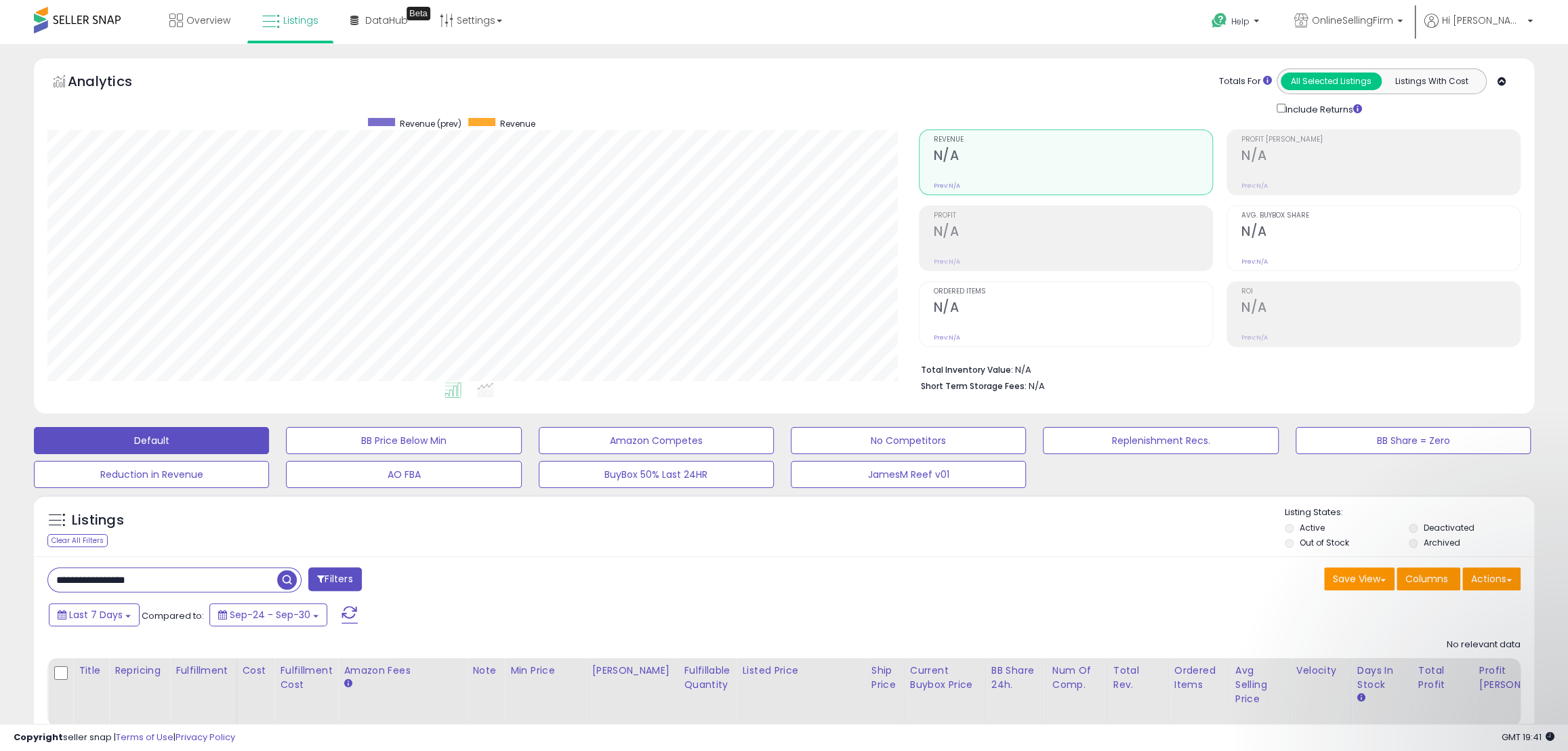
click at [653, 17] on div "Overview Listings Beta" at bounding box center [509, 28] width 1038 height 57
click at [169, 581] on input "**********" at bounding box center [162, 579] width 229 height 23
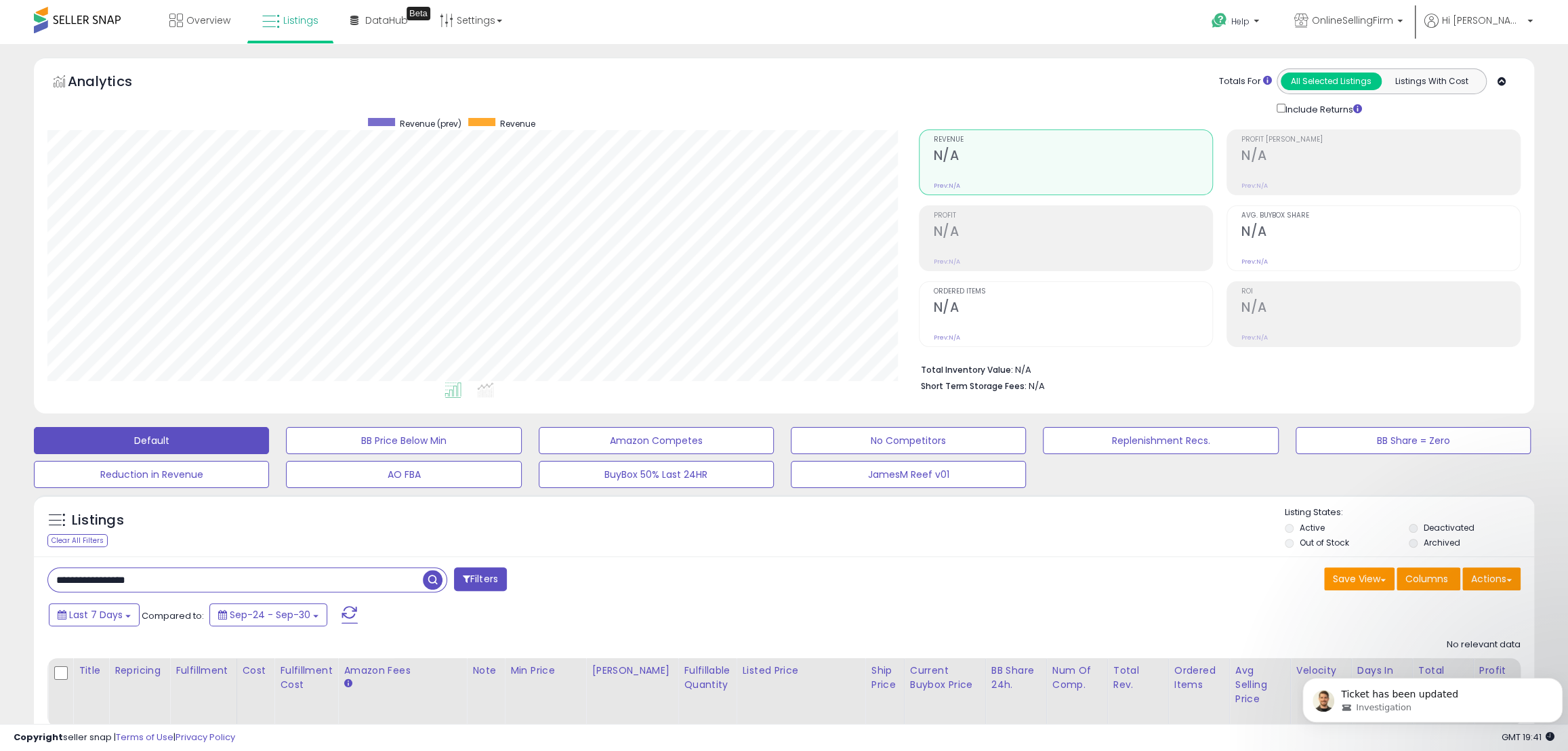
drag, startPoint x: 162, startPoint y: 582, endPoint x: 95, endPoint y: 582, distance: 67.0
click at [95, 582] on input "**********" at bounding box center [235, 579] width 374 height 23
paste input "**********"
paste input "text"
click at [433, 579] on span "button" at bounding box center [433, 580] width 20 height 20
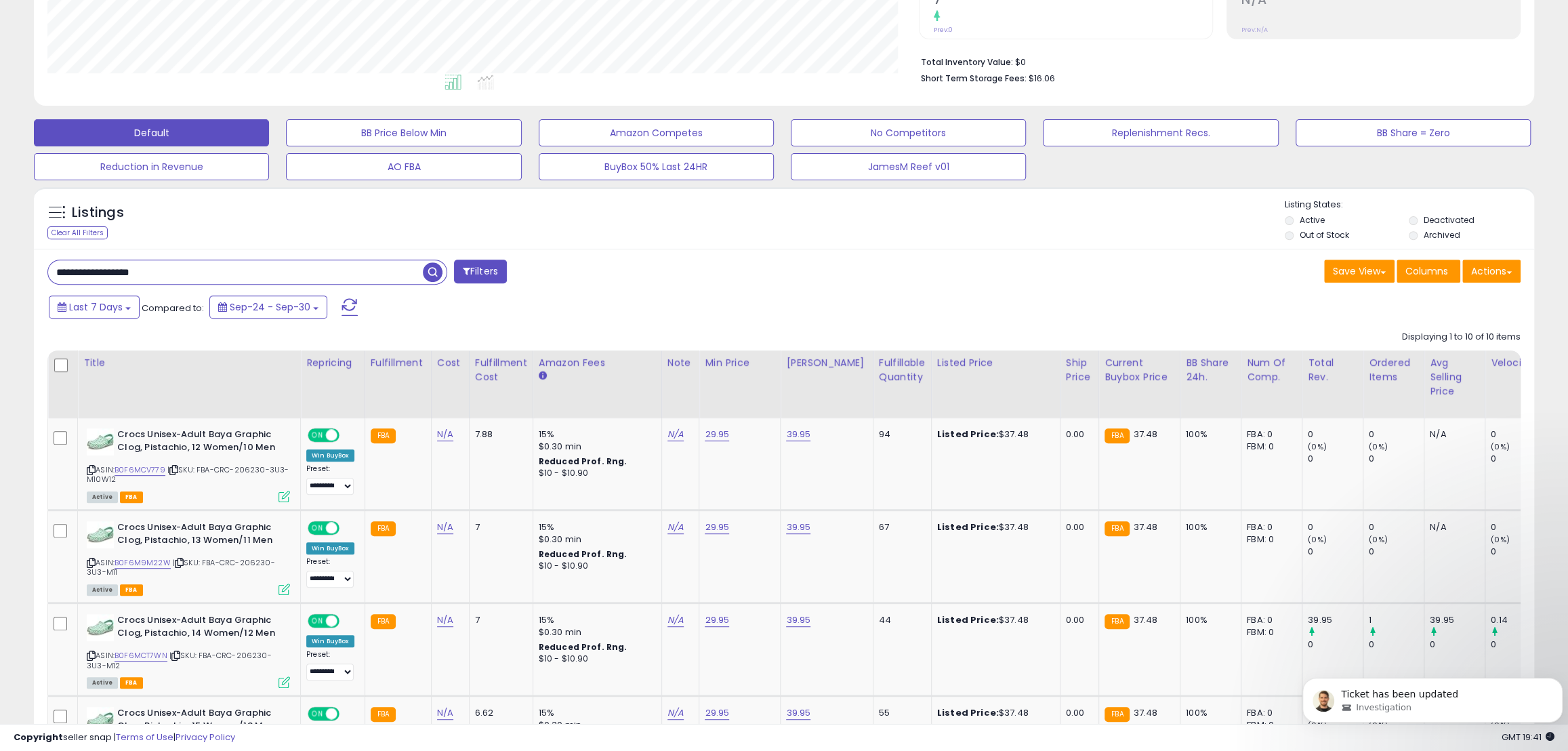
scroll to position [278, 871]
click at [323, 434] on span "ON" at bounding box center [318, 435] width 17 height 11
click at [324, 532] on span "ON" at bounding box center [318, 528] width 17 height 11
click at [325, 624] on div "ON OFF" at bounding box center [325, 621] width 32 height 11
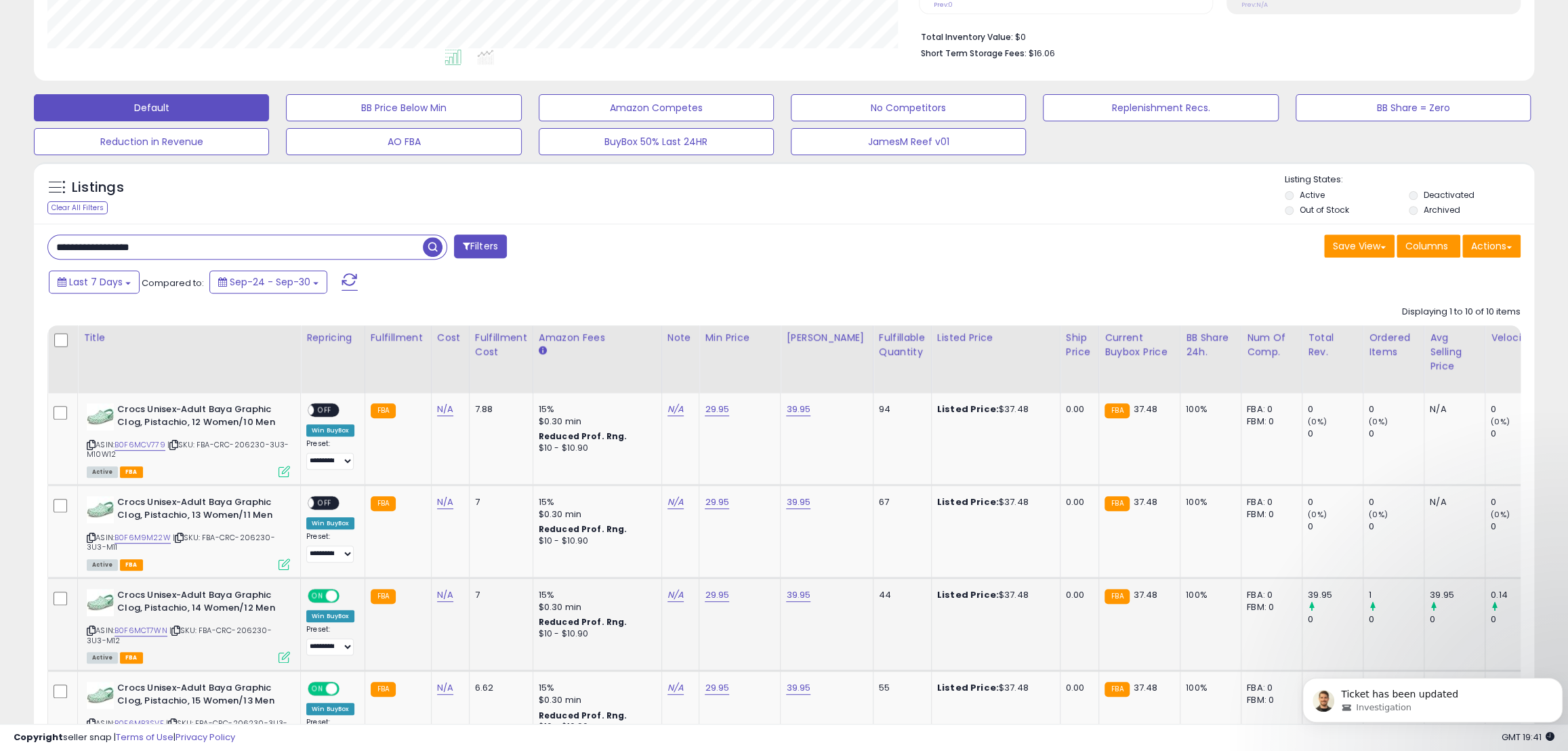
scroll to position [431, 0]
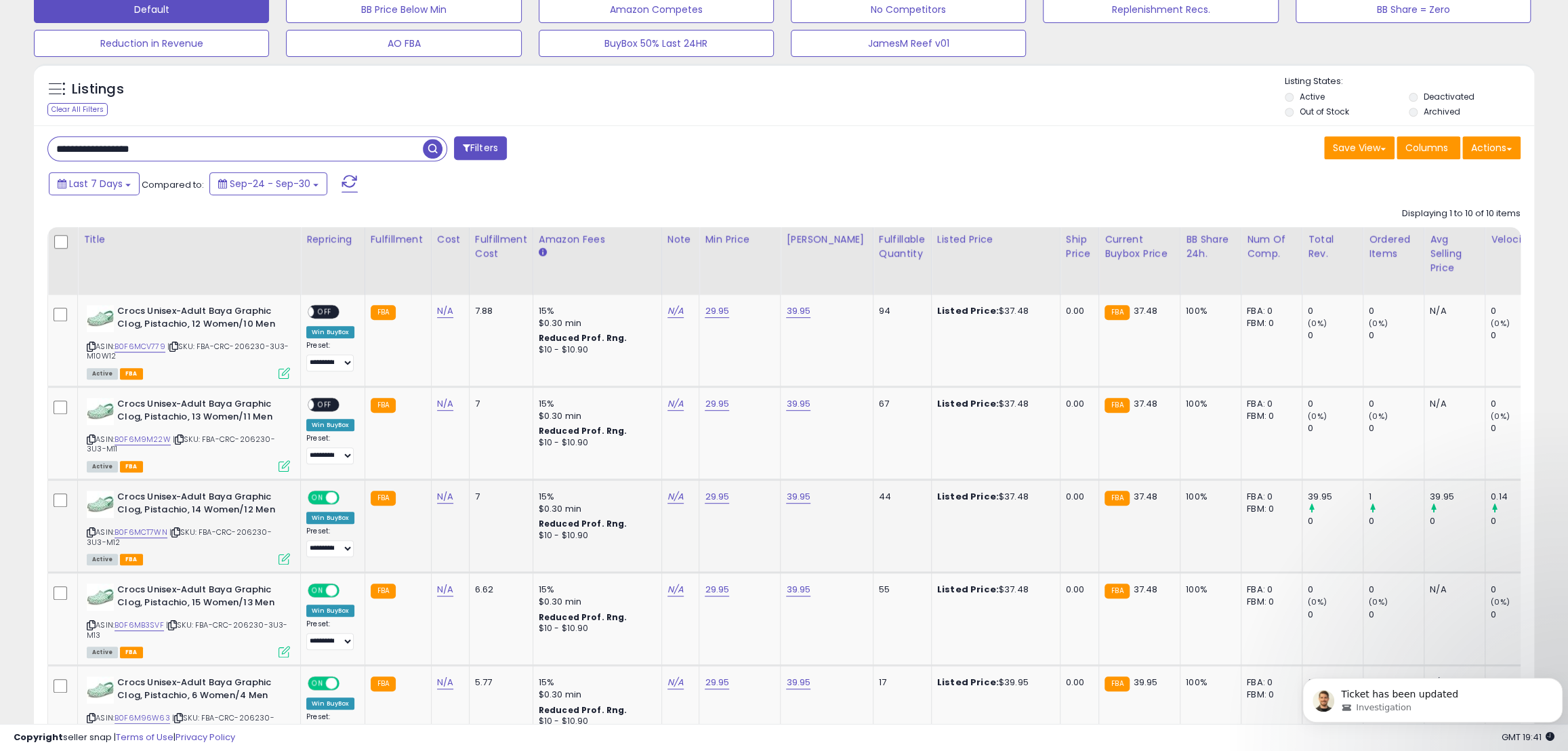
click at [321, 497] on span "ON" at bounding box center [318, 498] width 17 height 11
click at [318, 592] on span "ON" at bounding box center [318, 591] width 17 height 11
click at [316, 689] on span "ON" at bounding box center [318, 684] width 17 height 11
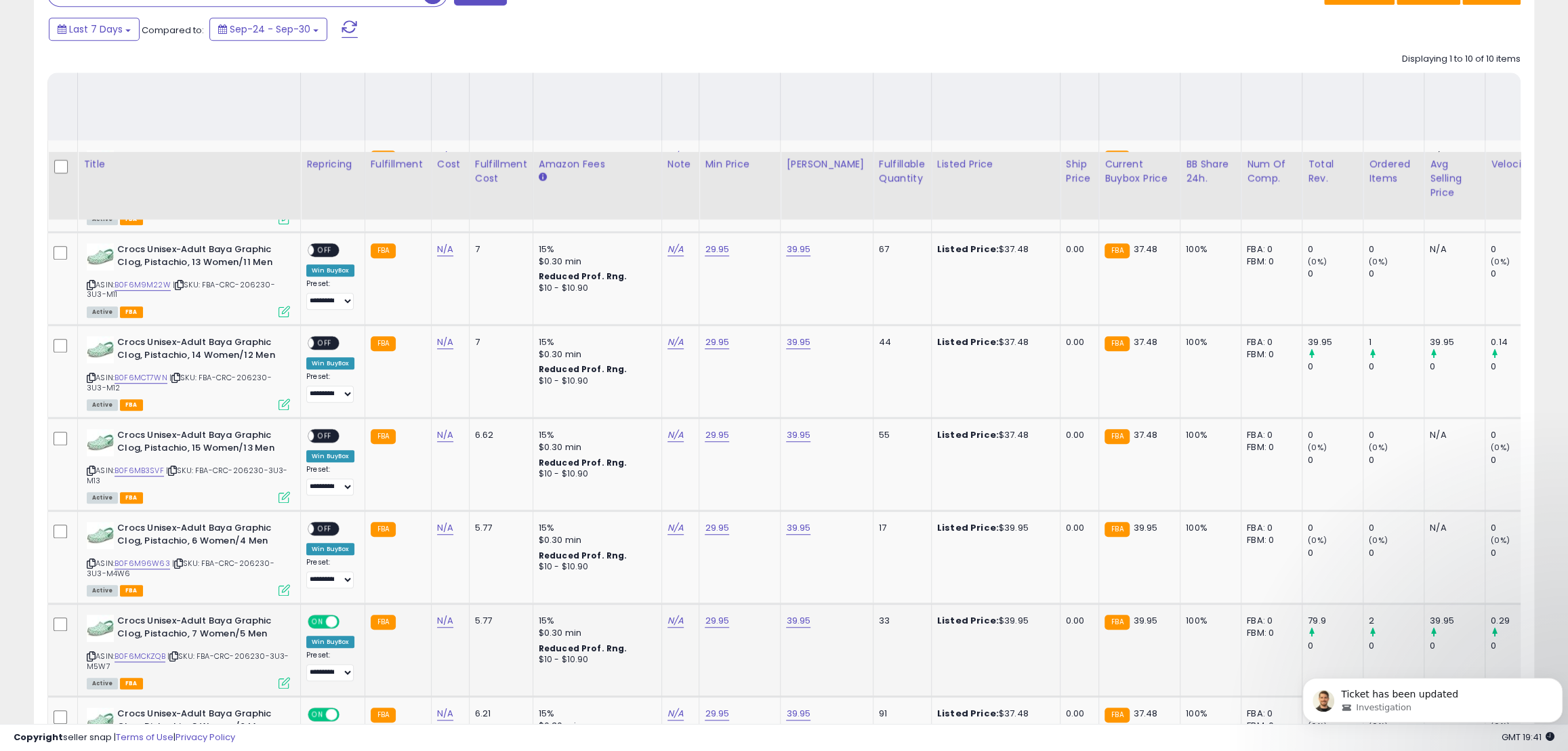
scroll to position [738, 0]
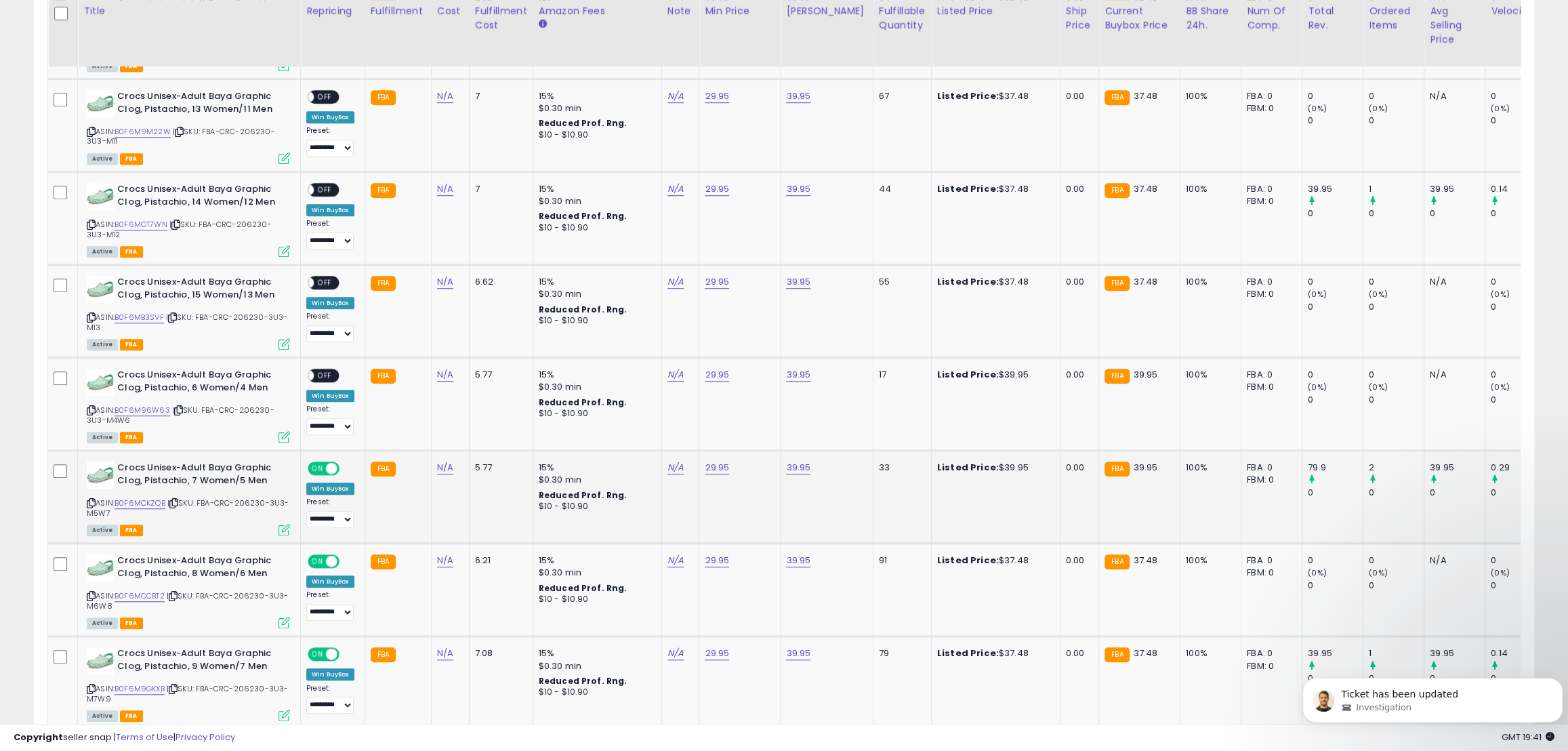
click at [324, 464] on span "ON" at bounding box center [318, 469] width 17 height 11
click at [321, 562] on span "ON" at bounding box center [318, 562] width 17 height 11
click at [319, 653] on span "ON" at bounding box center [318, 654] width 17 height 11
click at [318, 560] on span "ON" at bounding box center [318, 562] width 17 height 11
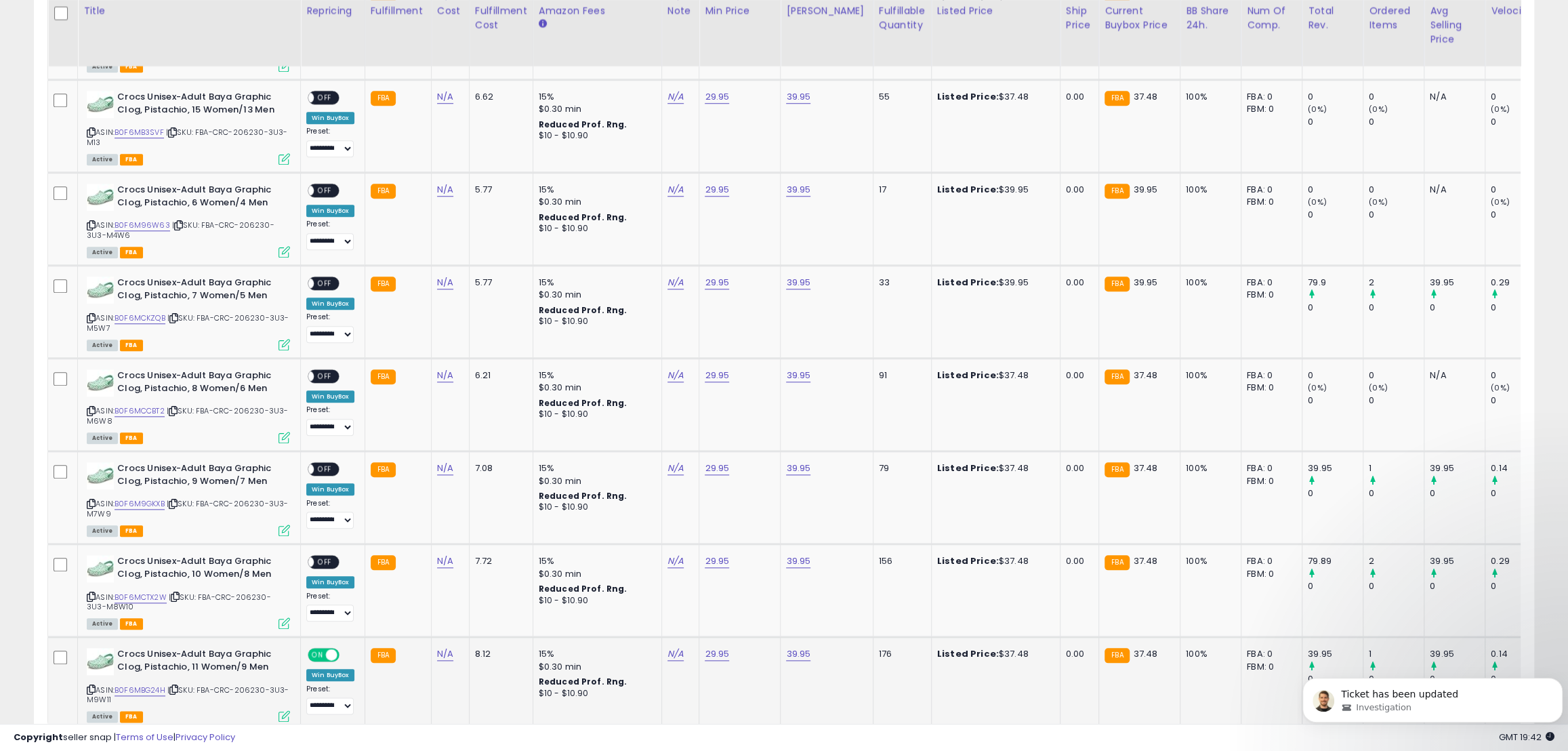
click at [317, 650] on span "ON" at bounding box center [318, 655] width 17 height 11
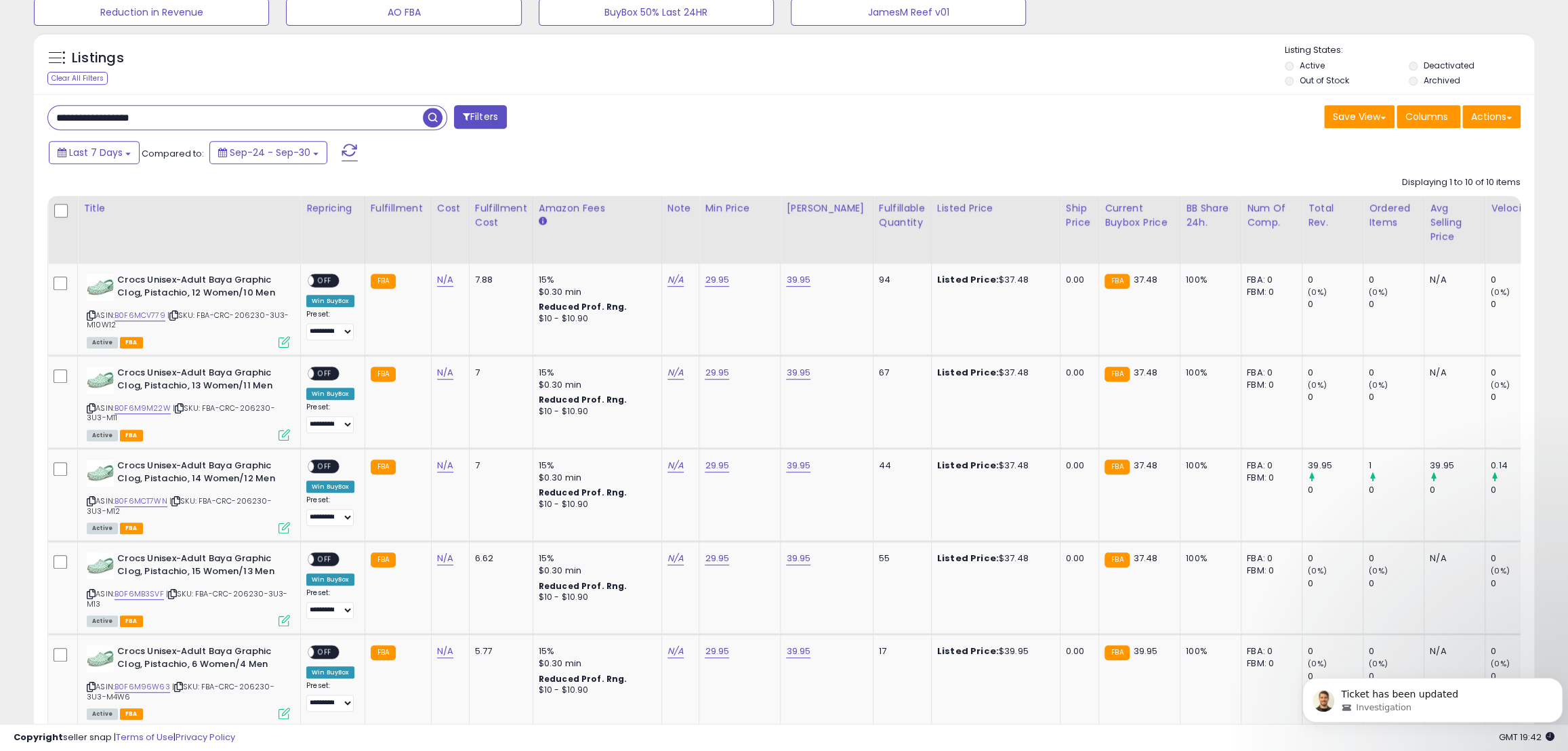
scroll to position [216, 0]
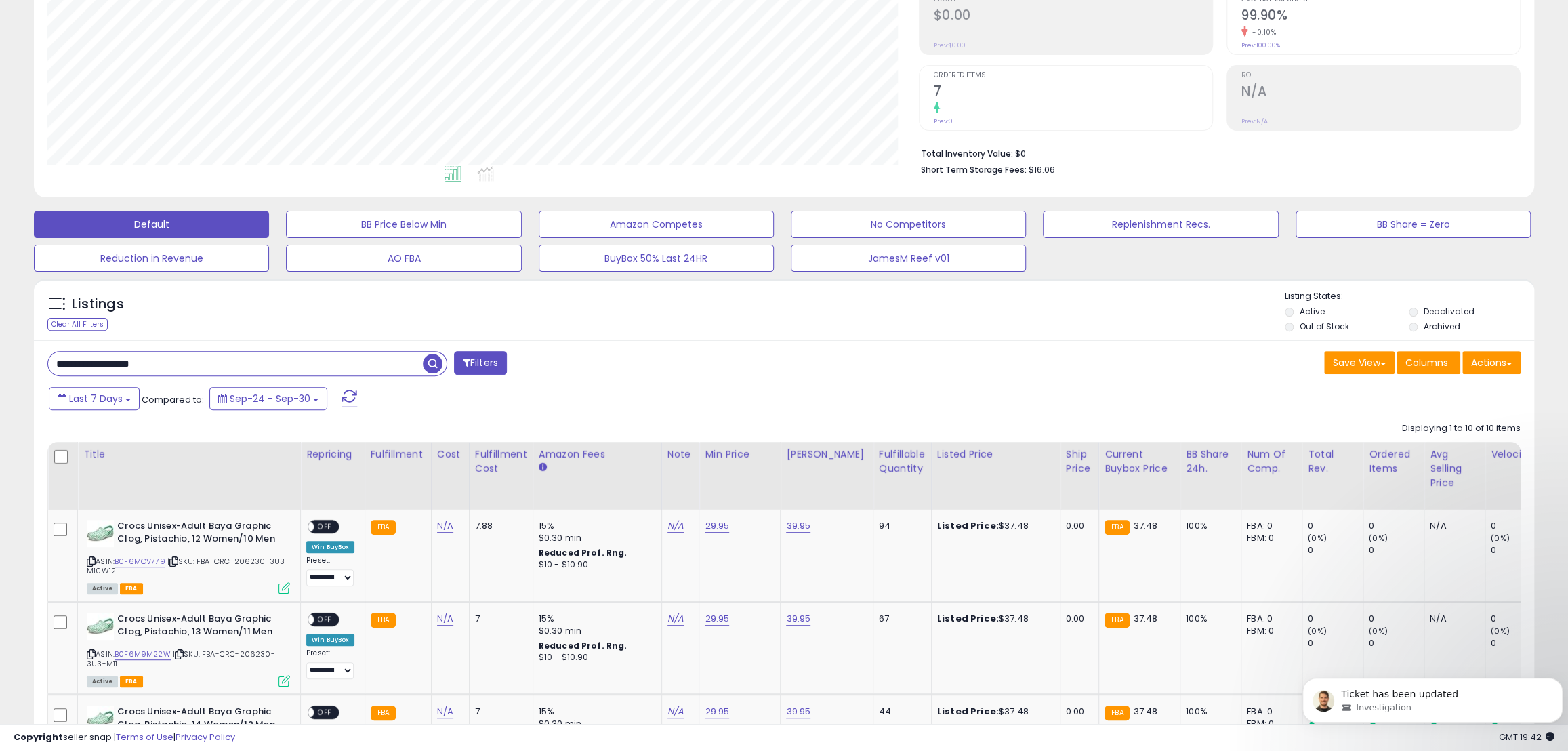
click at [196, 364] on input "**********" at bounding box center [235, 363] width 374 height 23
drag, startPoint x: 199, startPoint y: 363, endPoint x: 37, endPoint y: 345, distance: 163.0
paste input "text"
click at [429, 365] on span "button" at bounding box center [433, 364] width 20 height 20
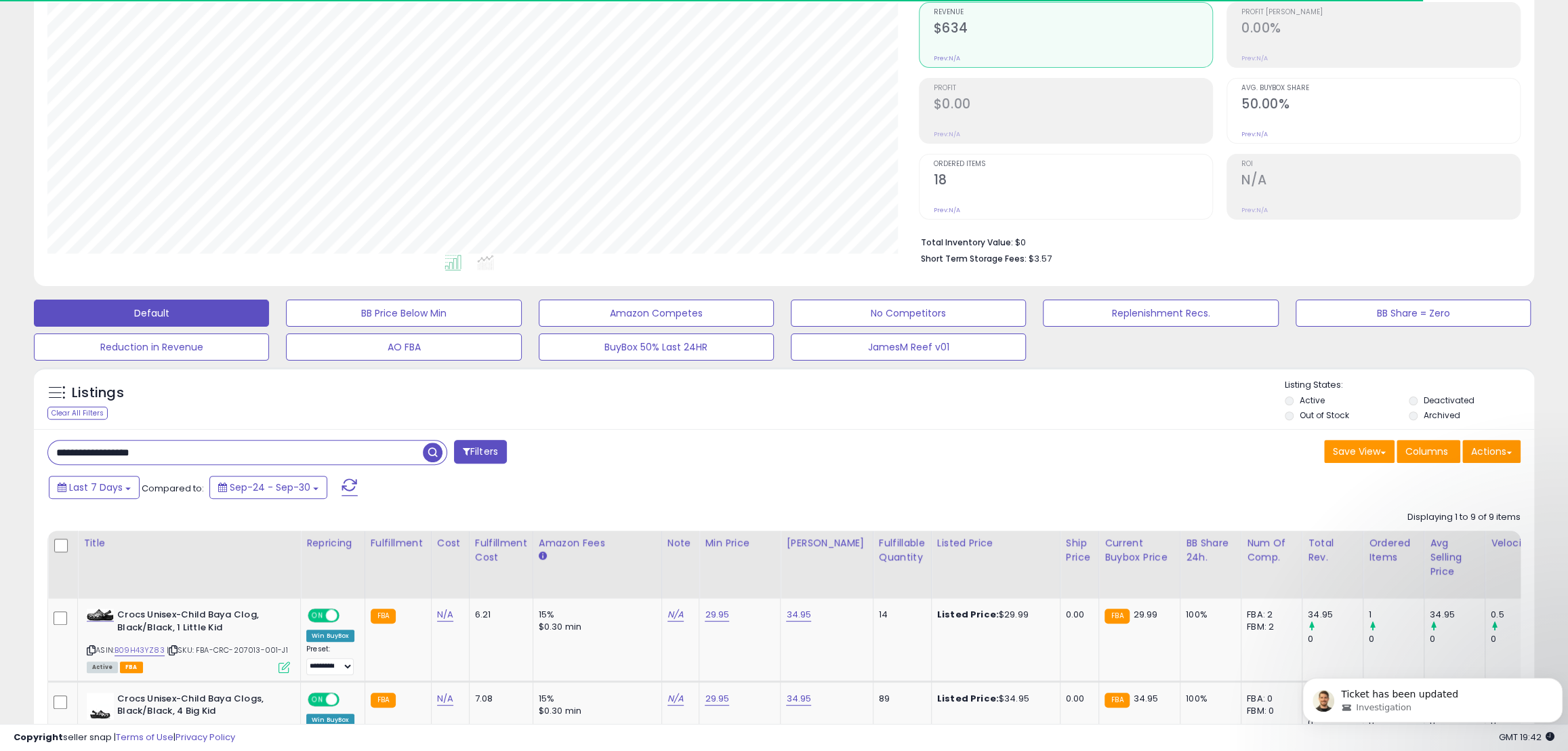
scroll to position [584, 0]
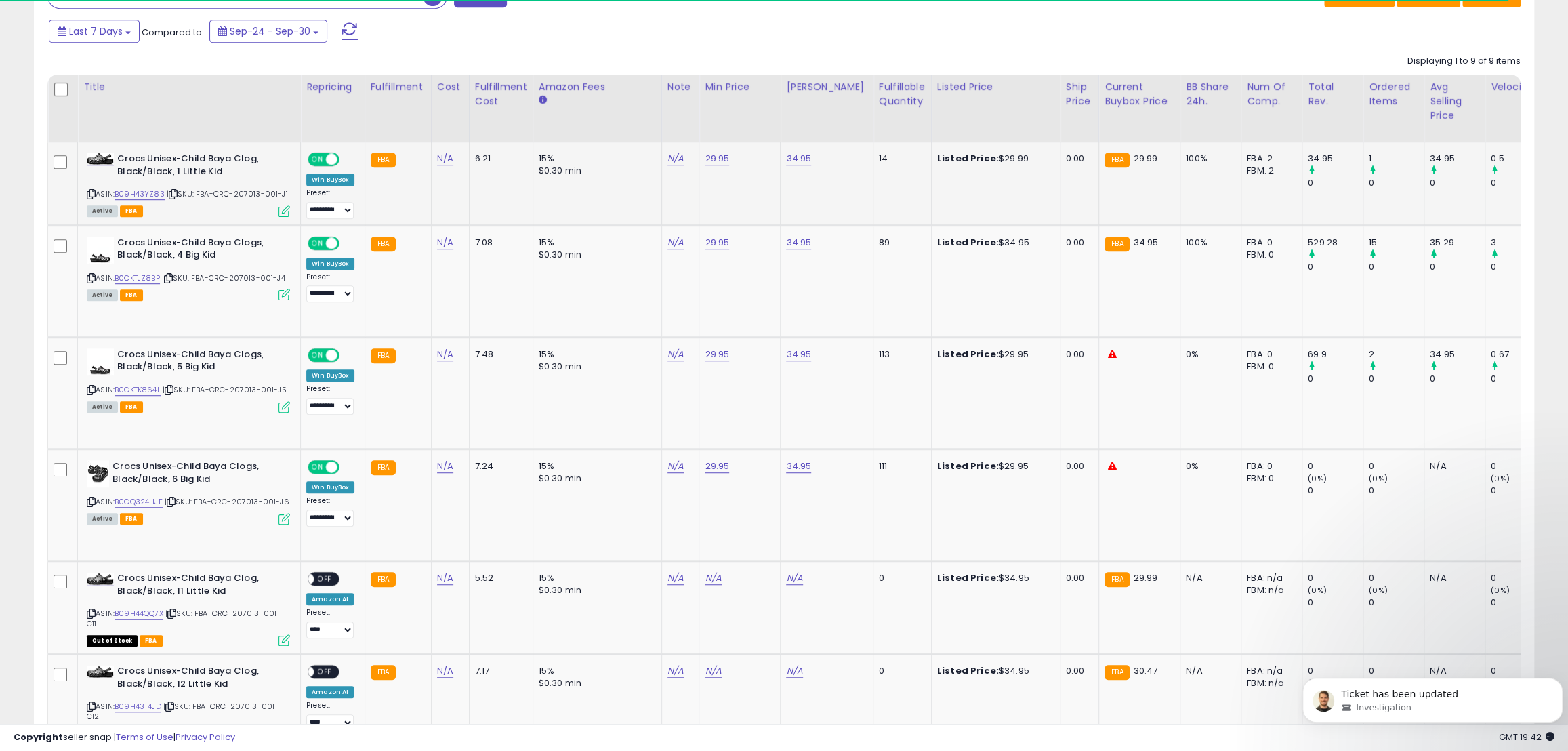
click at [324, 160] on span "ON" at bounding box center [318, 160] width 17 height 11
click at [320, 243] on span "ON" at bounding box center [318, 243] width 17 height 11
click at [317, 357] on span "ON" at bounding box center [318, 355] width 17 height 11
click at [323, 467] on span "ON" at bounding box center [318, 467] width 17 height 11
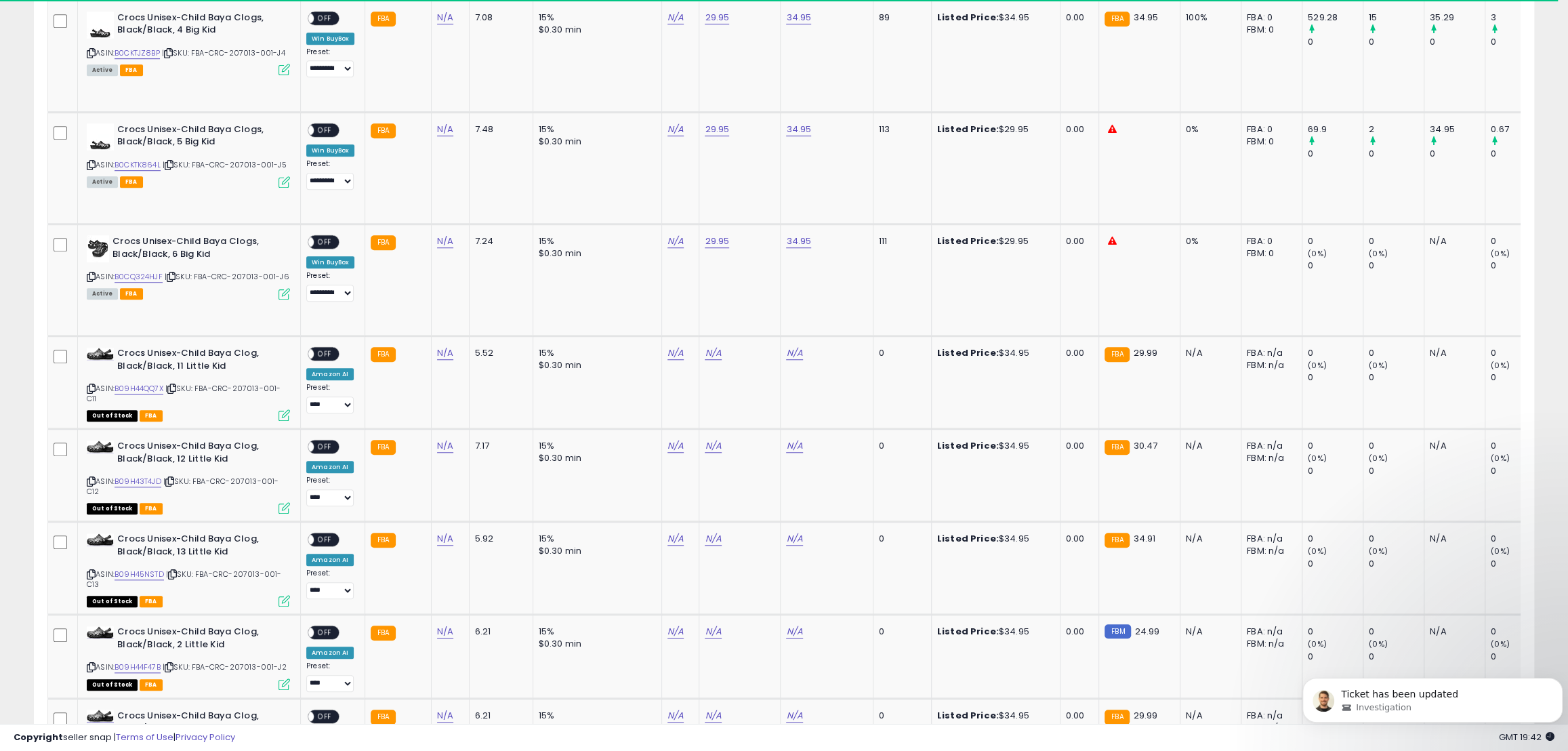
scroll to position [338, 0]
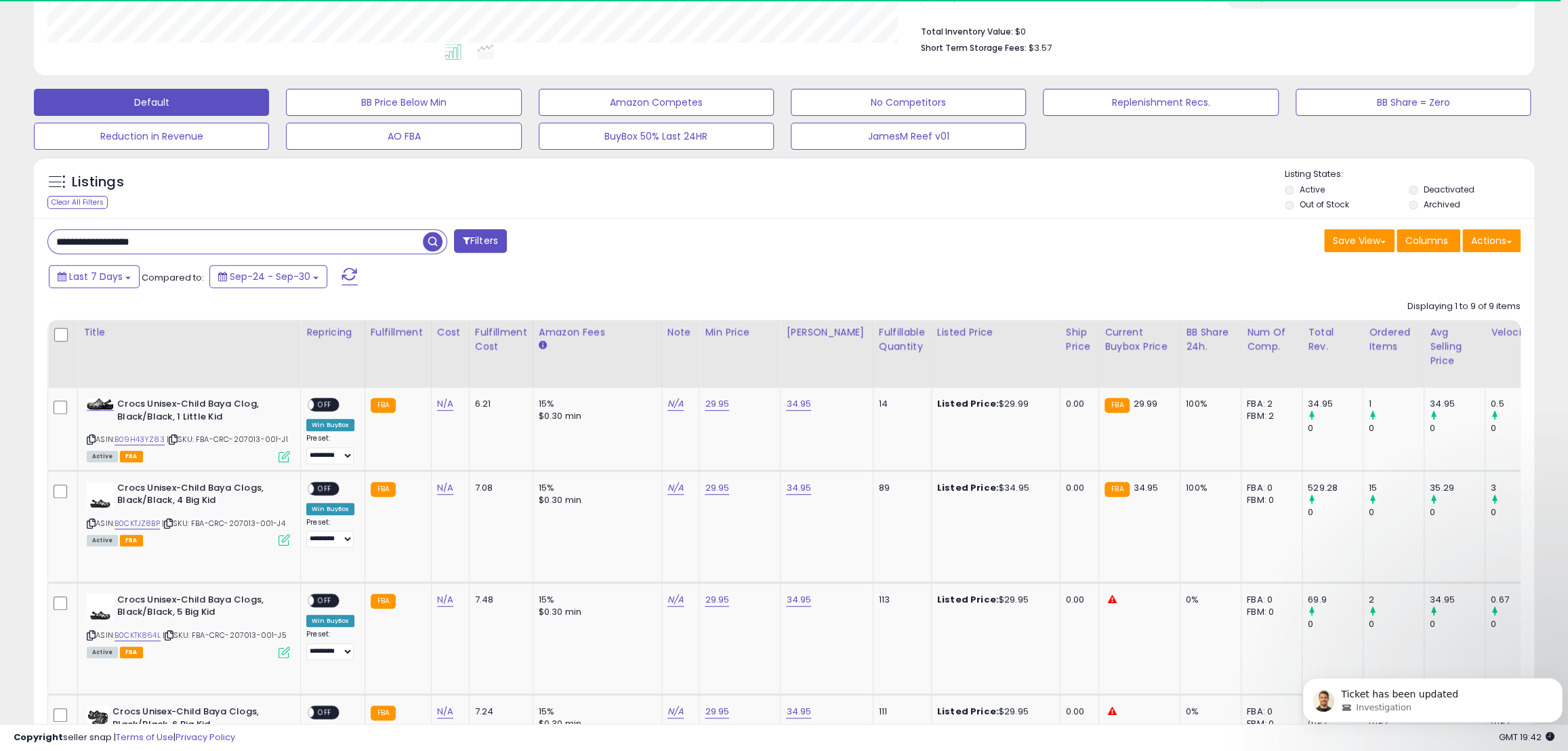
click at [772, 237] on div "**********" at bounding box center [411, 243] width 747 height 27
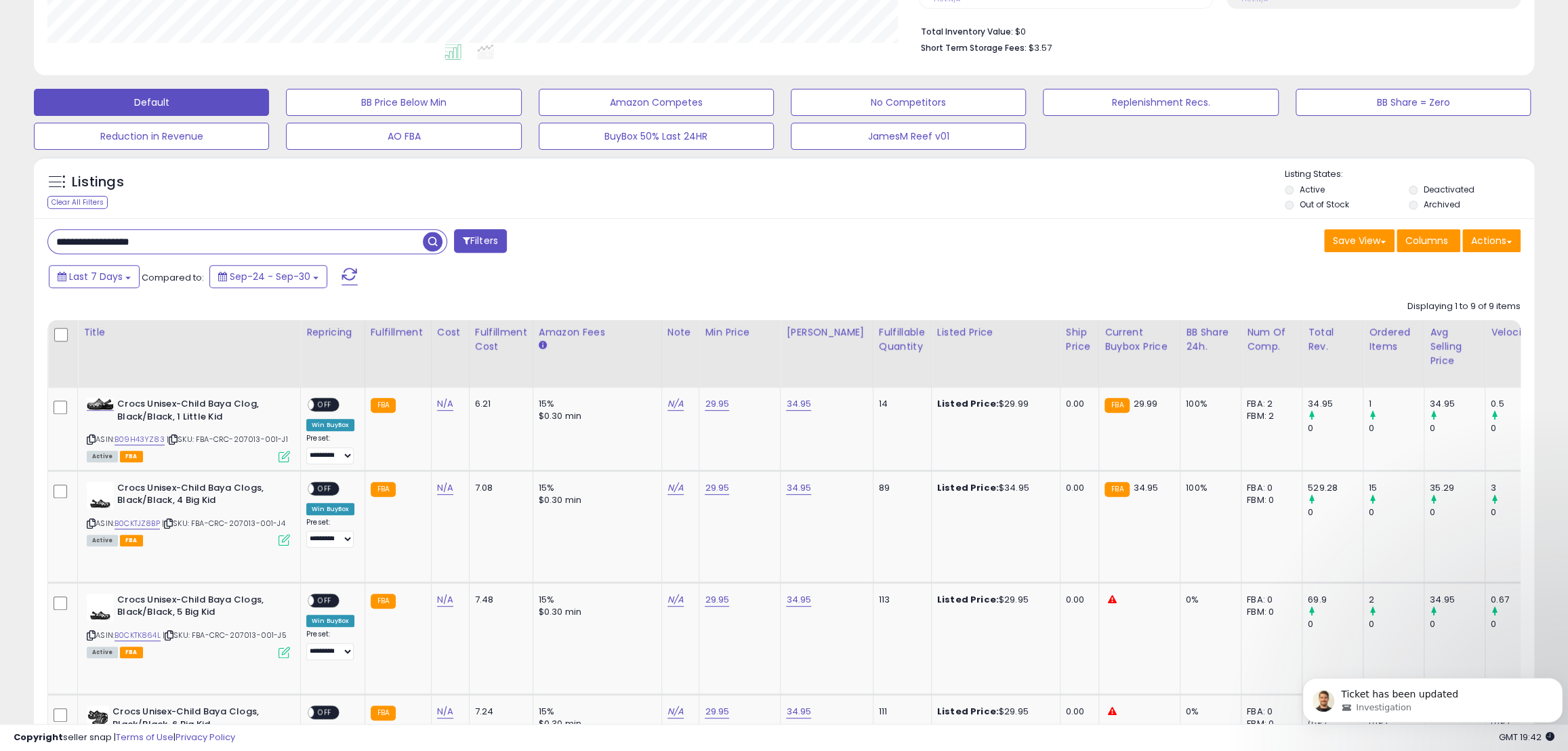
click at [182, 244] on input "**********" at bounding box center [235, 241] width 374 height 23
drag, startPoint x: 221, startPoint y: 244, endPoint x: -55, endPoint y: 222, distance: 276.9
click at [0, 222] on html "Unable to login Retrieving listings data.. has not yet accepted the Terms of Us…" at bounding box center [784, 37] width 1568 height 751
paste input "text"
type input "**********"
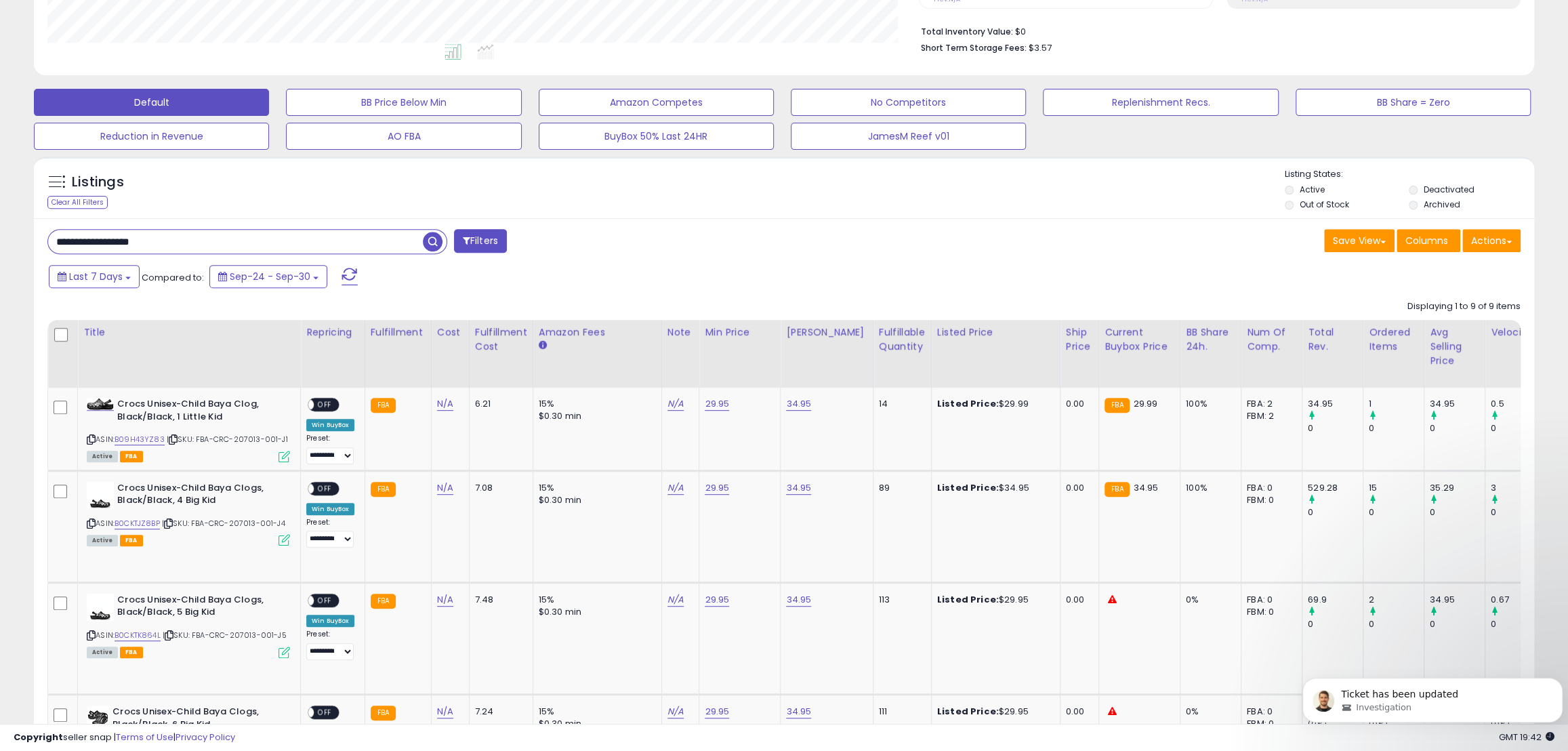
click at [431, 244] on span "button" at bounding box center [433, 242] width 20 height 20
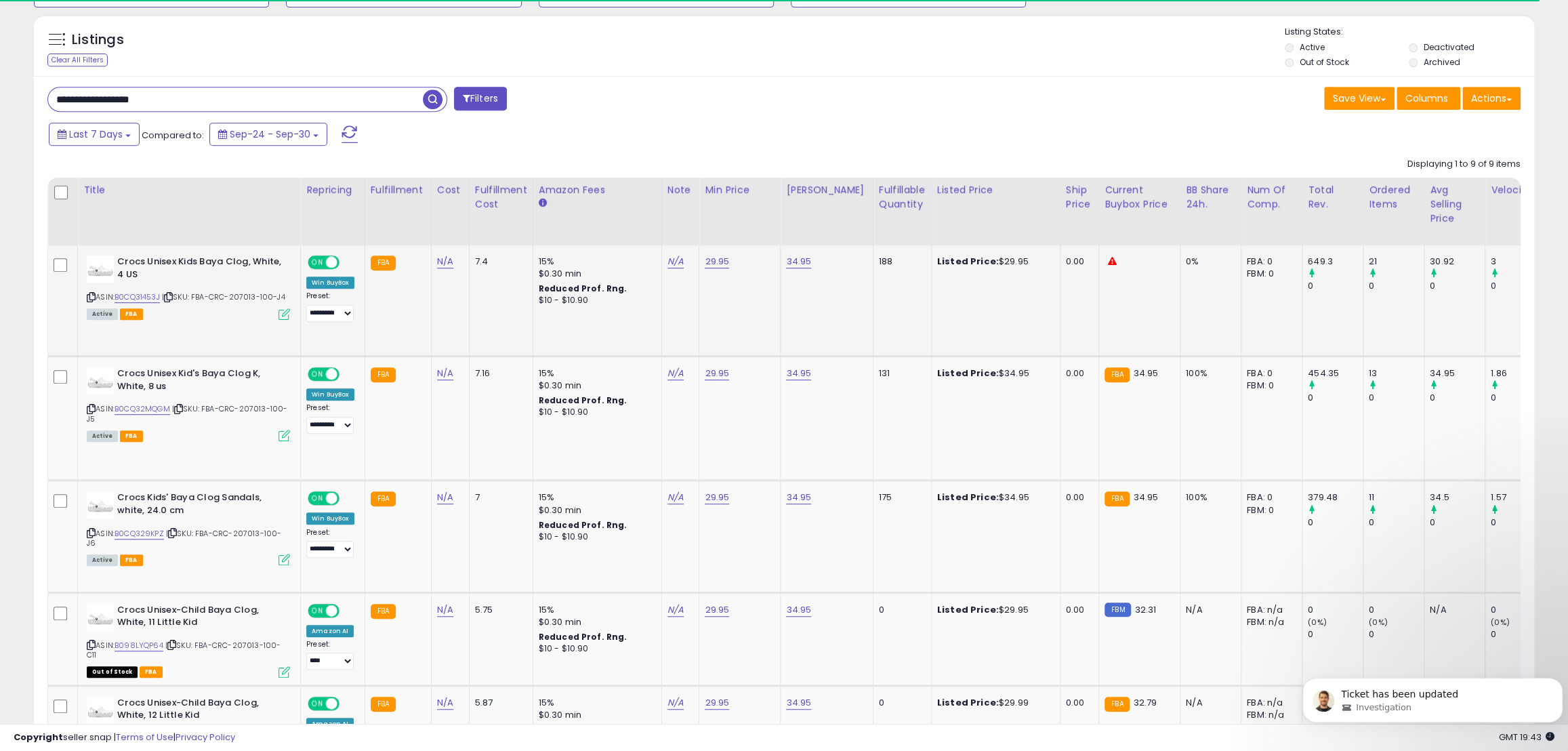
scroll to position [461, 0]
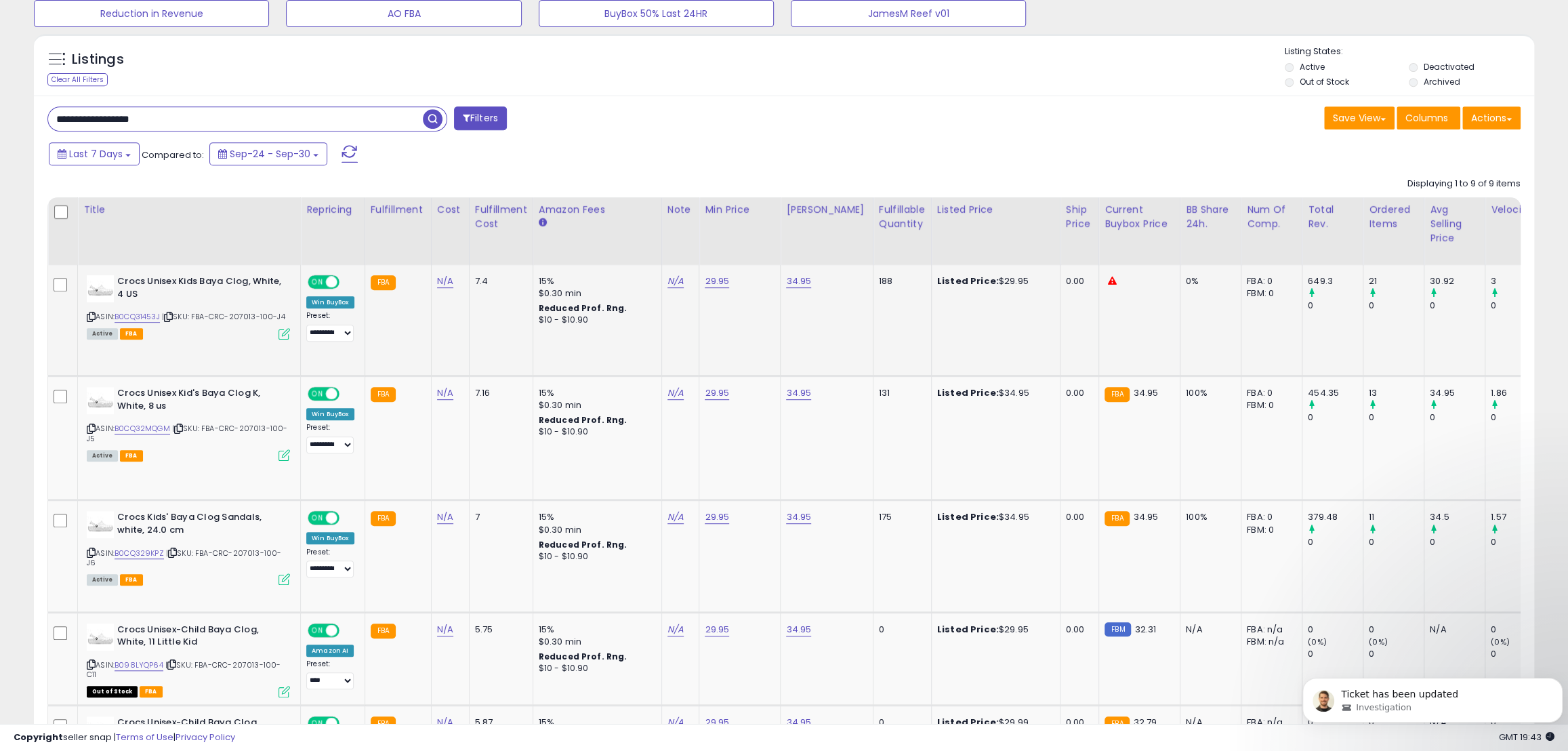
click at [326, 282] on span at bounding box center [332, 282] width 11 height 11
click at [319, 512] on span "ON" at bounding box center [318, 518] width 17 height 11
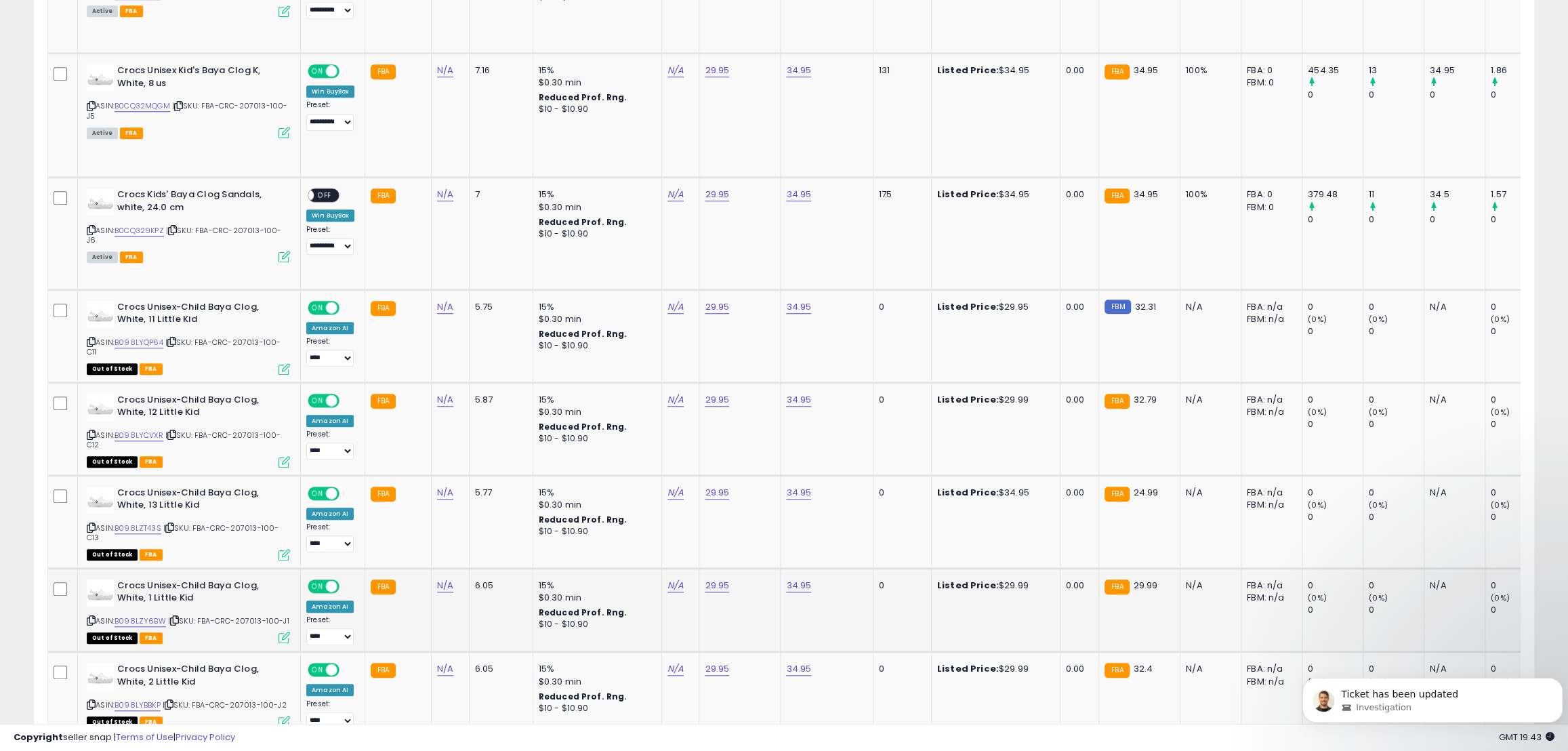
scroll to position [708, 0]
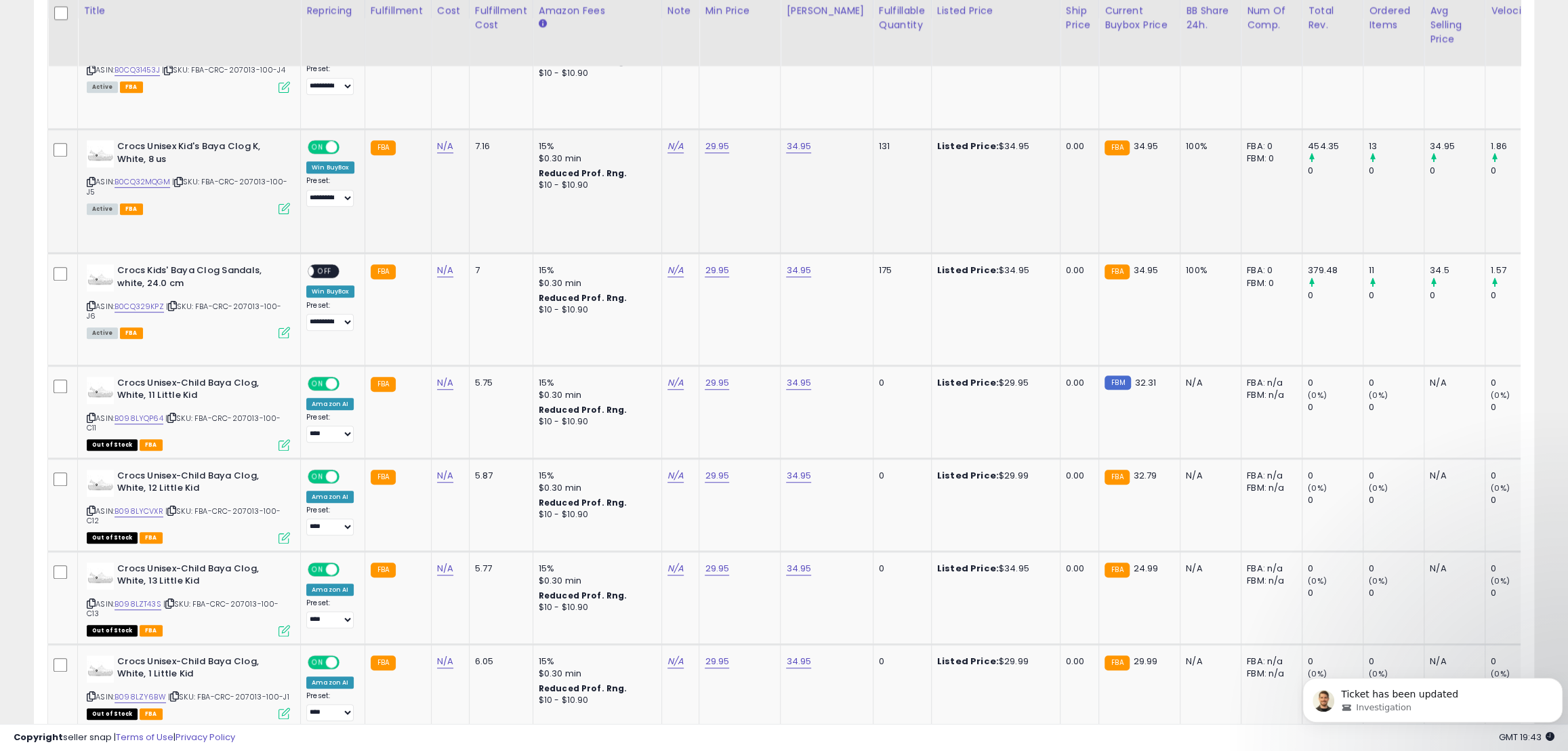
click at [318, 147] on span "ON" at bounding box center [318, 148] width 17 height 11
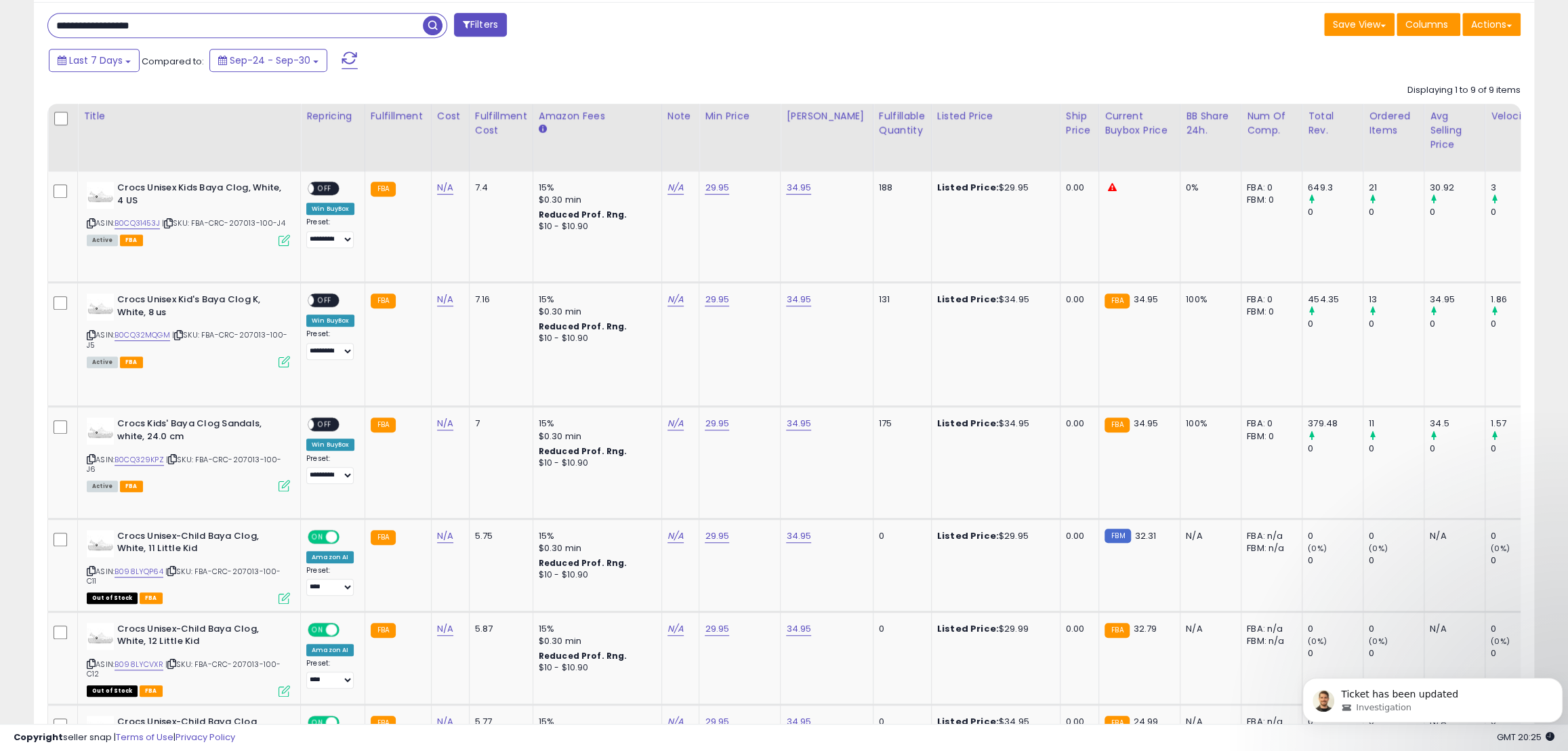
scroll to position [338, 0]
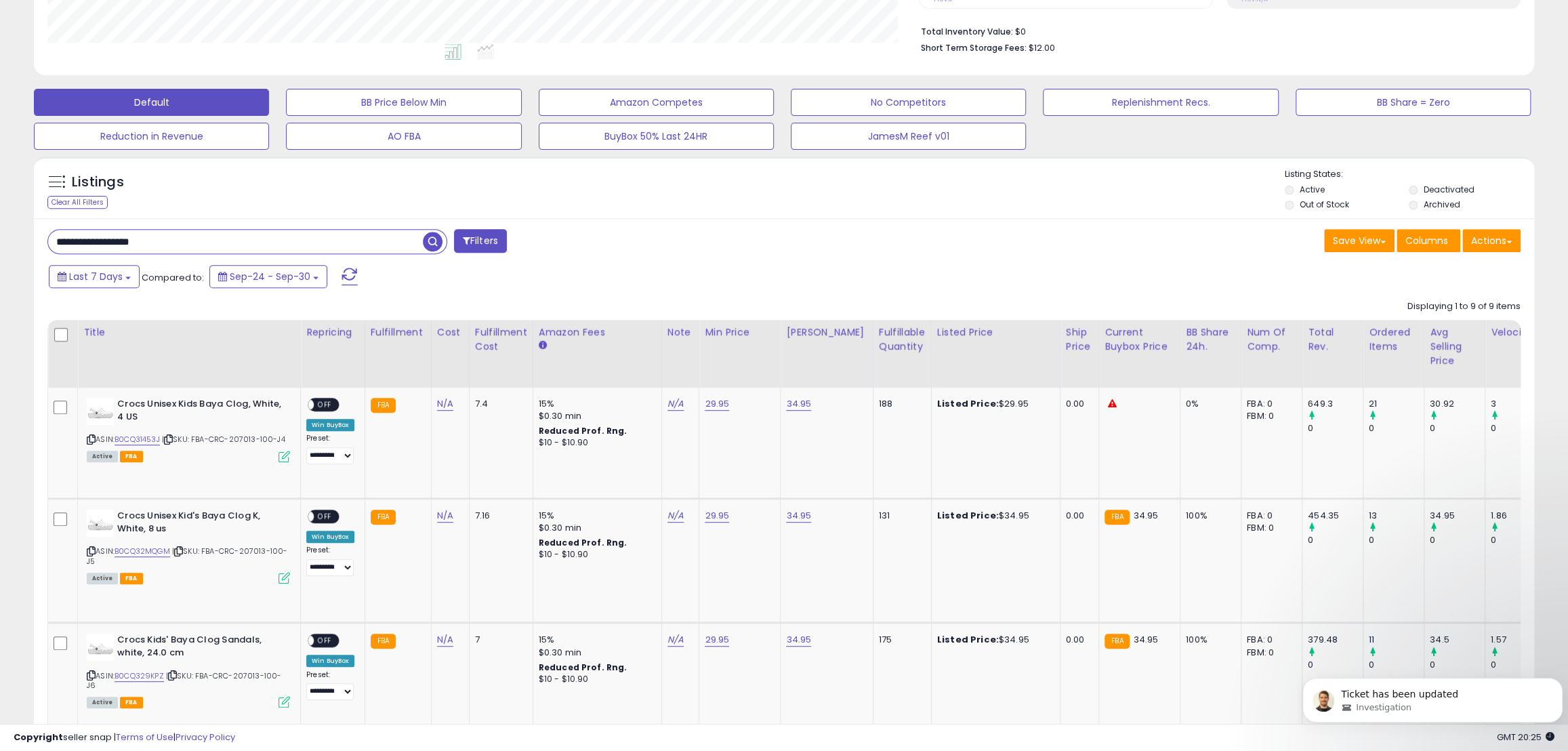
click at [169, 245] on input "**********" at bounding box center [235, 241] width 374 height 23
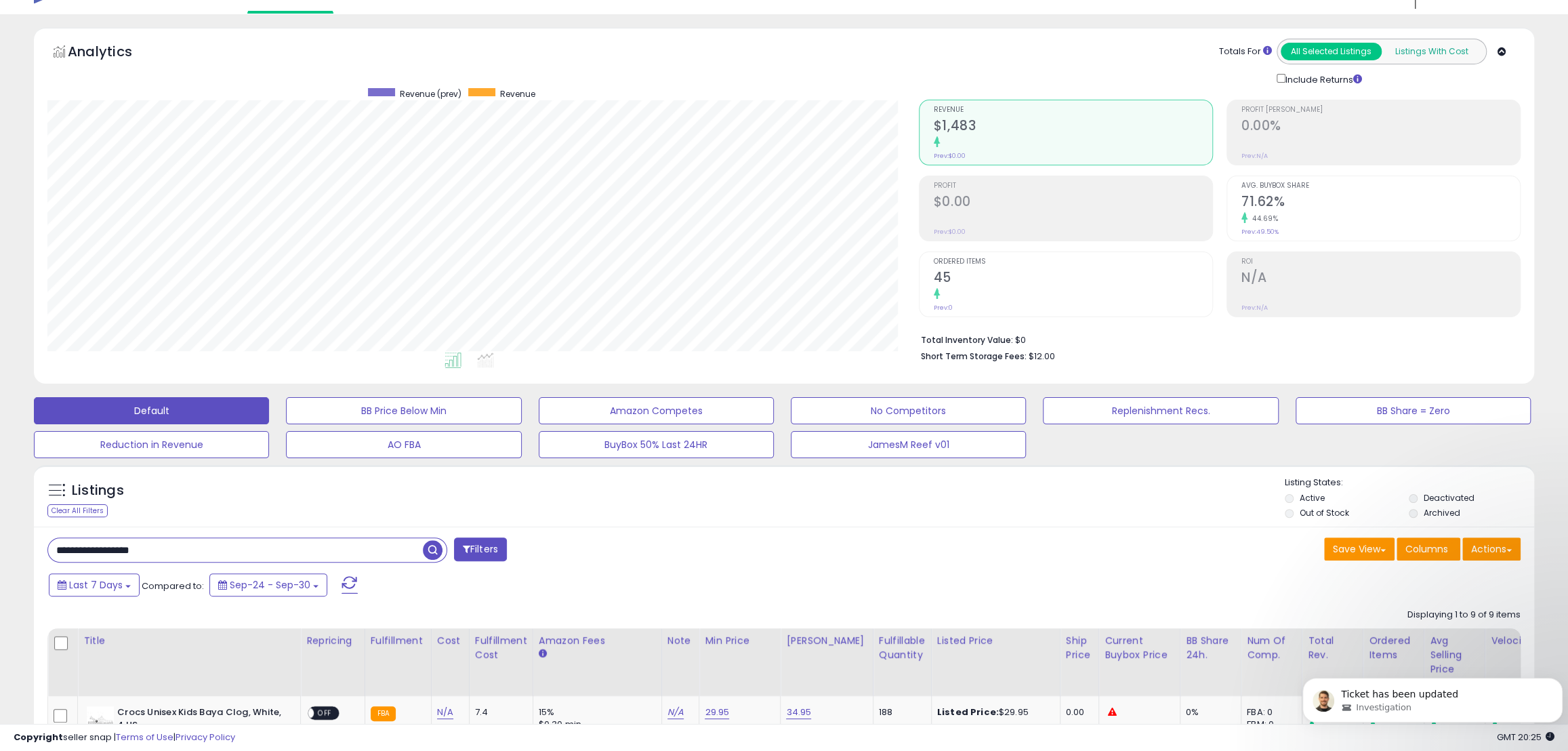
scroll to position [0, 0]
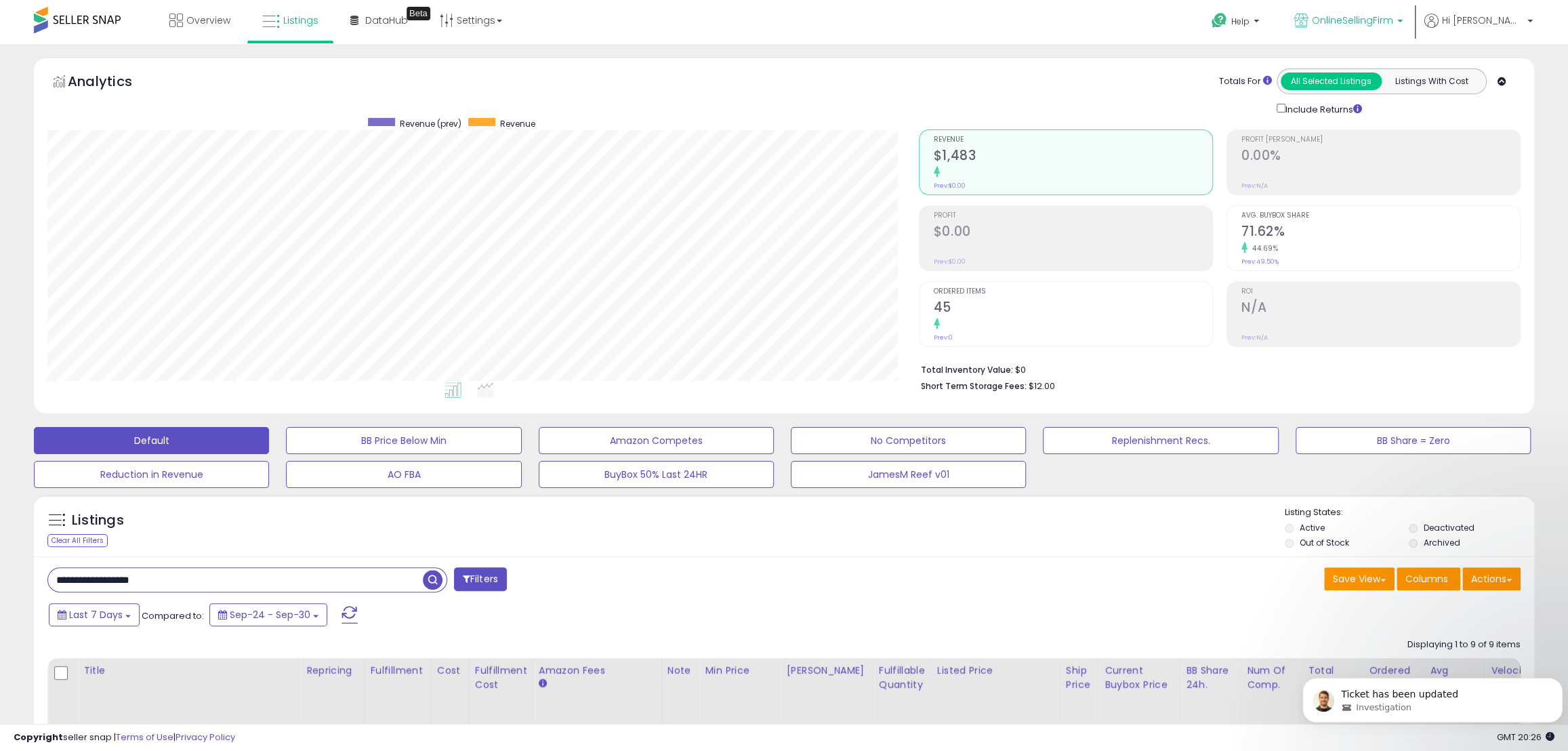
click at [1403, 23] on p "OnlineSellingFirm" at bounding box center [1348, 22] width 109 height 17
